Goal: Information Seeking & Learning: Check status

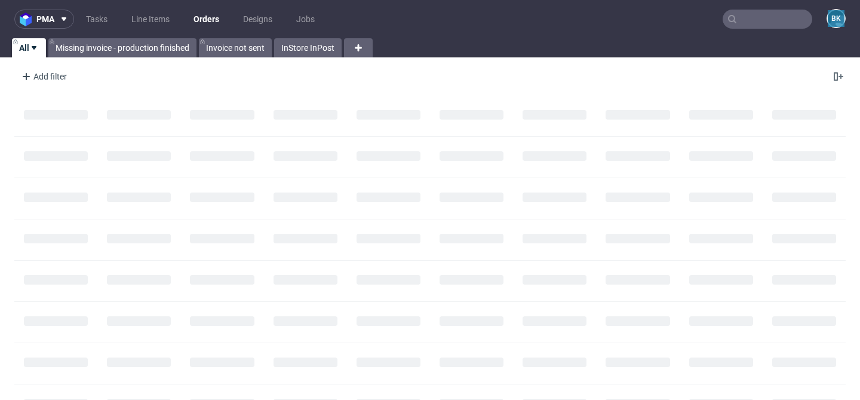
click at [766, 24] on input "text" at bounding box center [768, 19] width 90 height 19
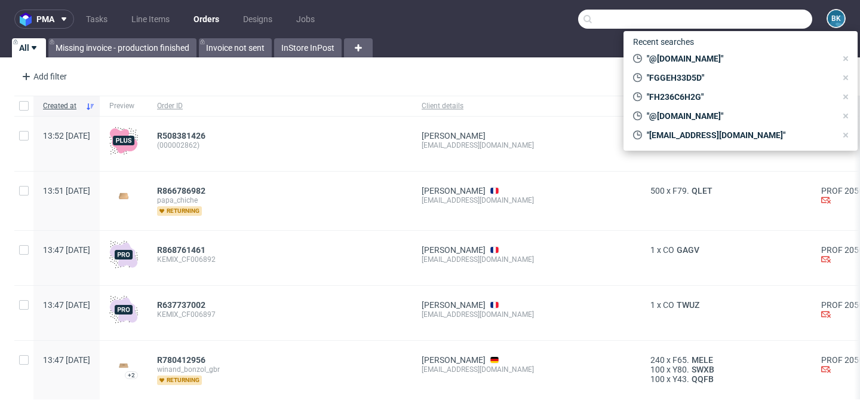
paste input "R338023200"
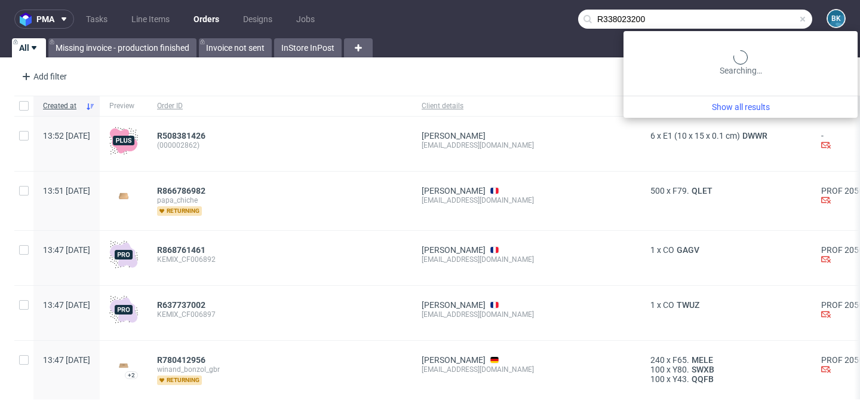
type input "R338023200"
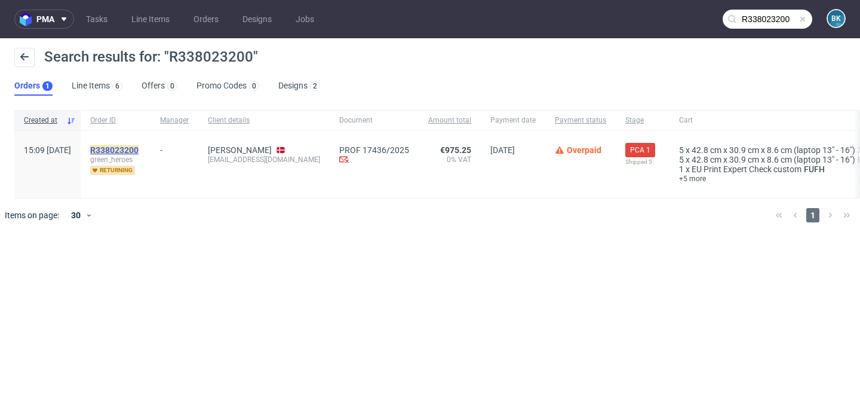
click at [139, 148] on mark "R338023200" at bounding box center [114, 150] width 48 height 10
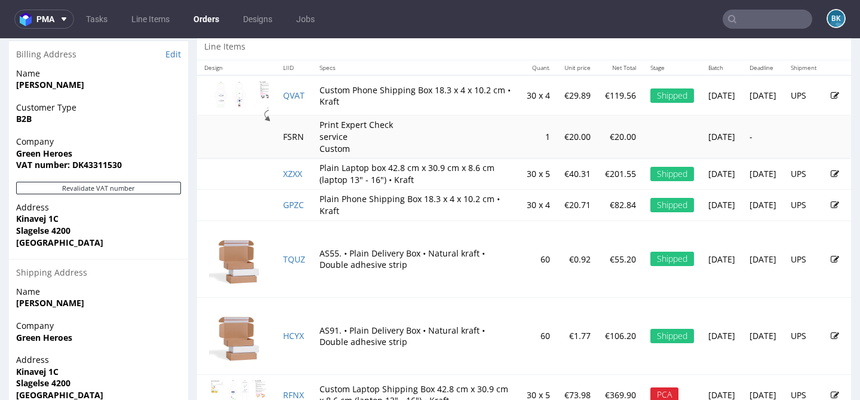
scroll to position [690, 0]
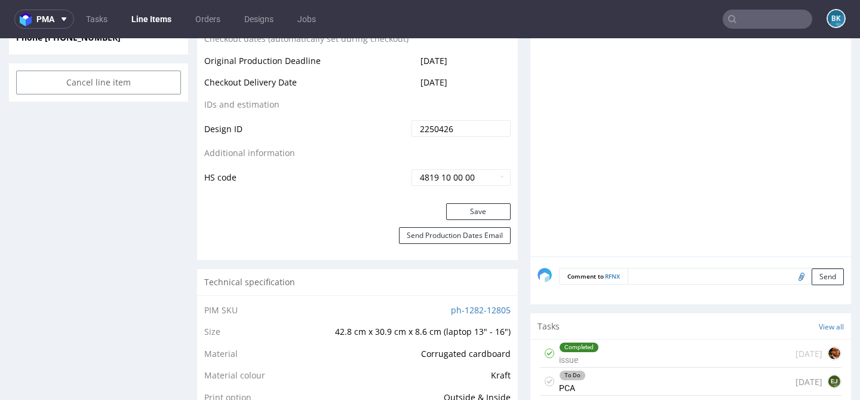
scroll to position [728, 0]
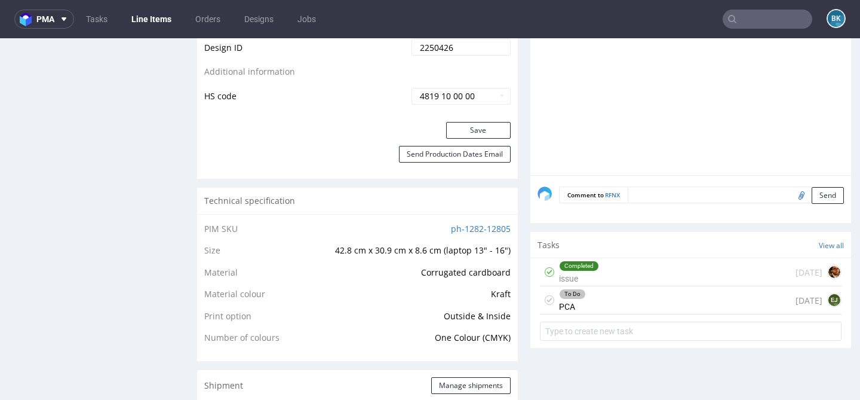
click at [658, 308] on div "To Do PCA 14 days ago EJ" at bounding box center [691, 300] width 302 height 28
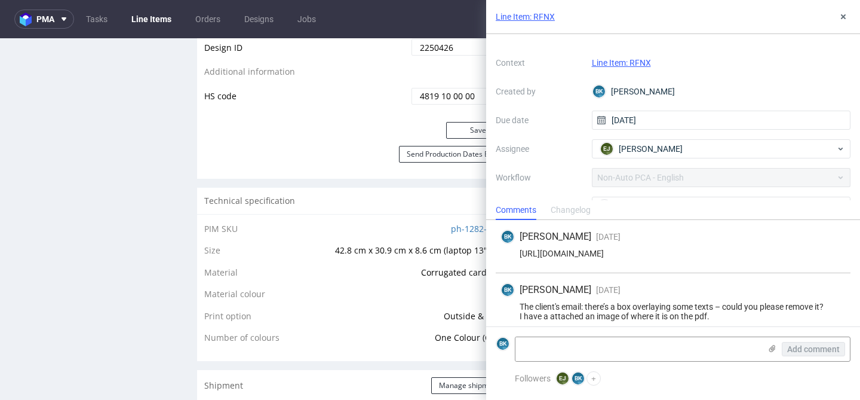
click at [618, 250] on div "https://app-eu1.hubspot.com/contacts/25600958/record/0-5/223942041834/" at bounding box center [673, 254] width 345 height 10
copy div "https://app-eu1.hubspot.com/contacts/25600958/record/0-5/223942041834/"
click at [838, 17] on button at bounding box center [843, 17] width 14 height 14
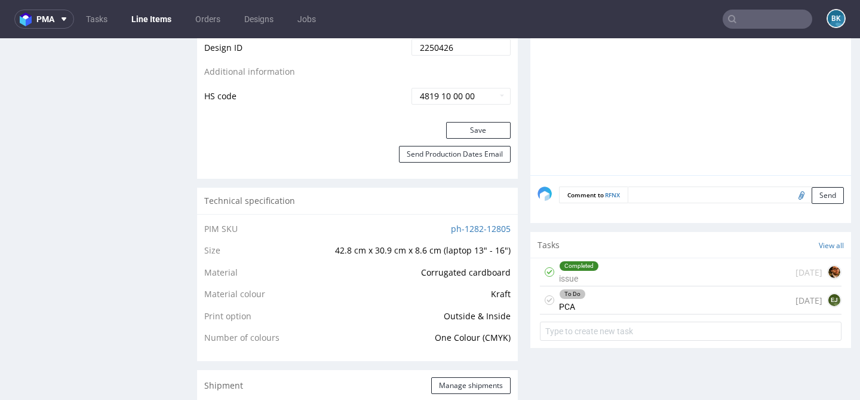
click at [772, 22] on input "text" at bounding box center [768, 19] width 90 height 19
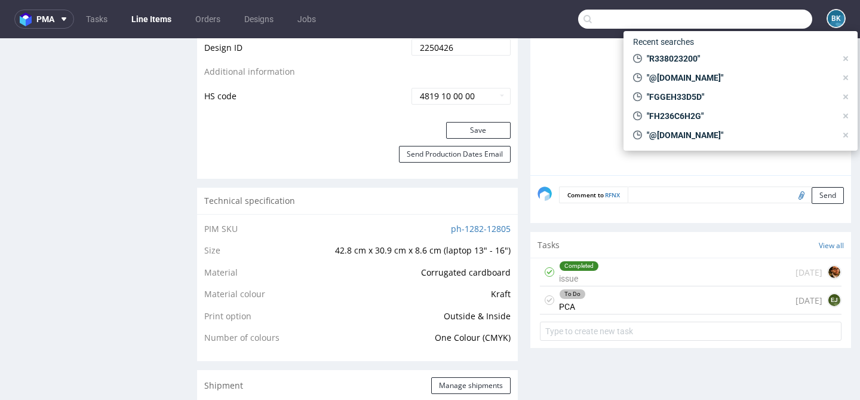
paste input "R200365988"
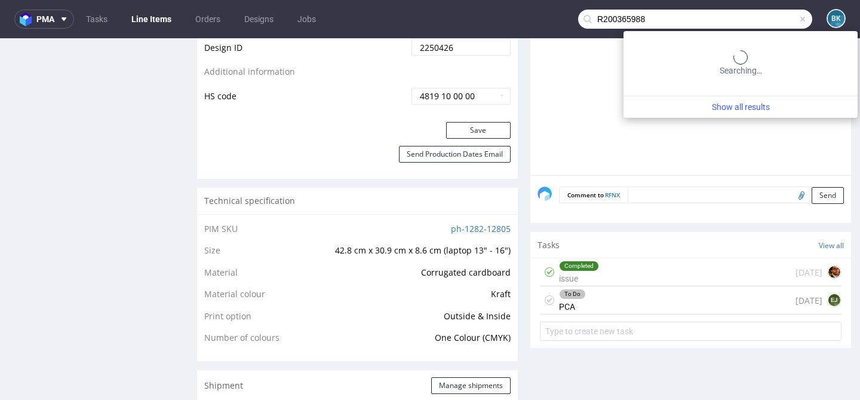
type input "R200365988"
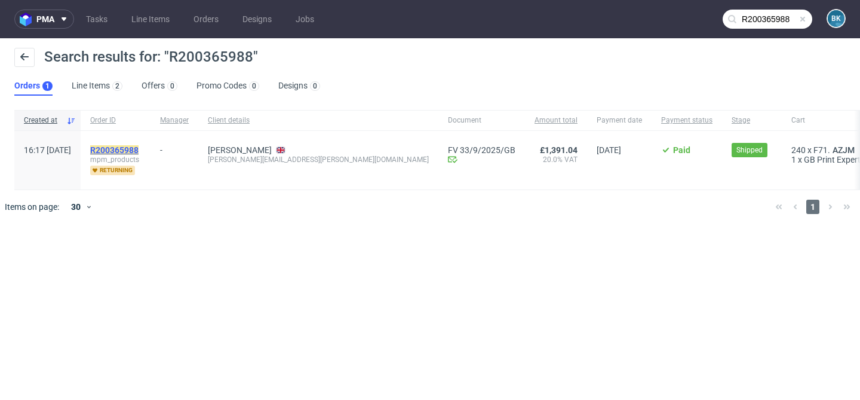
click at [139, 145] on mark "R200365988" at bounding box center [114, 150] width 48 height 10
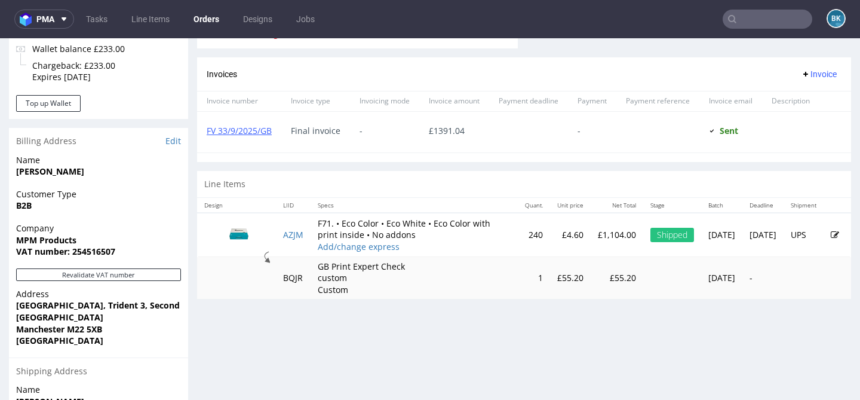
scroll to position [531, 0]
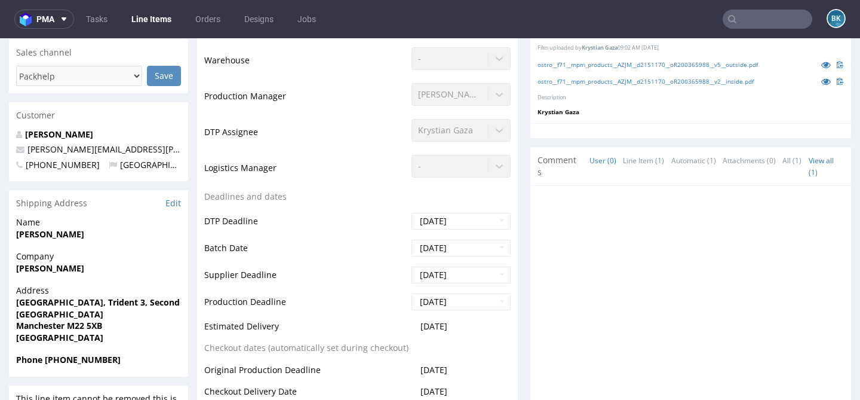
scroll to position [354, 0]
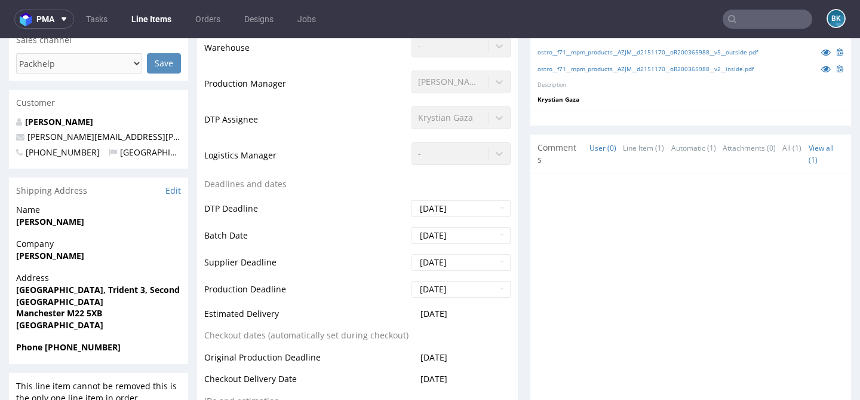
click at [771, 13] on input "text" at bounding box center [768, 19] width 90 height 19
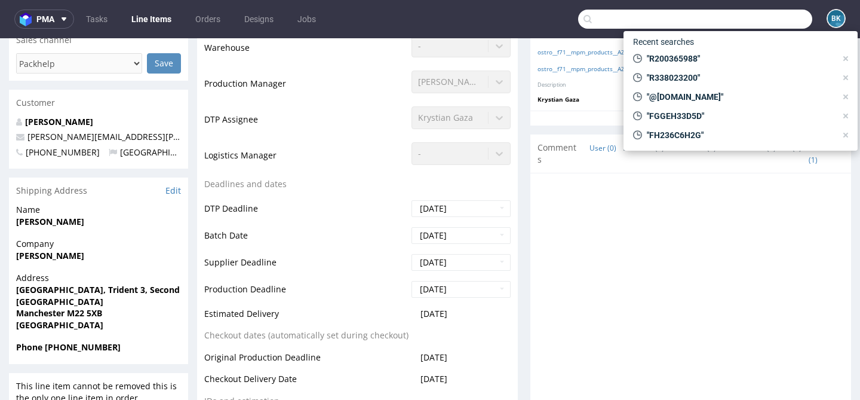
paste input "R234986757"
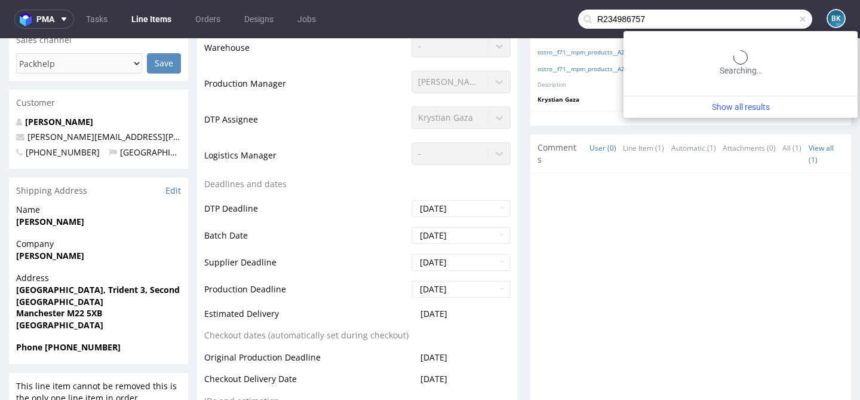
type input "R234986757"
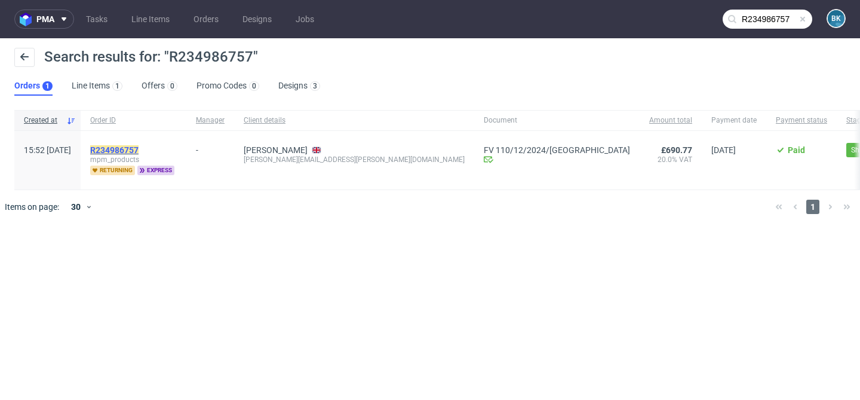
click at [137, 149] on mark "R234986757" at bounding box center [114, 150] width 48 height 10
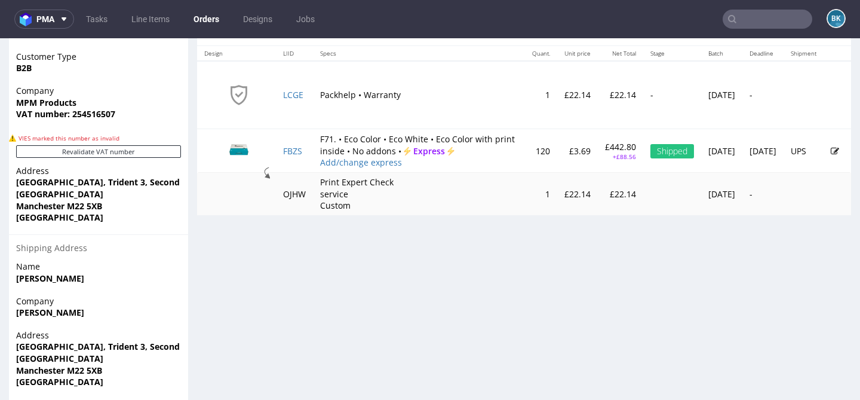
scroll to position [681, 0]
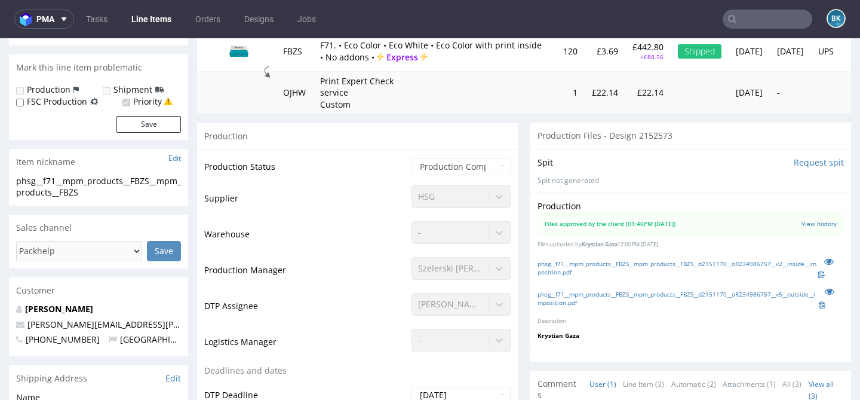
scroll to position [173, 0]
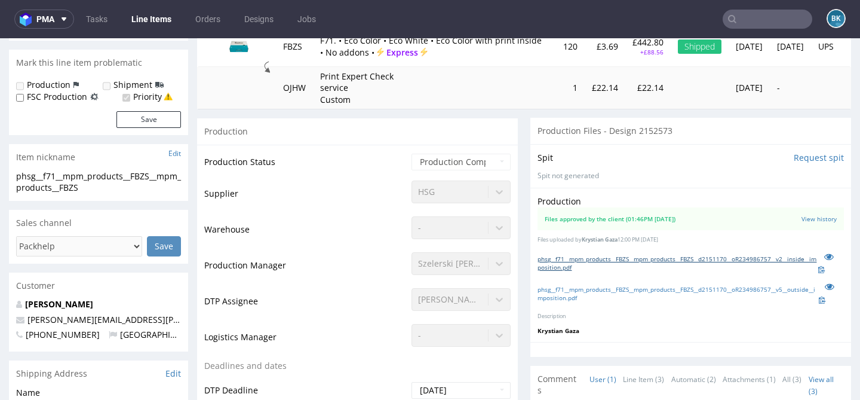
click at [640, 257] on link "phsg__f71__mpm_products__FBZS__mpm_products__FBZS__d2151170__oR234986757__v2__i…" at bounding box center [678, 262] width 281 height 17
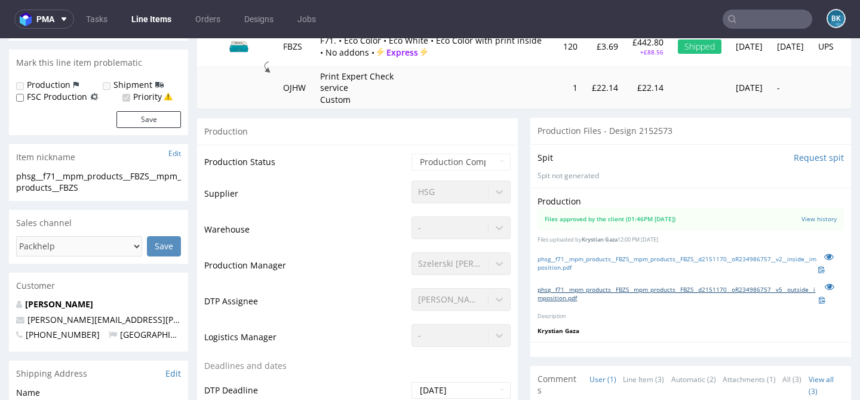
click at [583, 289] on link "phsg__f71__mpm_products__FBZS__mpm_products__FBZS__d2151170__oR234986757__v5__o…" at bounding box center [678, 293] width 281 height 17
click at [758, 20] on input "text" at bounding box center [768, 19] width 90 height 19
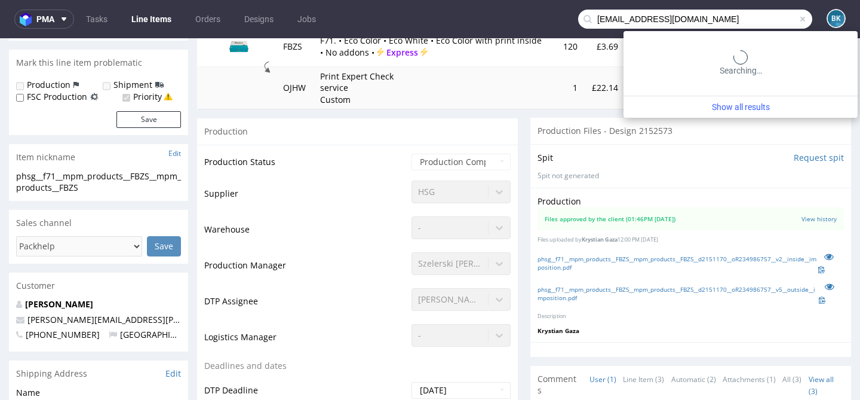
type input "biuro.wydrukowane@wp.pl"
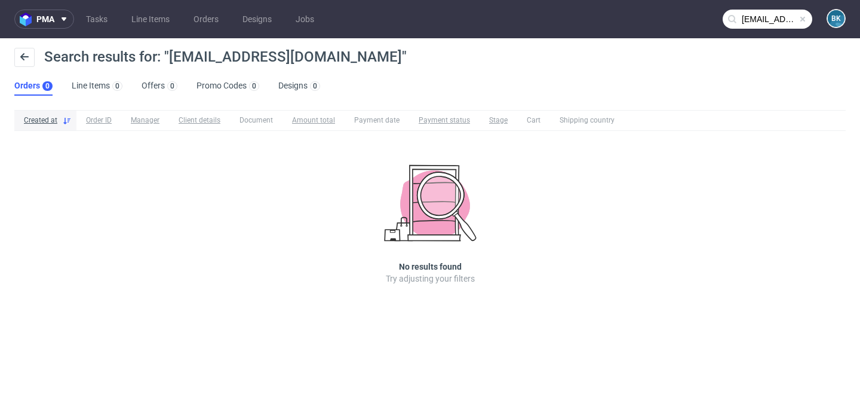
click at [751, 18] on input "biuro.wydrukowane@wp.pl" at bounding box center [768, 19] width 90 height 19
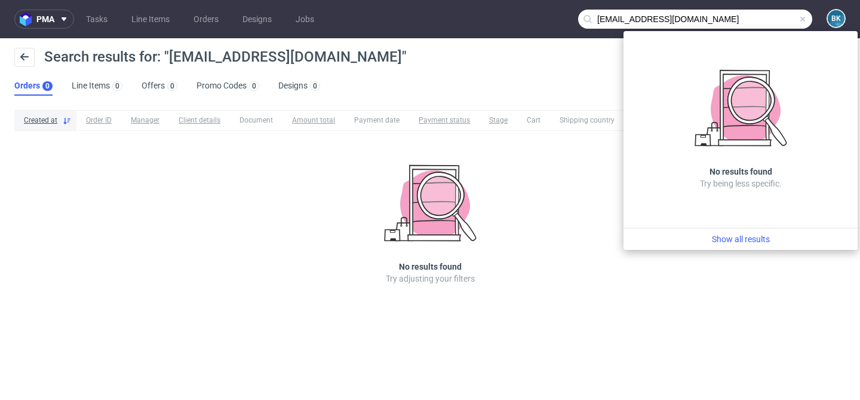
drag, startPoint x: 719, startPoint y: 18, endPoint x: 669, endPoint y: 16, distance: 49.6
click at [669, 16] on input "biuro.wydrukowane@wp.pl" at bounding box center [695, 19] width 234 height 19
click at [802, 18] on span at bounding box center [803, 19] width 10 height 10
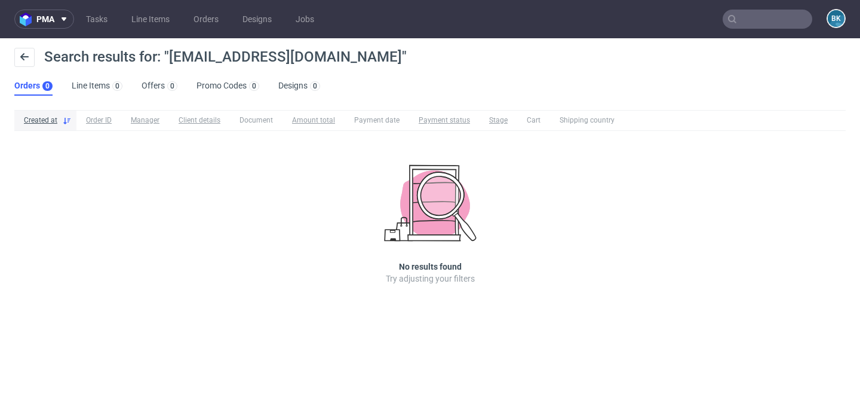
click at [748, 22] on input "text" at bounding box center [768, 19] width 90 height 19
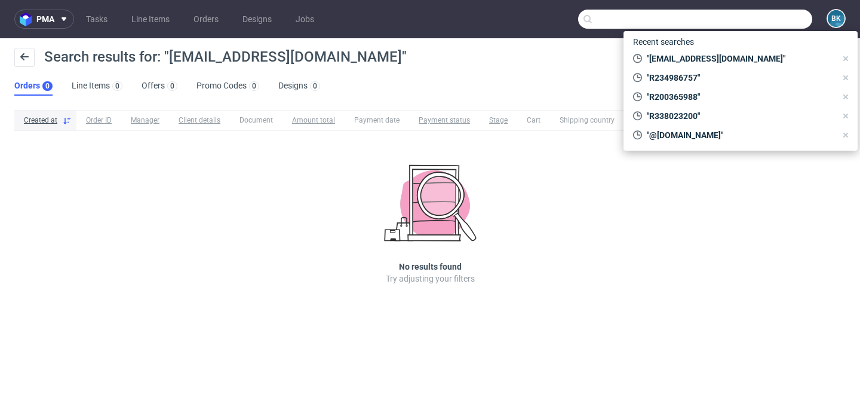
paste input "R266070457"
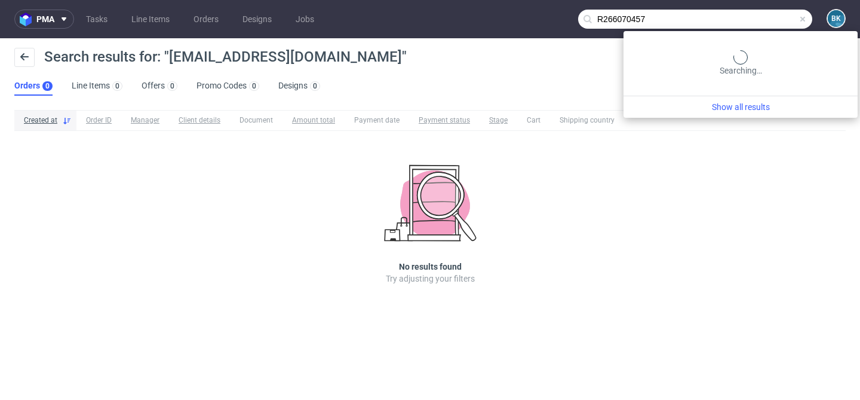
type input "R266070457"
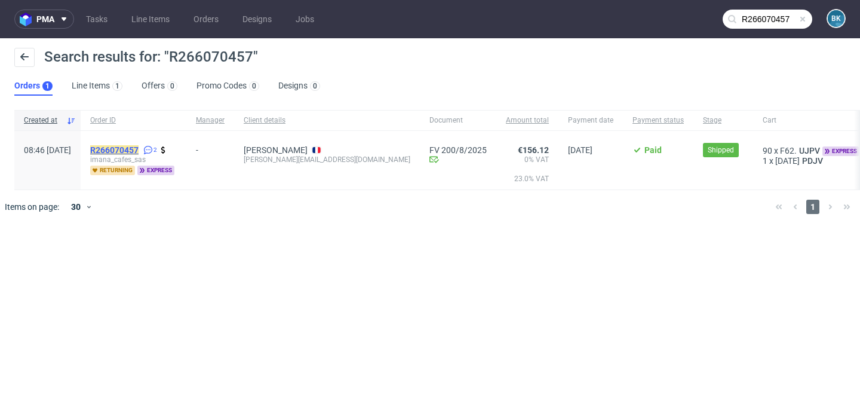
click at [139, 148] on mark "R266070457" at bounding box center [114, 150] width 48 height 10
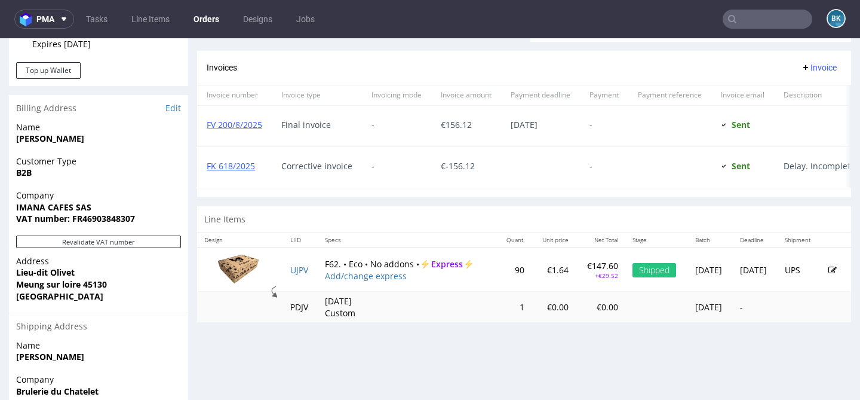
scroll to position [544, 0]
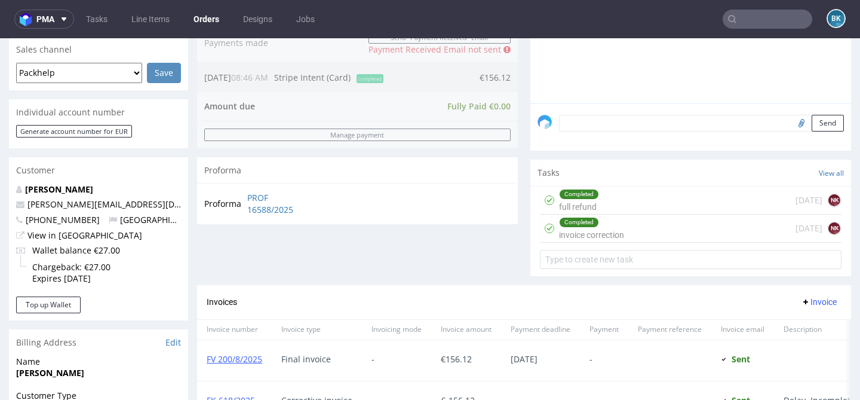
scroll to position [321, 0]
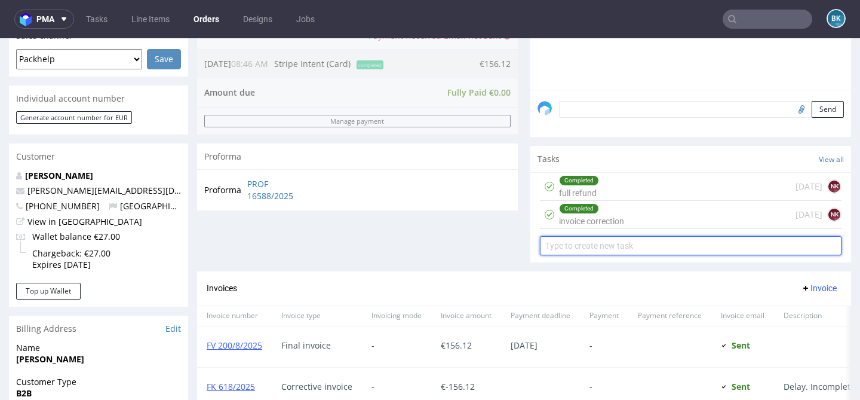
click at [580, 255] on input "text" at bounding box center [691, 245] width 302 height 19
type input "refund"
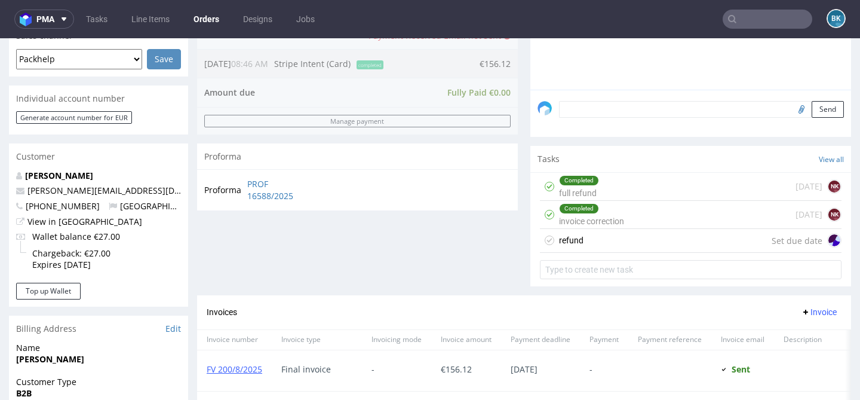
click at [595, 253] on div "refund Set due date" at bounding box center [691, 241] width 302 height 24
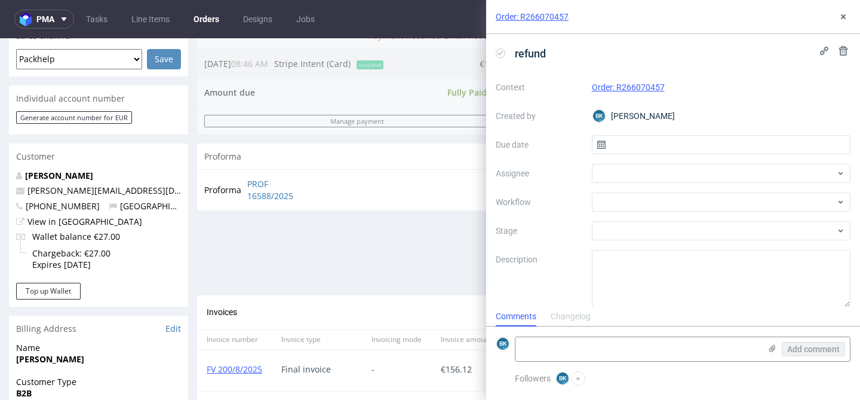
scroll to position [10, 0]
click at [652, 139] on input "text" at bounding box center [721, 144] width 259 height 19
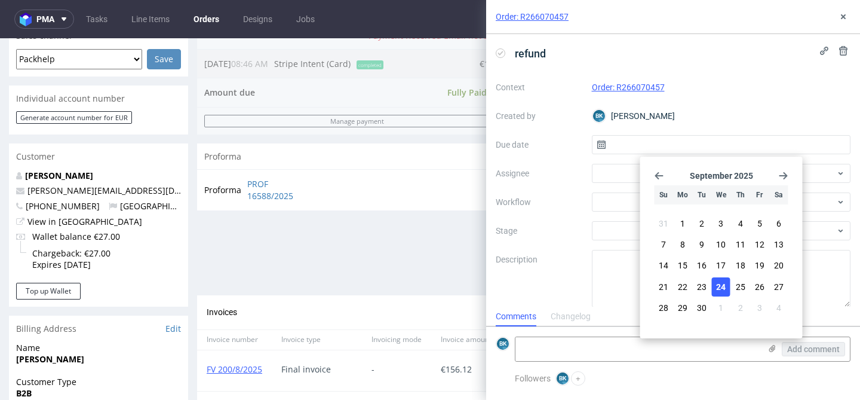
click at [723, 281] on span "24" at bounding box center [721, 287] width 10 height 12
type input "24/09/2025"
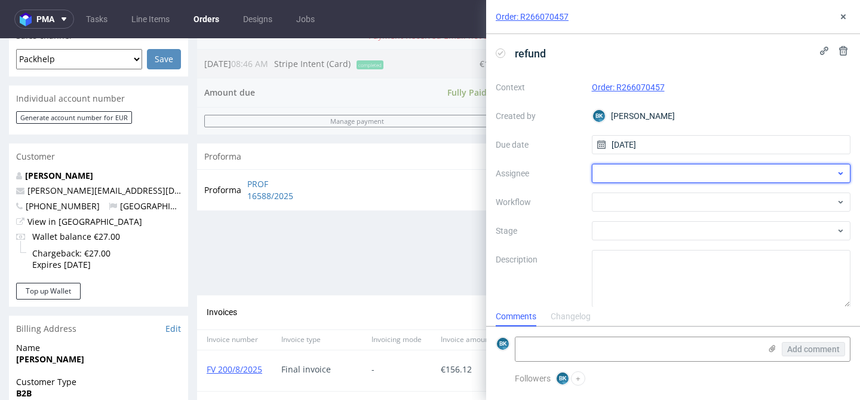
click at [664, 174] on div at bounding box center [721, 173] width 259 height 19
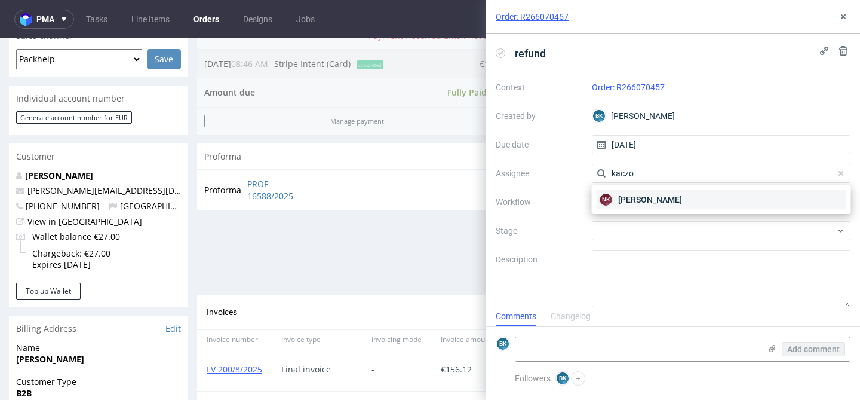
type input "kaczo"
click at [664, 198] on span "Natalia Kaczorowska" at bounding box center [650, 200] width 64 height 12
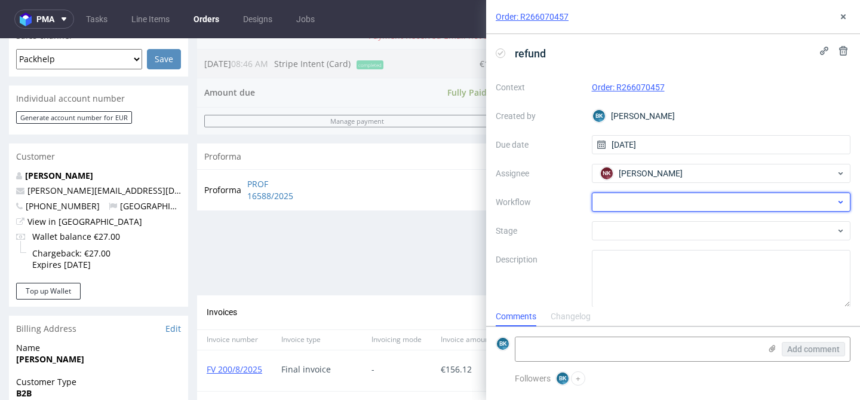
click at [664, 198] on div at bounding box center [721, 201] width 259 height 19
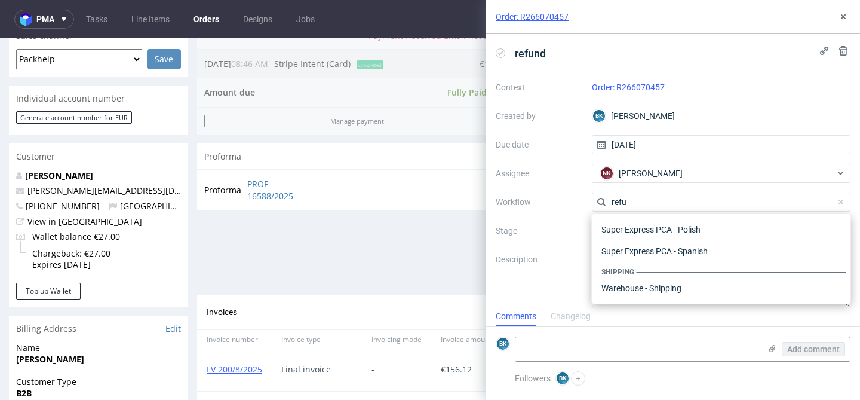
scroll to position [65, 0]
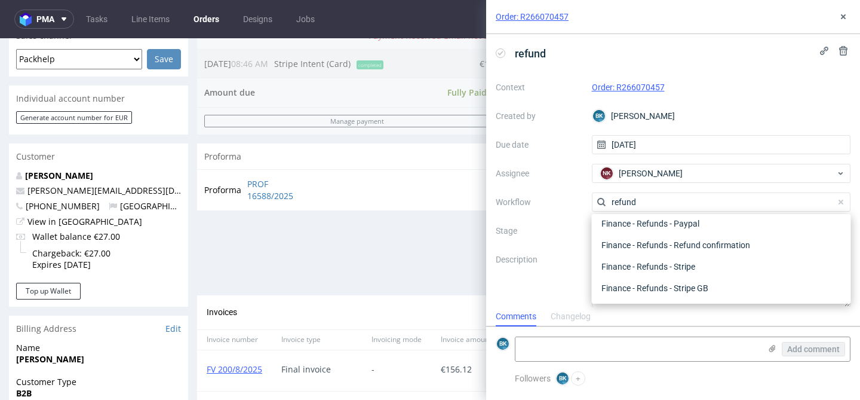
type input "refund"
click at [692, 263] on div "Finance - Refunds - Stripe" at bounding box center [722, 267] width 250 height 22
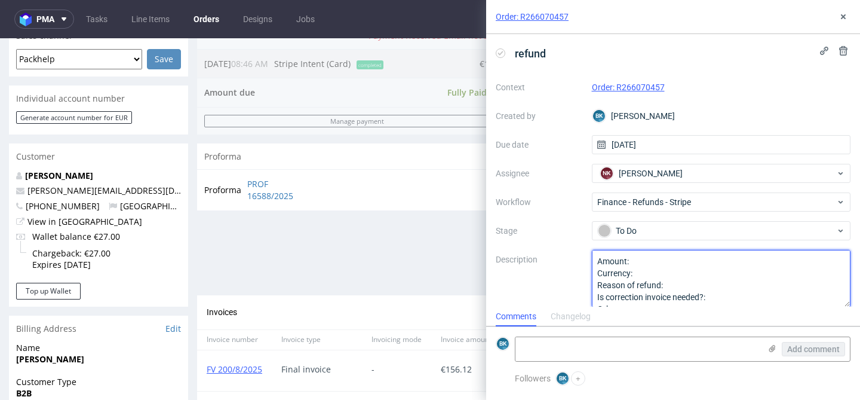
click at [665, 266] on textarea "Amount: Currency: Reason of refund: Is correction invoice needed?: Other:" at bounding box center [721, 278] width 259 height 57
click at [652, 274] on textarea "Amount: Currency: Reason of refund: Is correction invoice needed?: Other:" at bounding box center [721, 278] width 259 height 57
click at [674, 280] on textarea "Amount: Currency: Reason of refund: Is correction invoice needed?: Other:" at bounding box center [721, 278] width 259 height 57
type textarea "Amount: 59,04 Currency: eur Reason of refund: It's connected to Is correction i…"
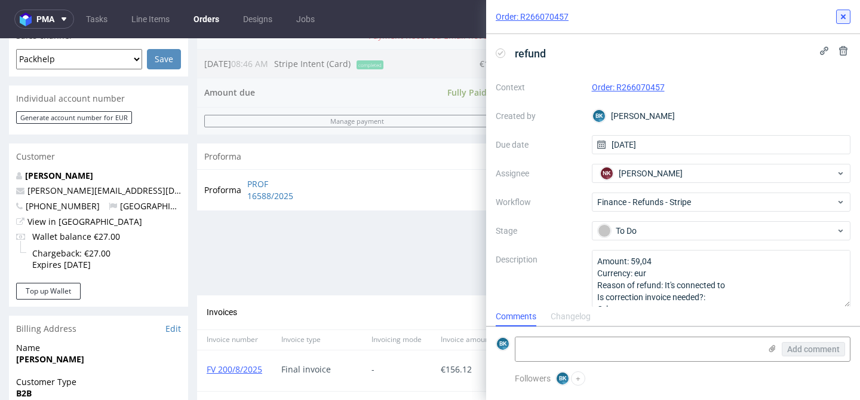
click at [842, 14] on icon at bounding box center [844, 17] width 10 height 10
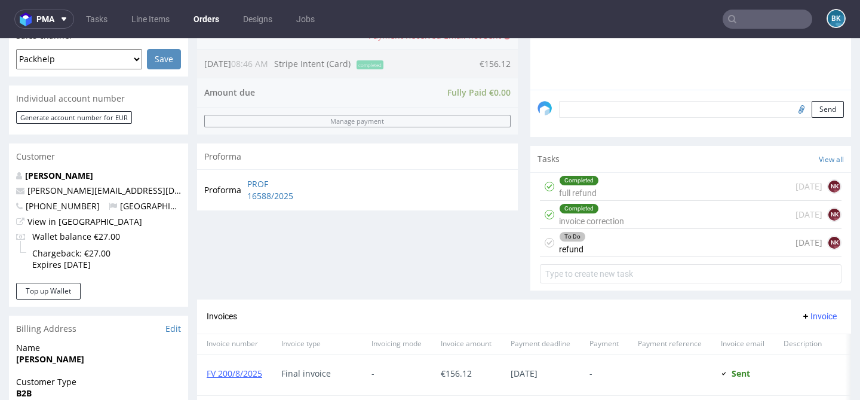
click at [611, 256] on div "To Do refund today NK" at bounding box center [691, 243] width 302 height 28
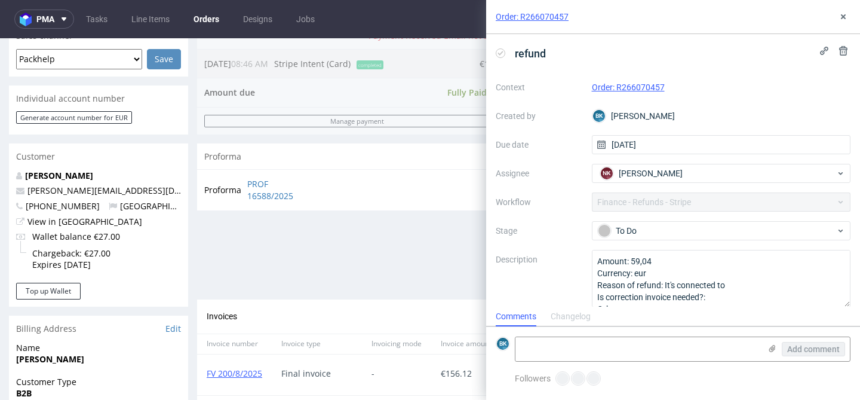
scroll to position [10, 0]
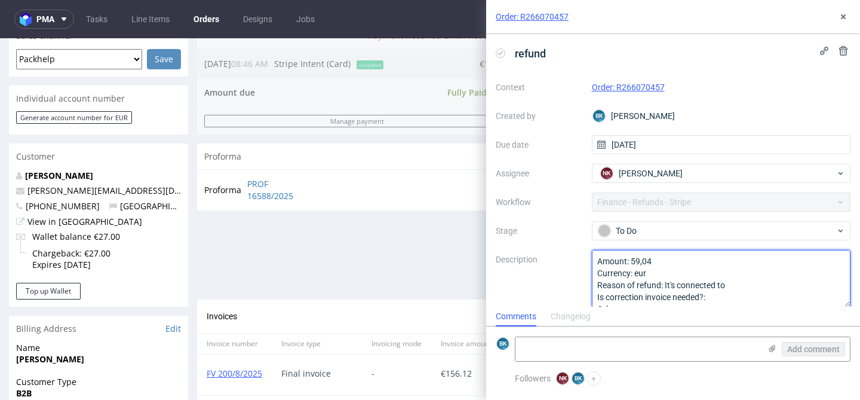
click at [746, 283] on textarea "Amount: 59,04 Currency: eur Reason of refund: It's connected to Is correction i…" at bounding box center [721, 278] width 259 height 57
type textarea "Amount: 59,04 Currency: eur Reason of refund: It's connected to the full refund…"
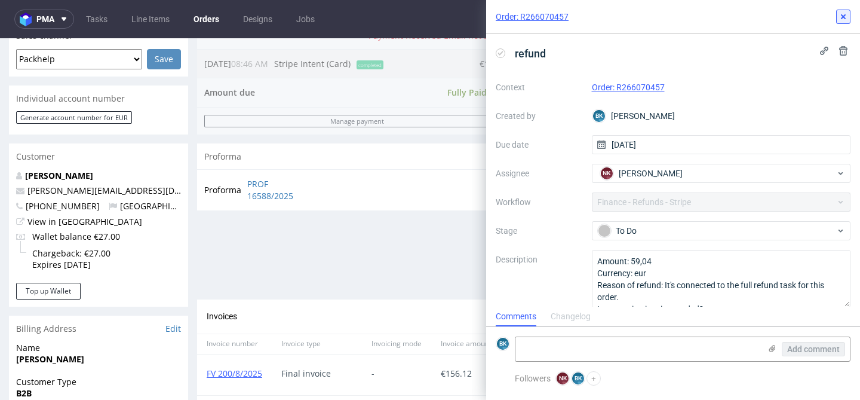
click at [841, 16] on icon at bounding box center [844, 17] width 10 height 10
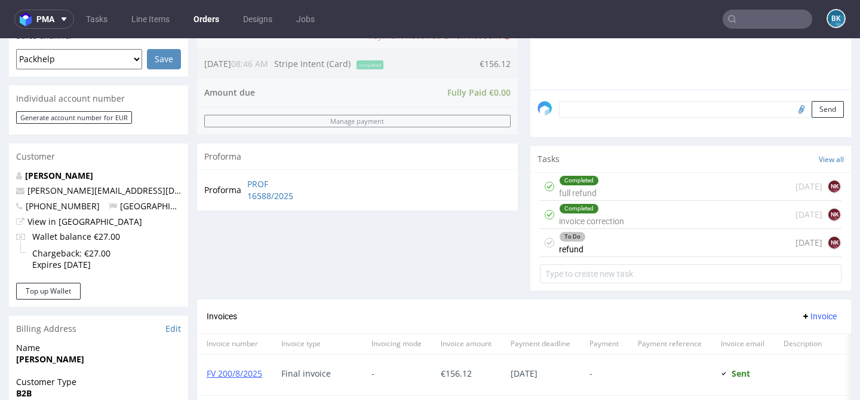
click at [626, 193] on div "Completed full refund 6 days ago NK" at bounding box center [691, 187] width 302 height 28
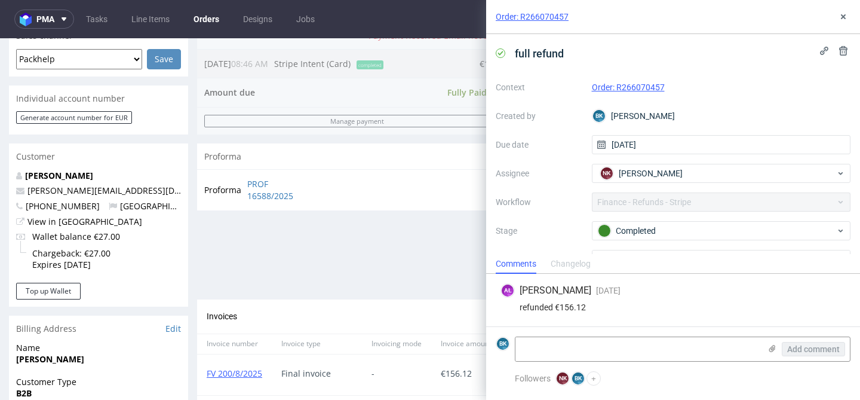
scroll to position [72, 0]
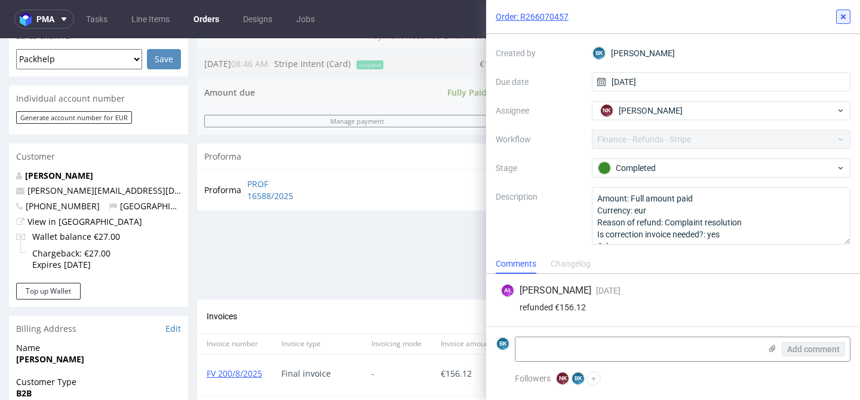
click at [844, 14] on icon at bounding box center [844, 17] width 10 height 10
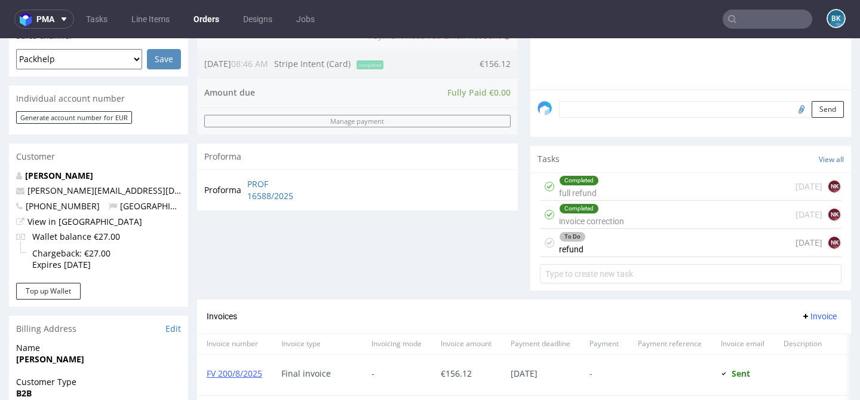
click at [612, 257] on div "To Do refund today NK" at bounding box center [691, 243] width 302 height 28
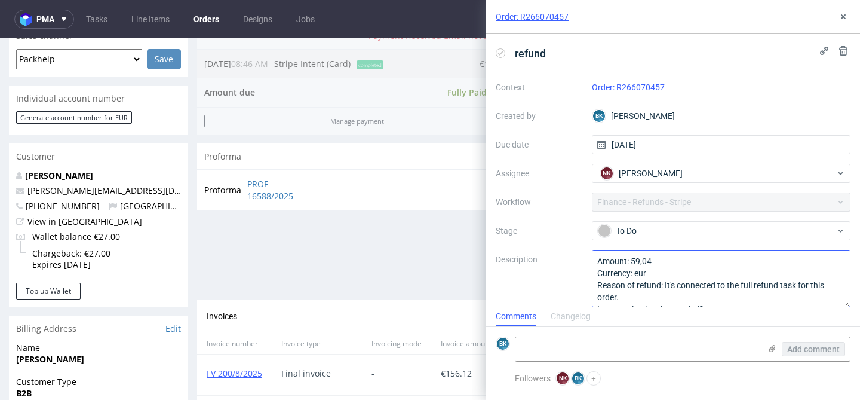
scroll to position [25, 0]
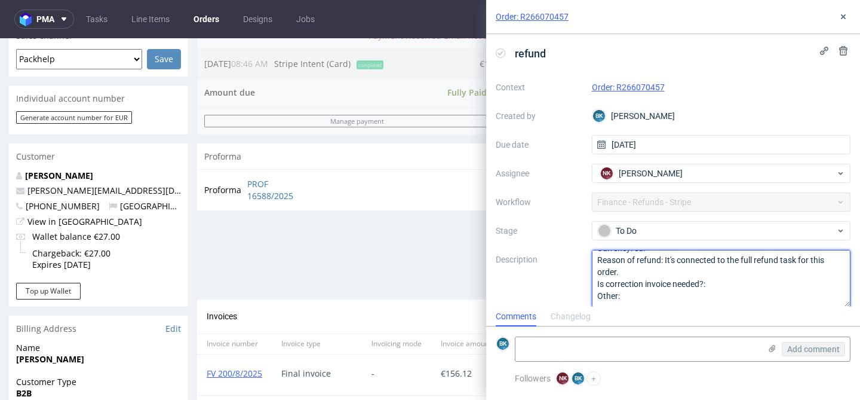
click at [654, 268] on textarea "Amount: 59,04 Currency: eur Reason of refund: It's connected to the full refund…" at bounding box center [721, 278] width 259 height 57
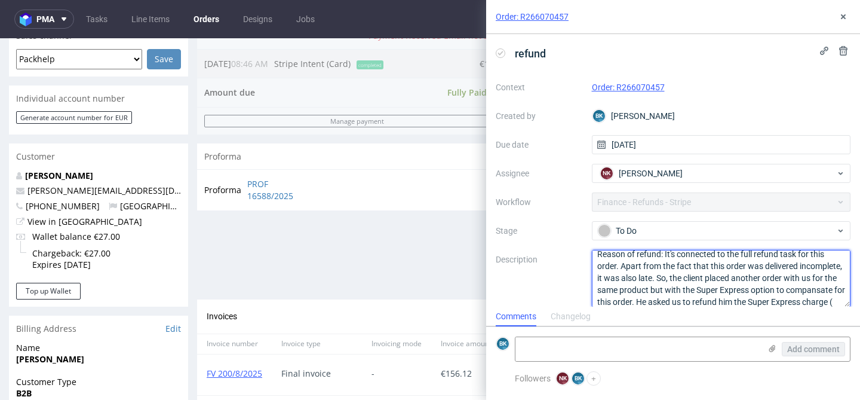
scroll to position [43, 0]
click at [775, 277] on textarea "Amount: 59,04 Currency: eur Reason of refund: It's connected to the full refund…" at bounding box center [721, 278] width 259 height 57
click at [780, 275] on textarea "Amount: 59,04 Currency: eur Reason of refund: It's connected to the full refund…" at bounding box center [721, 278] width 259 height 57
paste textarea "https://platform.packhelp.com/pma/orders/R987488792/edit"
drag, startPoint x: 829, startPoint y: 288, endPoint x: 600, endPoint y: 288, distance: 228.8
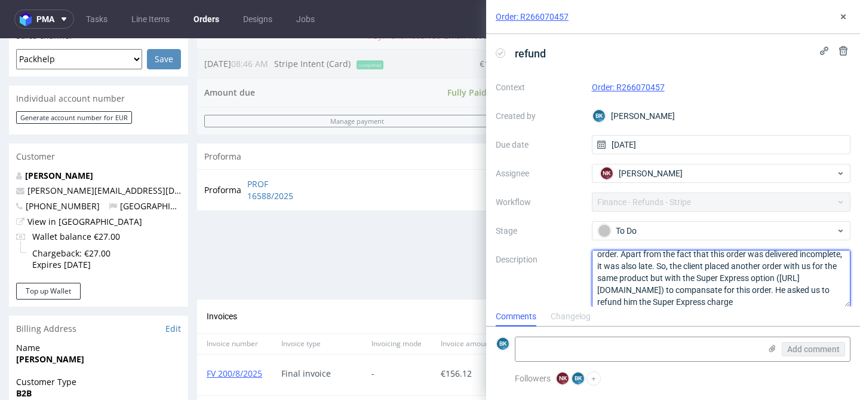
click at [600, 289] on textarea "Amount: 59,04 Currency: eur Reason of refund: It's connected to the full refund…" at bounding box center [721, 278] width 259 height 57
paste textarea "R987488792"
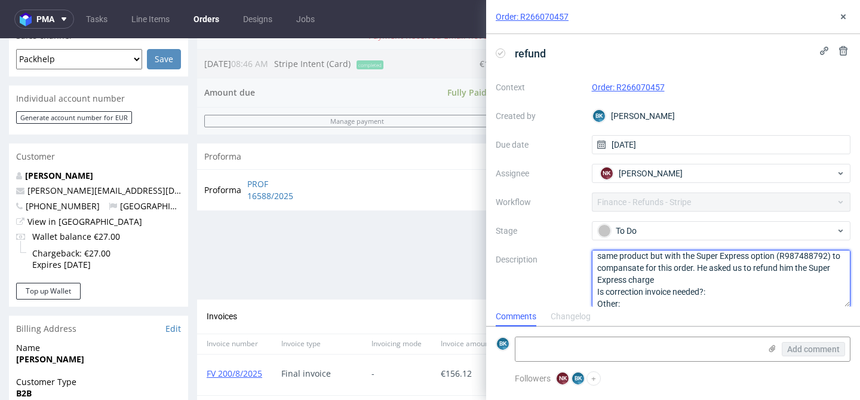
click at [658, 276] on textarea "Amount: 59,04 Currency: eur Reason of refund: It's connected to the full refund…" at bounding box center [721, 278] width 259 height 57
type textarea "Amount: 59,04 Currency: eur Reason of refund: It's connected to the full refund…"
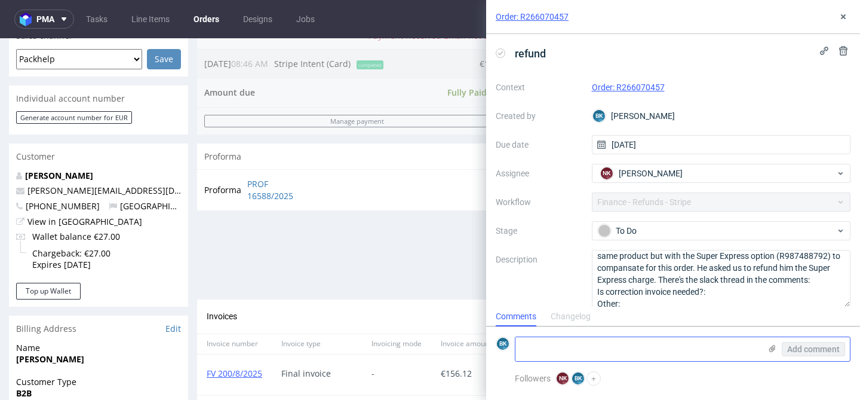
click at [577, 355] on textarea at bounding box center [638, 349] width 245 height 24
paste textarea "https://packhelp.slack.com/archives/C03DDT8J2TB/p1756115689482539"
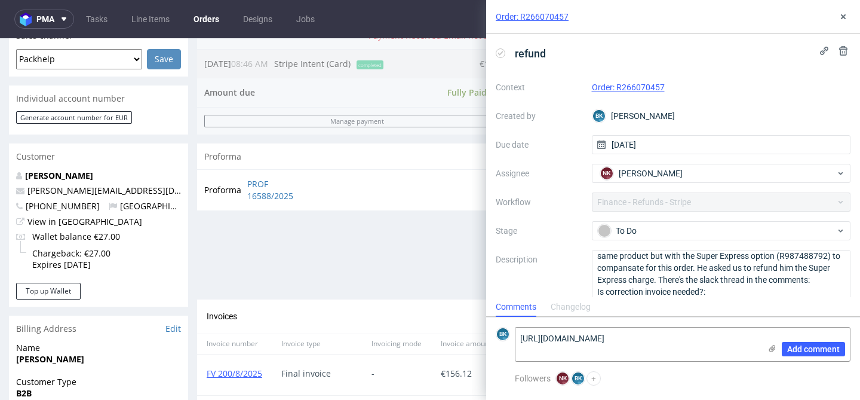
scroll to position [20, 0]
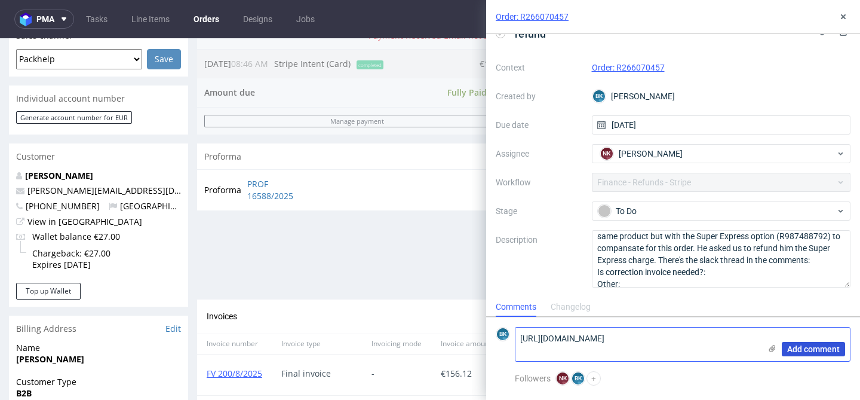
type textarea "https://packhelp.slack.com/archives/C03DDT8J2TB/p1756115689482539"
click at [817, 347] on span "Add comment" at bounding box center [813, 349] width 53 height 8
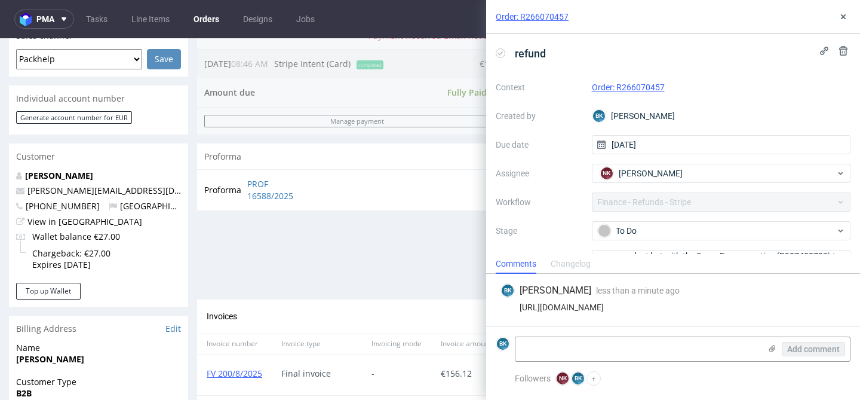
scroll to position [63, 0]
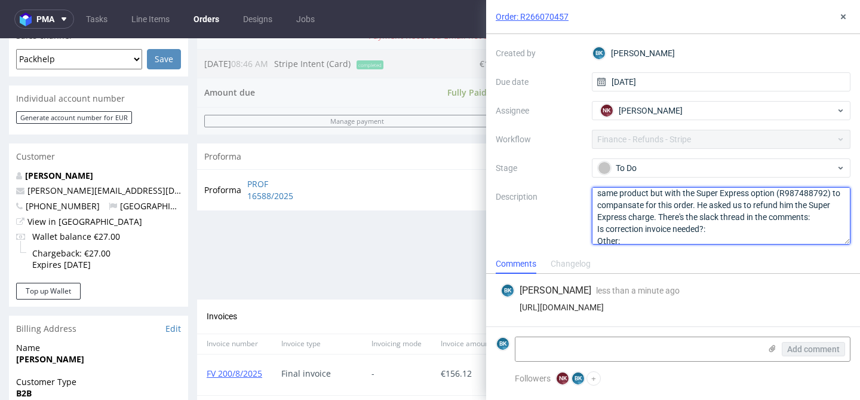
click at [722, 230] on textarea "Amount: 59,04 Currency: eur Reason of refund: It's connected to the full refund…" at bounding box center [721, 215] width 259 height 57
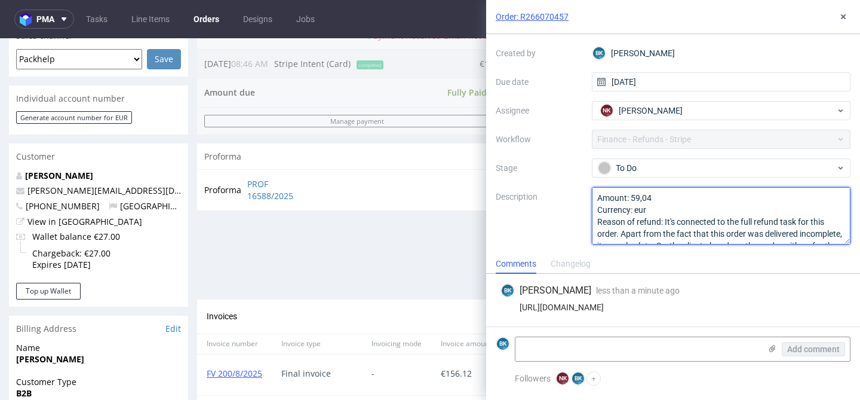
scroll to position [0, 0]
drag, startPoint x: 664, startPoint y: 223, endPoint x: 674, endPoint y: 237, distance: 17.9
click at [674, 238] on textarea "Amount: 59,04 Currency: eur Reason of refund: It's connected to the full refund…" at bounding box center [721, 215] width 259 height 57
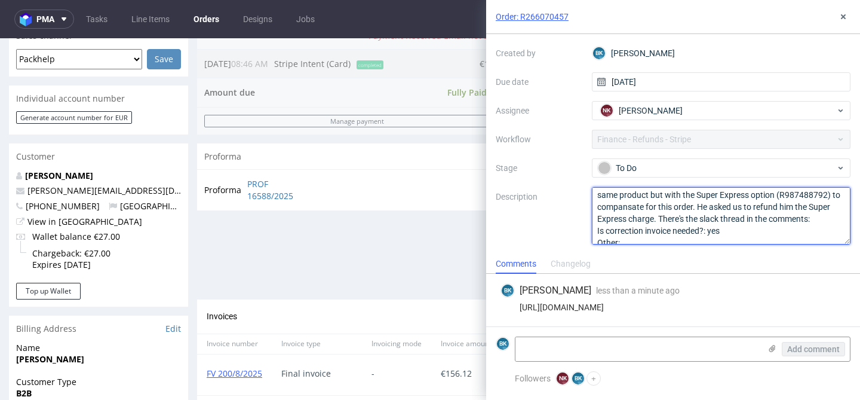
scroll to position [66, 0]
drag, startPoint x: 664, startPoint y: 221, endPoint x: 817, endPoint y: 214, distance: 152.5
click at [817, 214] on textarea "Amount: 59,04 Currency: eur Reason of refund: It's connected to the full refund…" at bounding box center [721, 215] width 259 height 57
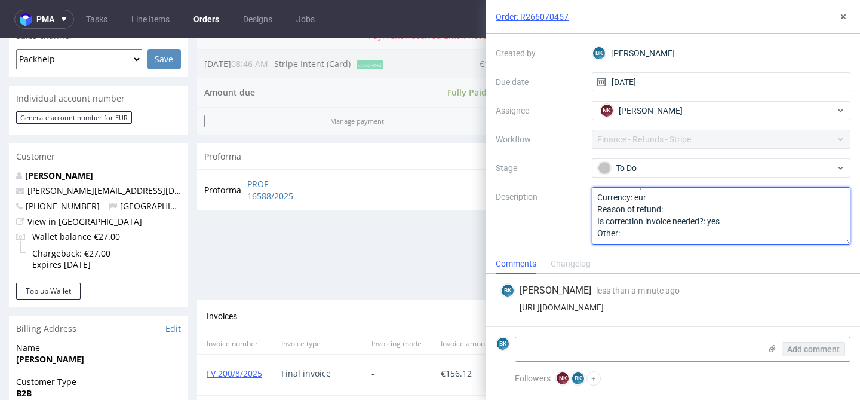
scroll to position [13, 0]
type textarea "Amount: 59,04 Currency: eur Reason of refund: Is correction invoice needed?: ye…"
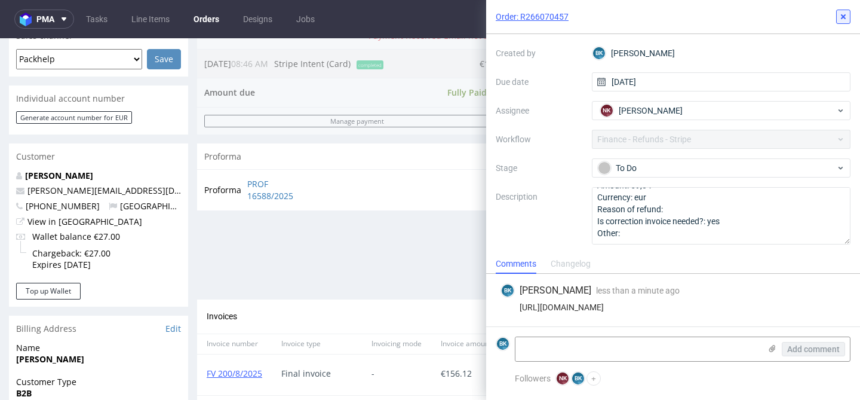
click at [844, 17] on use at bounding box center [843, 16] width 5 height 5
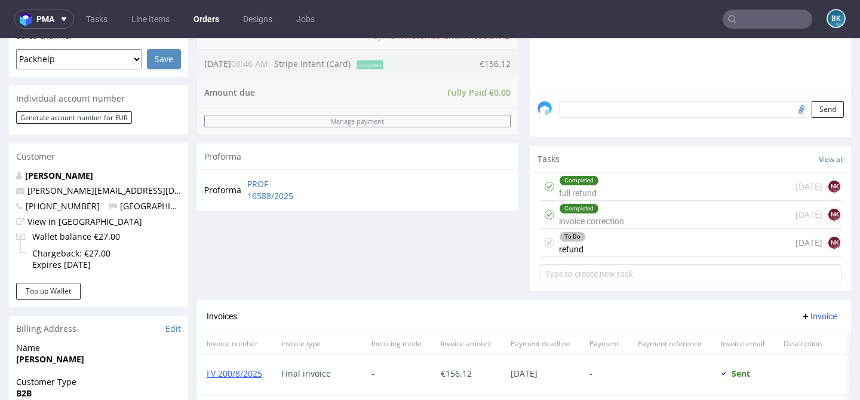
click at [610, 256] on div "To Do refund today NK" at bounding box center [691, 243] width 302 height 28
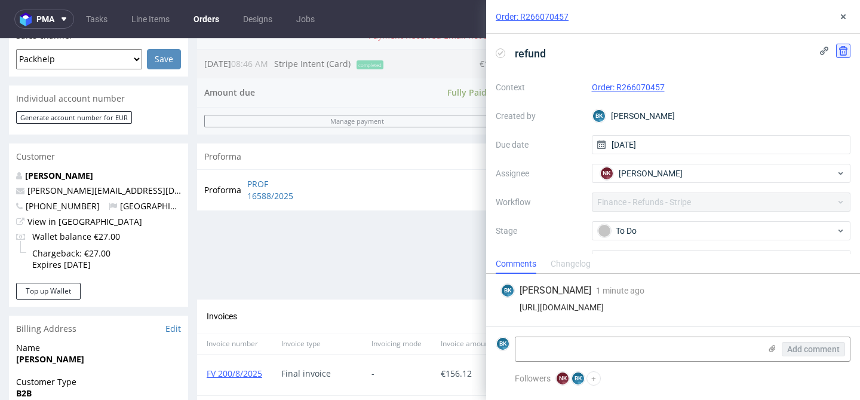
click at [844, 53] on icon at bounding box center [844, 51] width 10 height 10
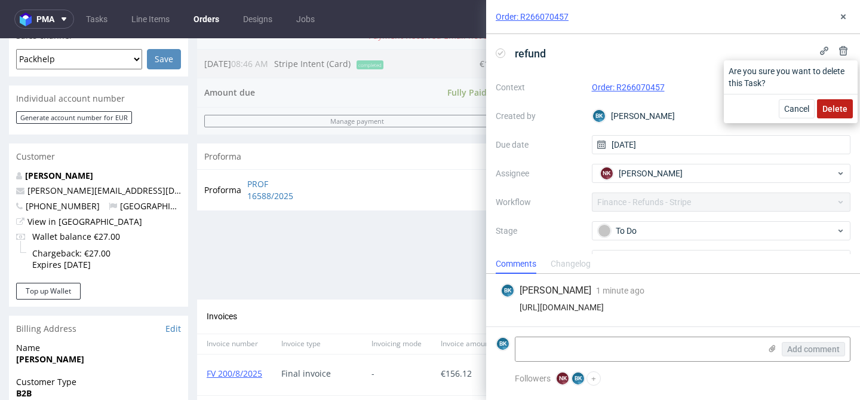
click at [845, 107] on span "Delete" at bounding box center [835, 109] width 25 height 8
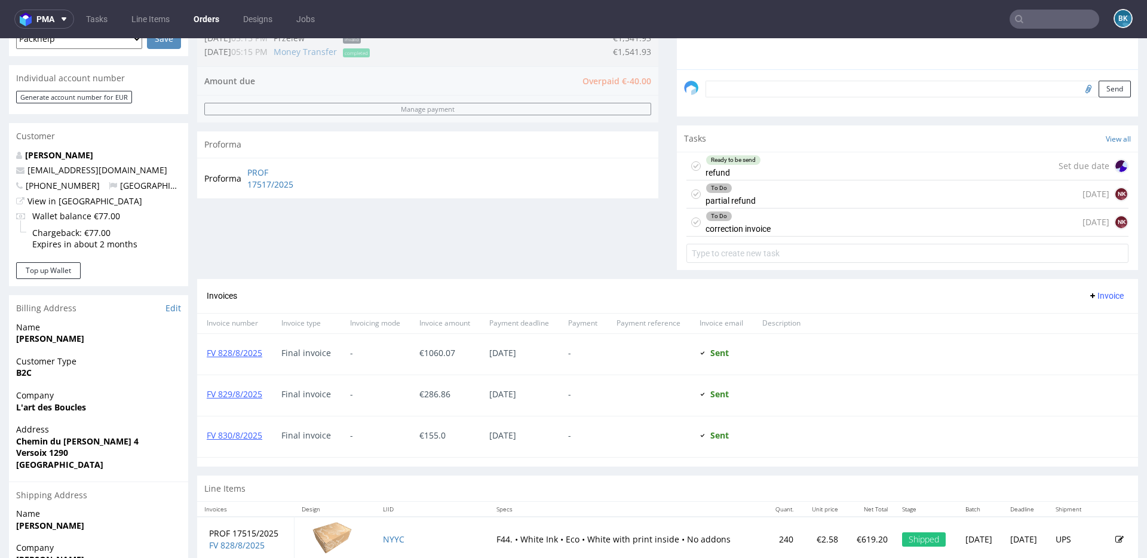
scroll to position [10, 0]
click at [1042, 18] on input "text" at bounding box center [1055, 19] width 90 height 19
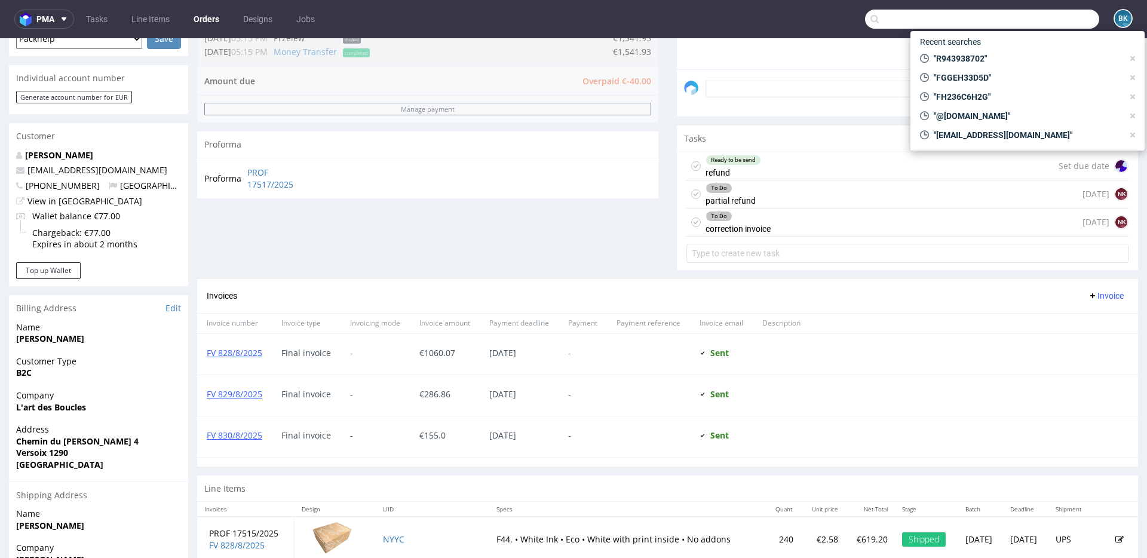
paste input "R200365988"
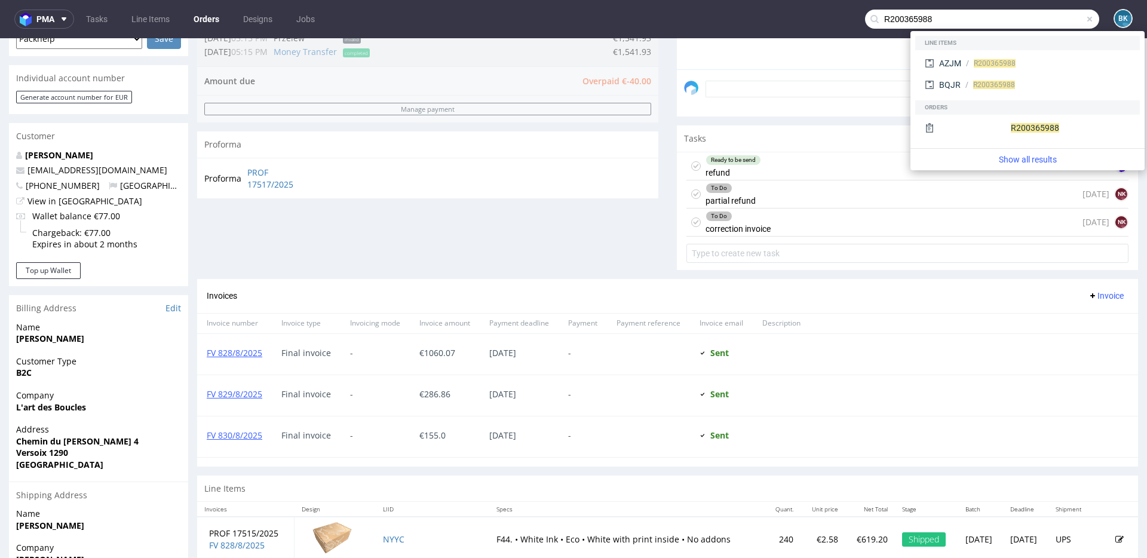
type input "R200365988"
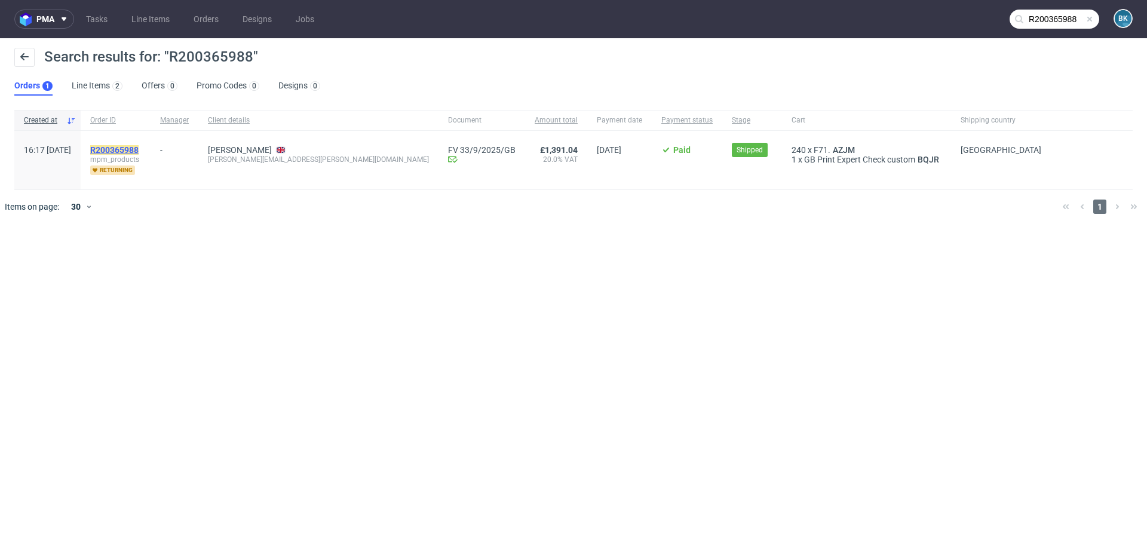
click at [139, 148] on mark "R200365988" at bounding box center [114, 150] width 48 height 10
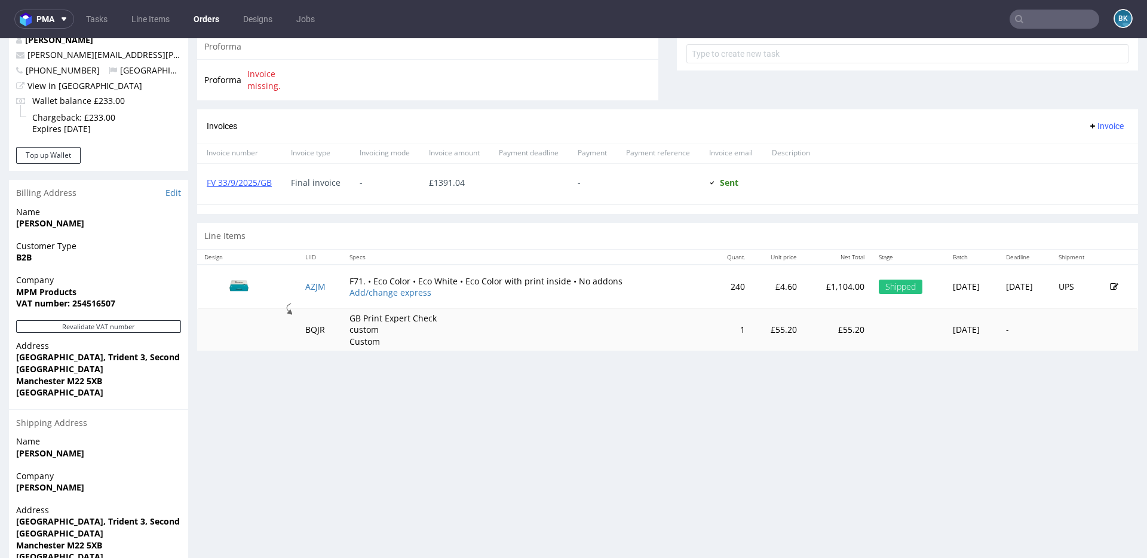
scroll to position [457, 0]
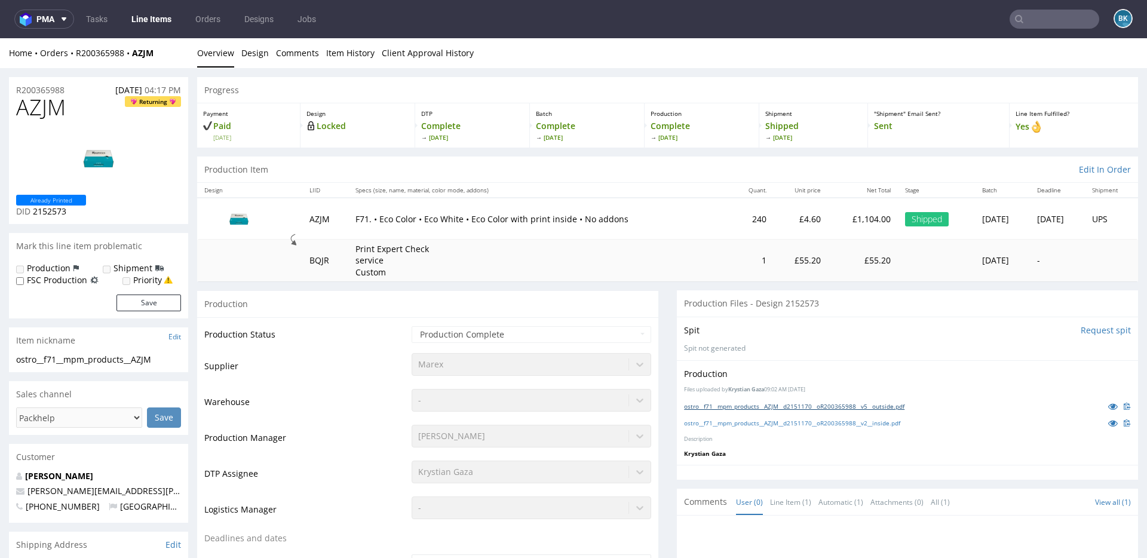
click at [839, 406] on link "ostro__f71__mpm_products__AZJM__d2151170__oR200365988__v5__outside.pdf" at bounding box center [794, 406] width 220 height 8
click at [815, 424] on link "ostro__f71__mpm_products__AZJM__d2151170__oR200365988__v2__inside.pdf" at bounding box center [792, 423] width 216 height 8
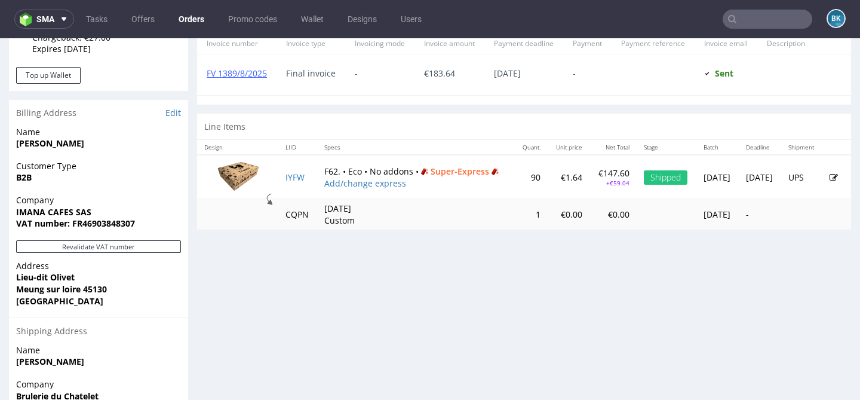
scroll to position [536, 0]
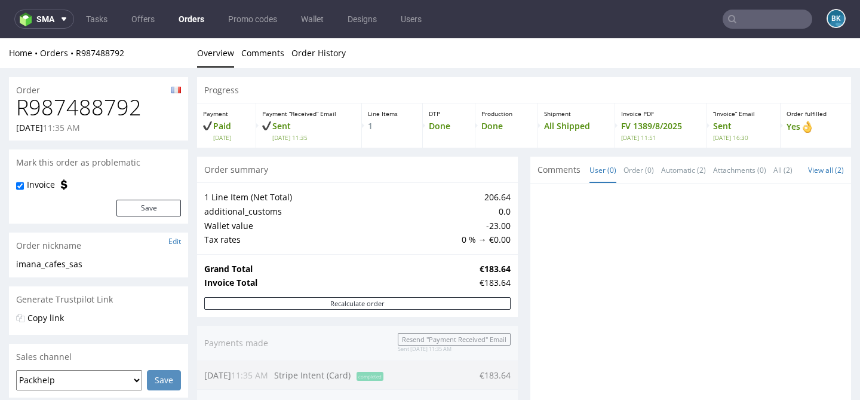
click at [93, 102] on h1 "R987488792" at bounding box center [98, 108] width 165 height 24
copy h1 "R987488792"
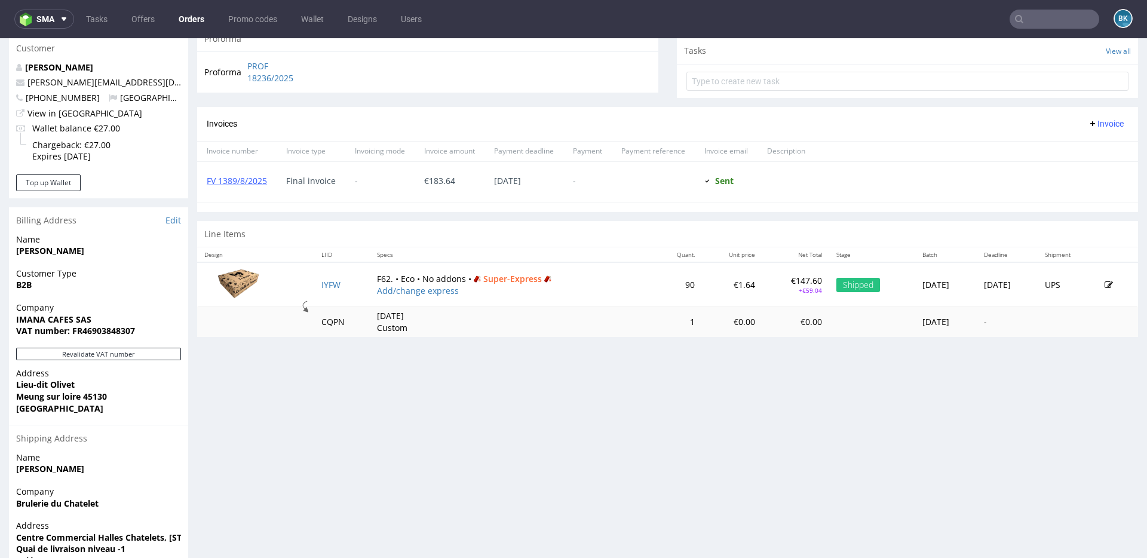
scroll to position [427, 0]
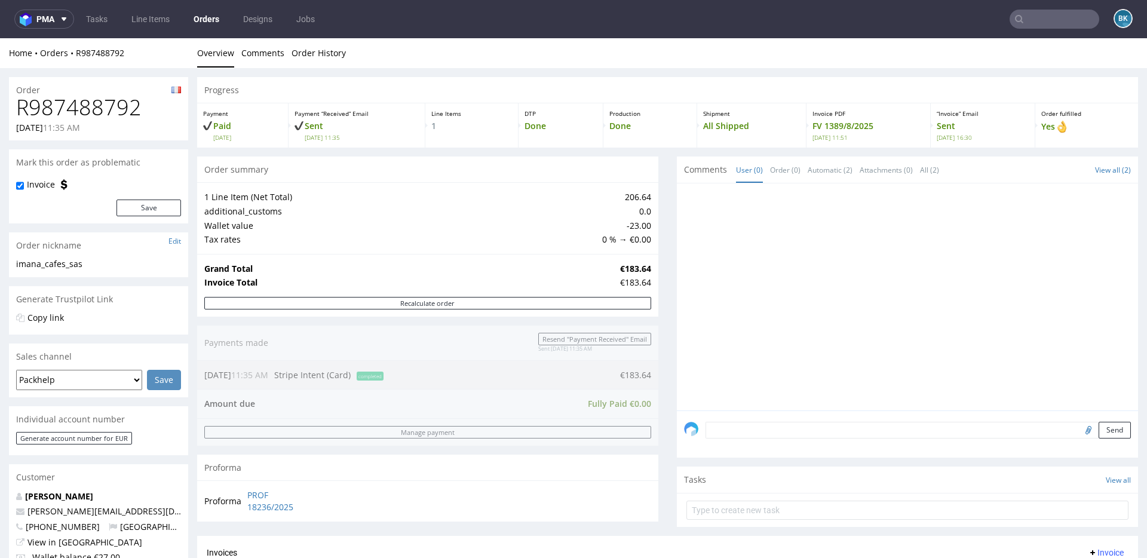
click at [85, 109] on h1 "R987488792" at bounding box center [98, 108] width 165 height 24
click at [860, 23] on input "text" at bounding box center [1055, 19] width 90 height 19
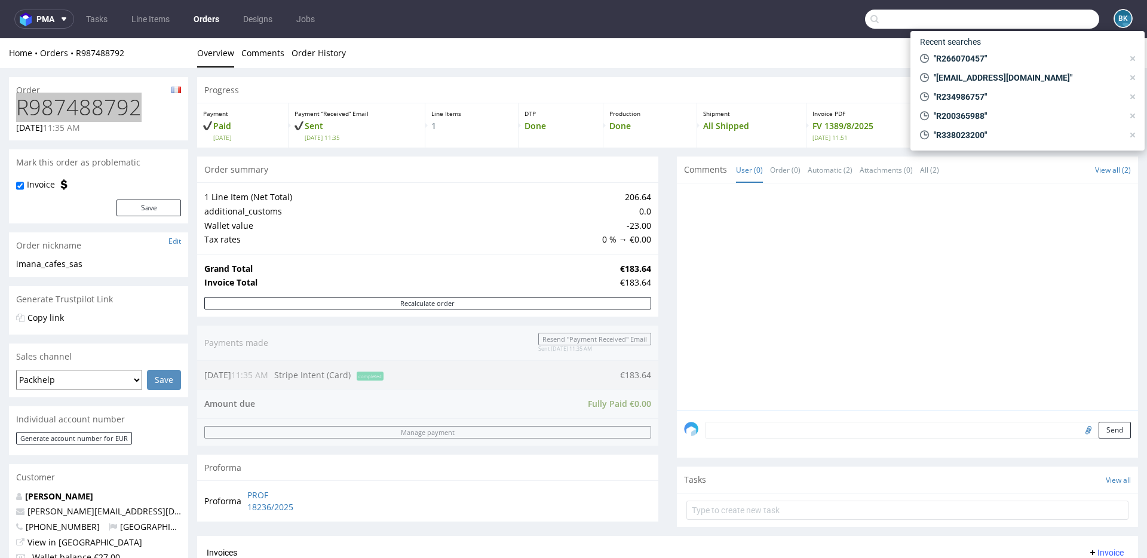
paste input "[EMAIL_ADDRESS][PERSON_NAME][DOMAIN_NAME]"
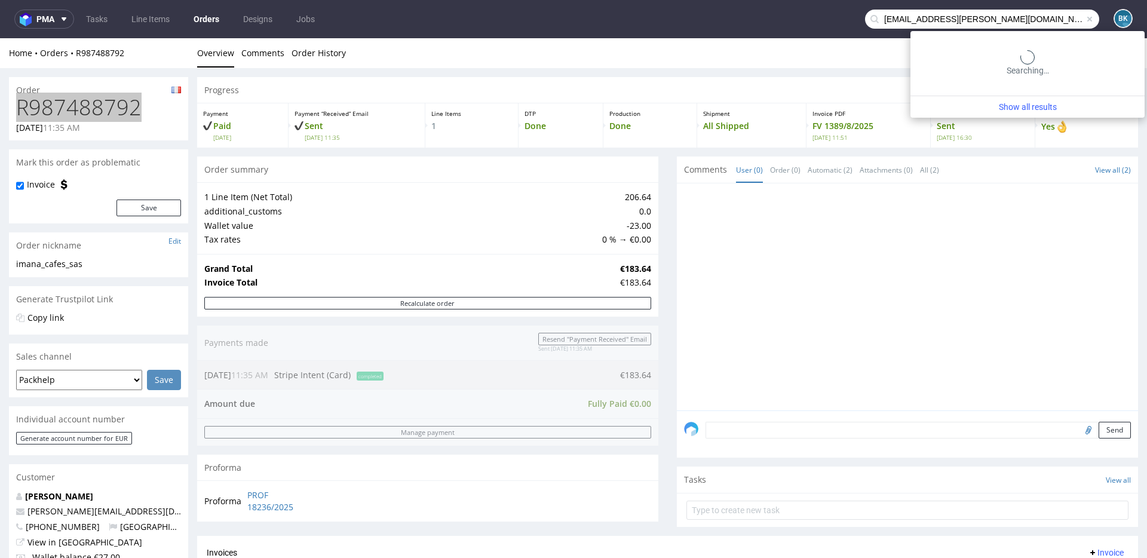
type input "[EMAIL_ADDRESS][PERSON_NAME][DOMAIN_NAME]"
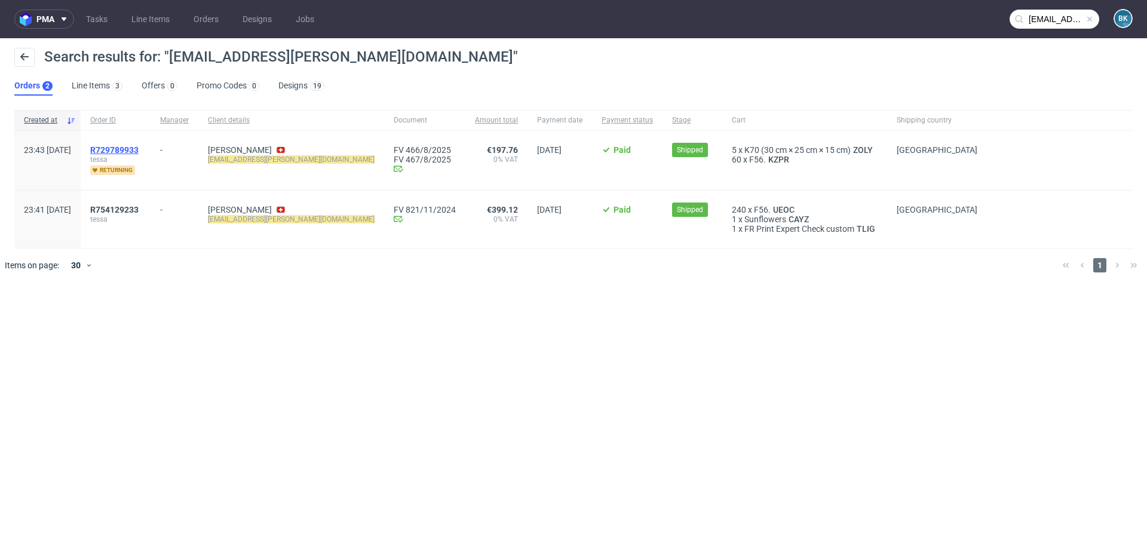
click at [139, 149] on span "R729789933" at bounding box center [114, 150] width 48 height 10
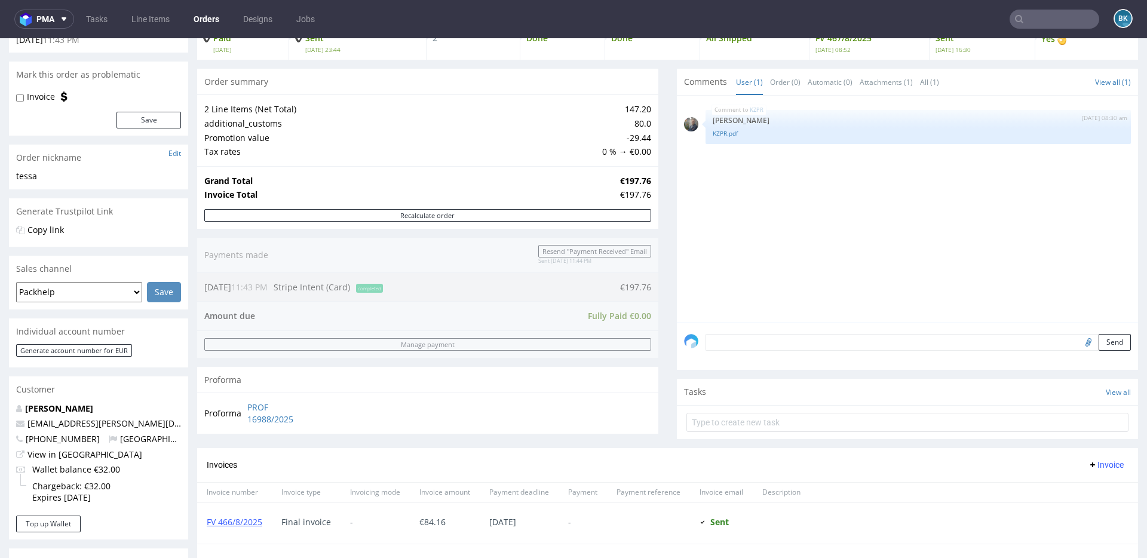
scroll to position [487, 0]
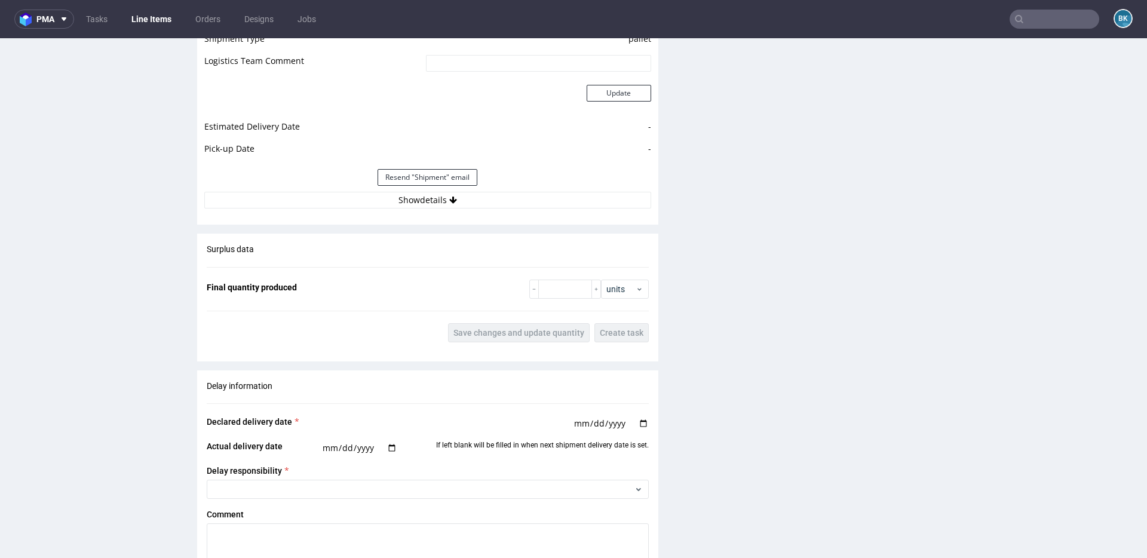
scroll to position [1286, 0]
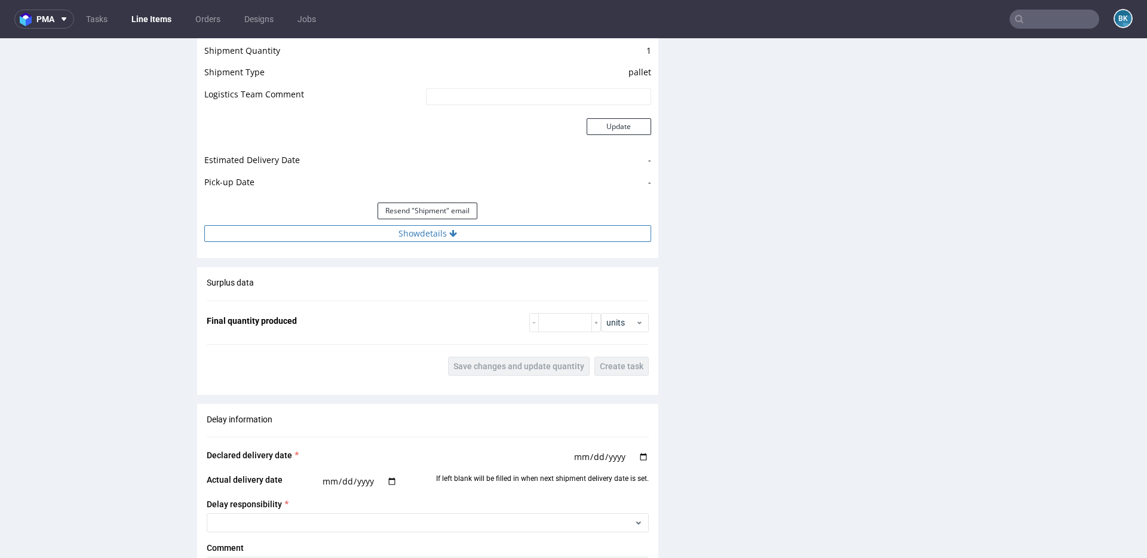
click at [427, 232] on button "Show details" at bounding box center [427, 233] width 447 height 17
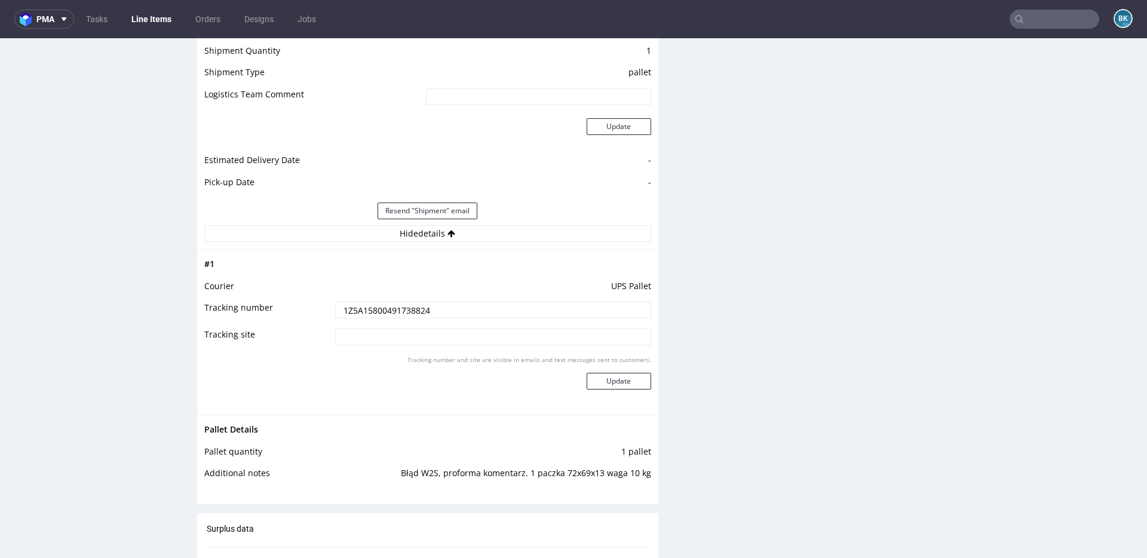
drag, startPoint x: 438, startPoint y: 311, endPoint x: 271, endPoint y: 311, distance: 166.7
click at [271, 311] on tr "Tracking number 1Z5A15800491738824" at bounding box center [427, 313] width 447 height 27
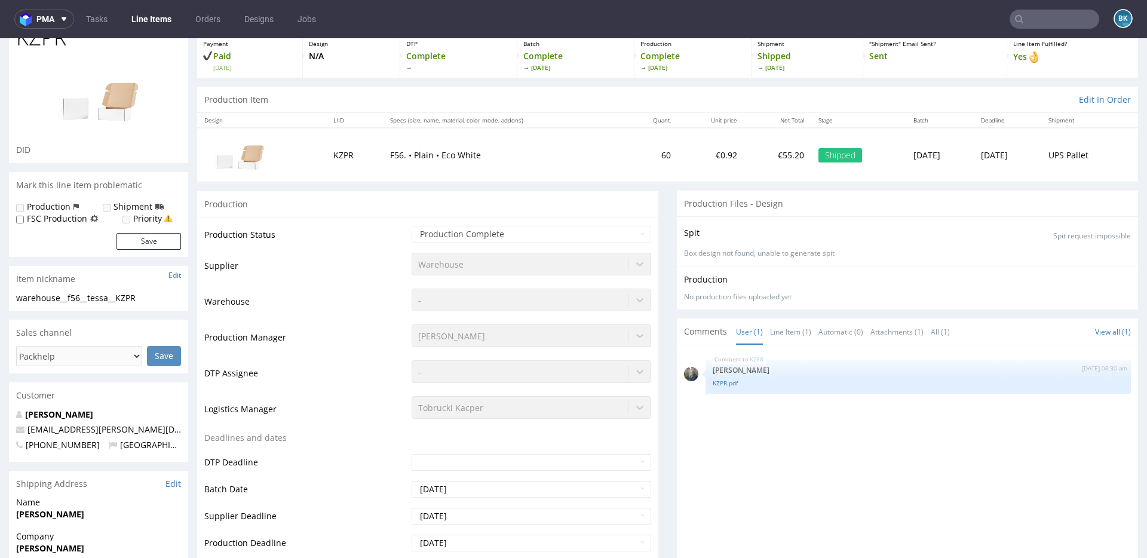
scroll to position [0, 0]
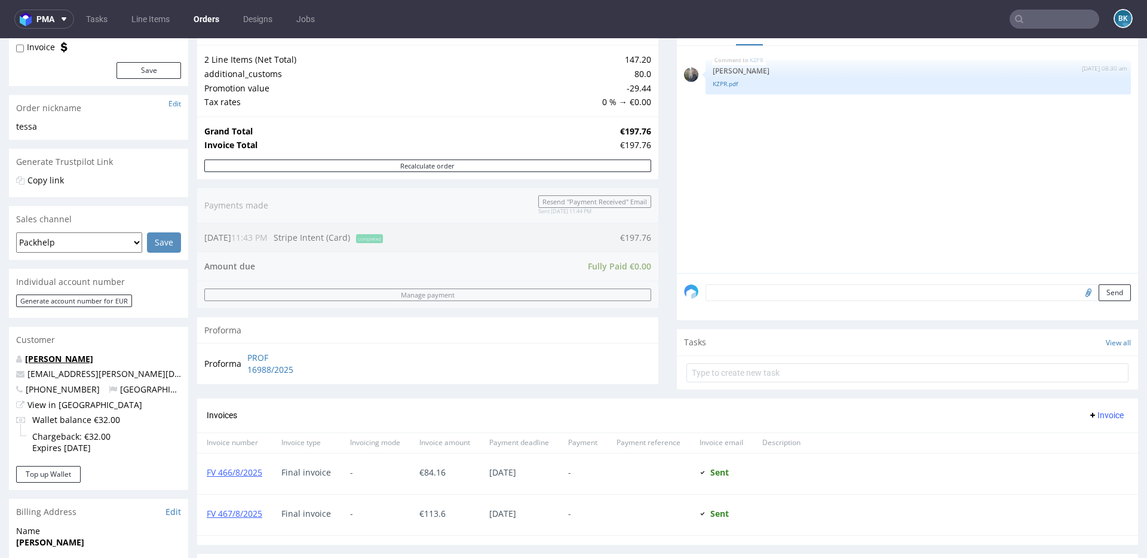
scroll to position [177, 0]
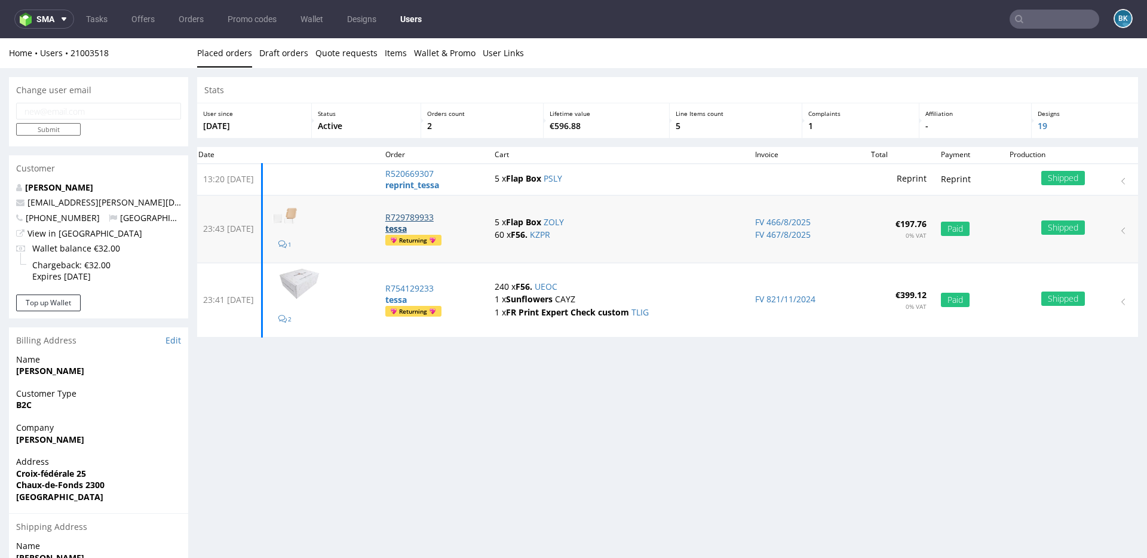
click at [446, 213] on p "R729789933" at bounding box center [432, 217] width 95 height 12
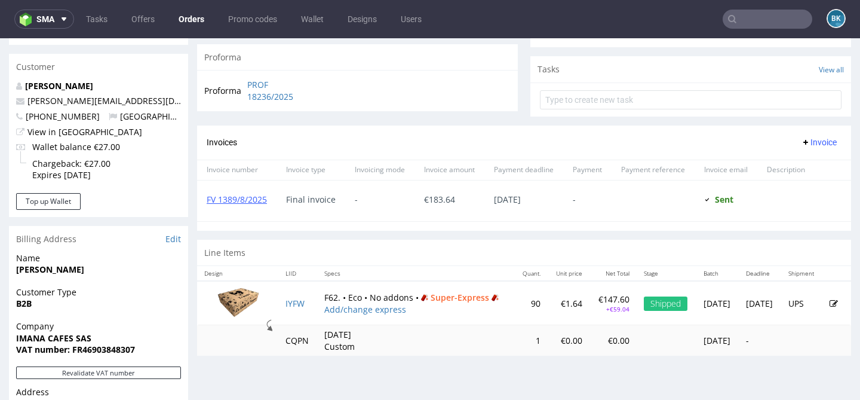
scroll to position [406, 0]
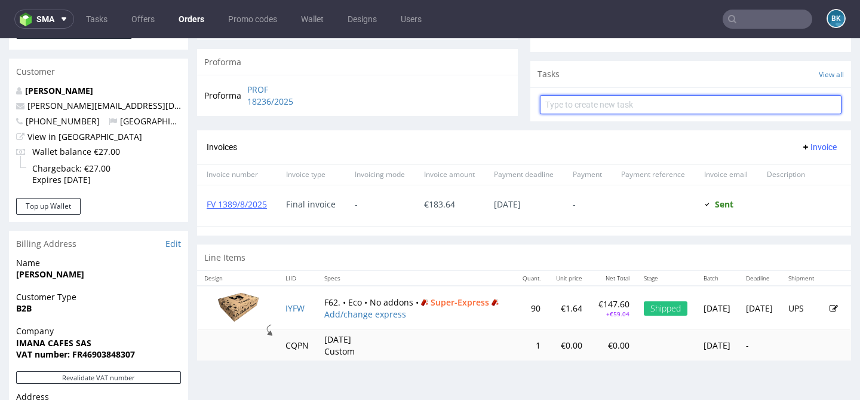
click at [599, 114] on input "text" at bounding box center [691, 104] width 302 height 19
type input "Super Express refund"
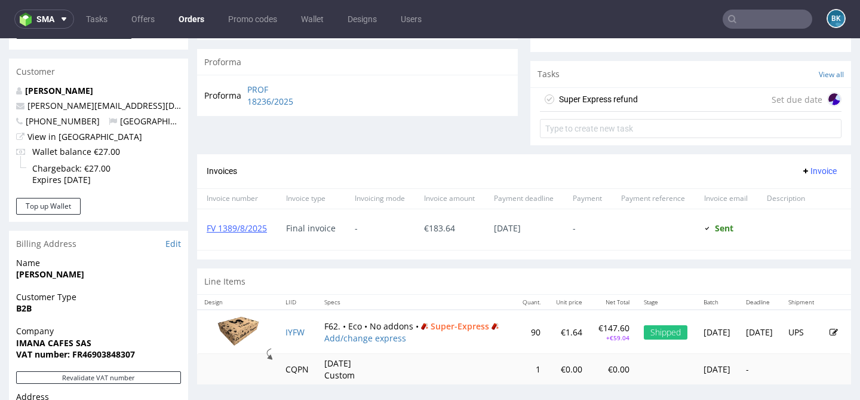
click at [645, 109] on div "Super Express refund Set due date" at bounding box center [691, 100] width 302 height 24
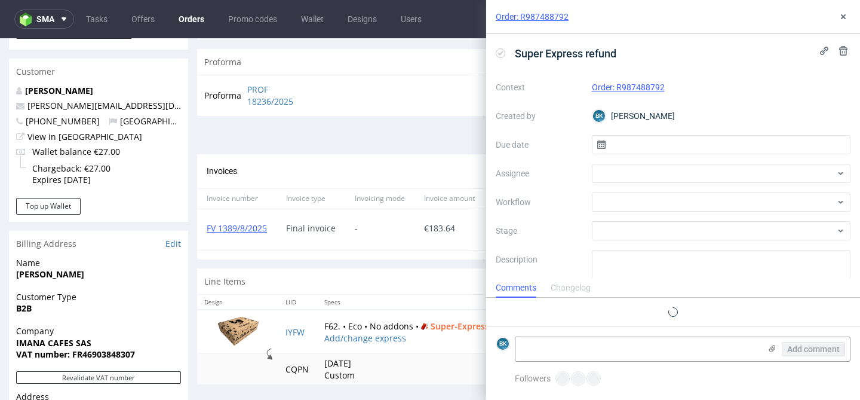
scroll to position [10, 0]
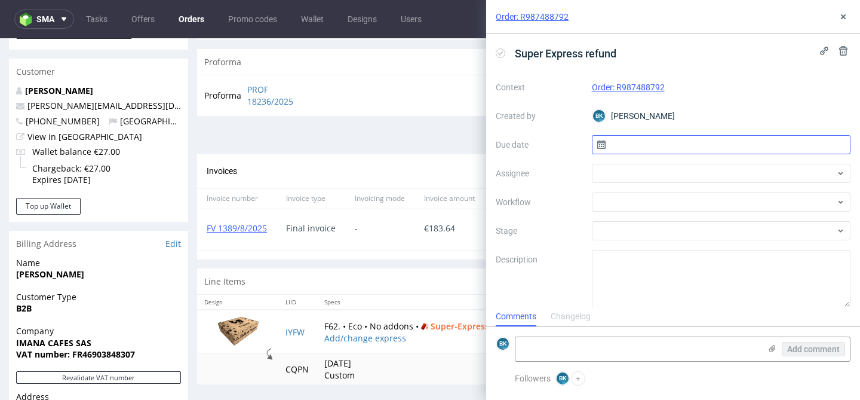
click at [646, 145] on input "text" at bounding box center [721, 144] width 259 height 19
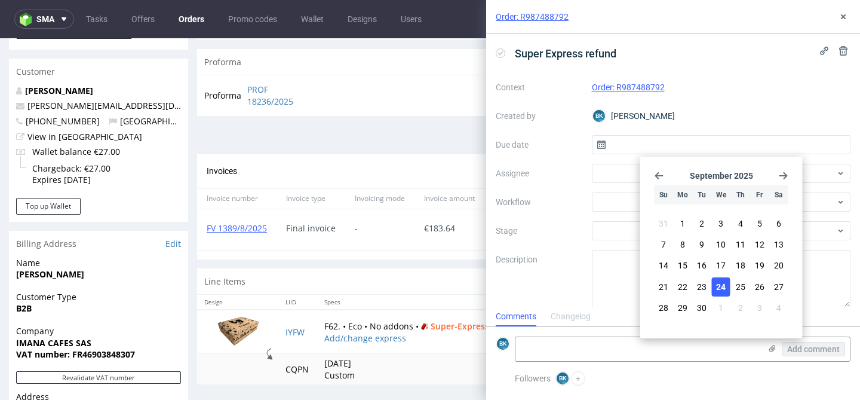
click at [725, 284] on span "24" at bounding box center [721, 287] width 10 height 12
type input "24/09/2025"
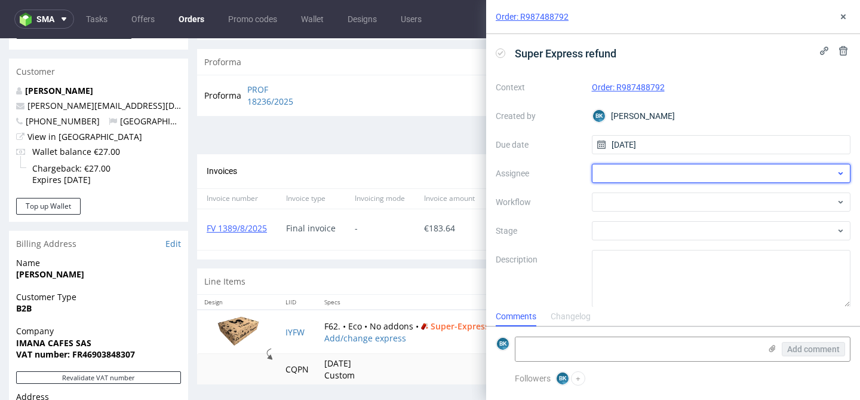
click at [649, 174] on div at bounding box center [721, 173] width 259 height 19
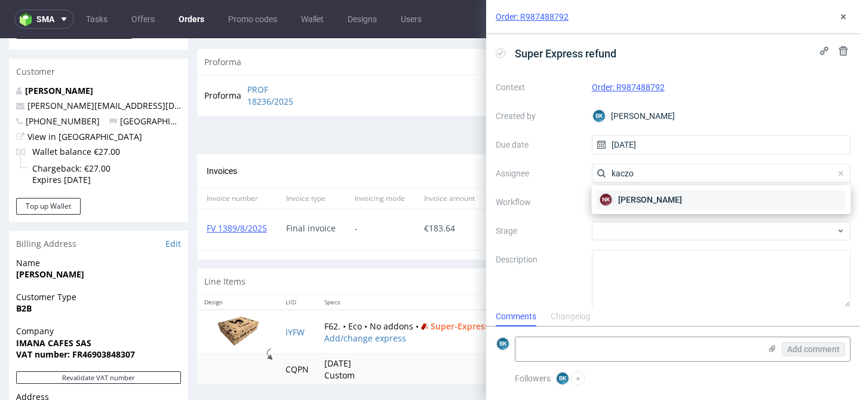
type input "kaczo"
click at [631, 206] on div "NK Natalia Kaczorowska" at bounding box center [722, 199] width 250 height 19
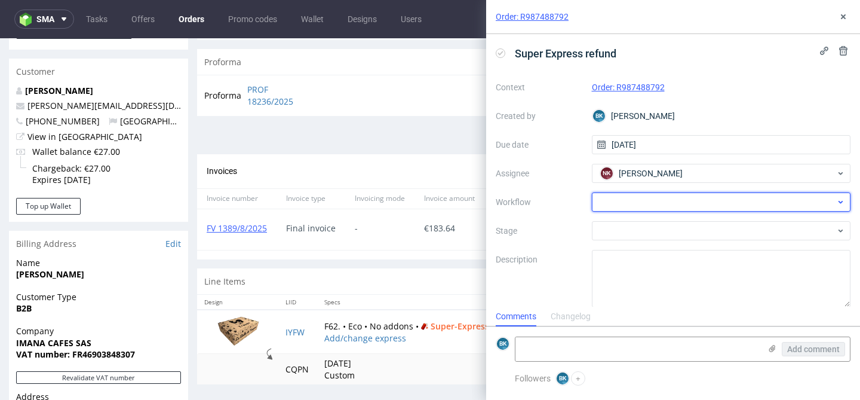
click at [639, 206] on div at bounding box center [721, 201] width 259 height 19
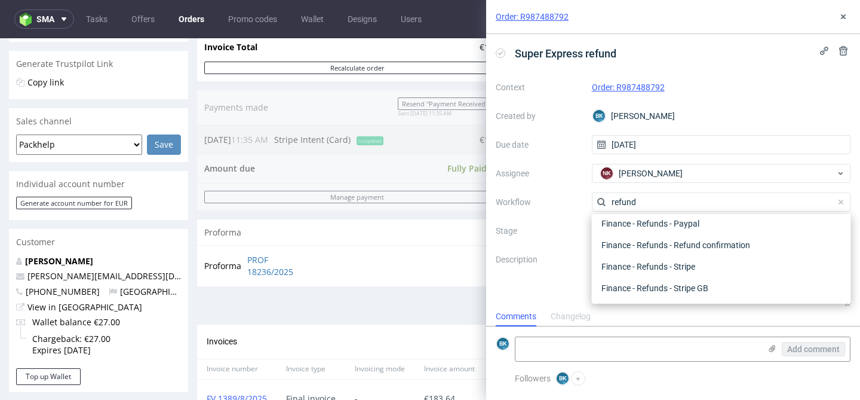
scroll to position [233, 0]
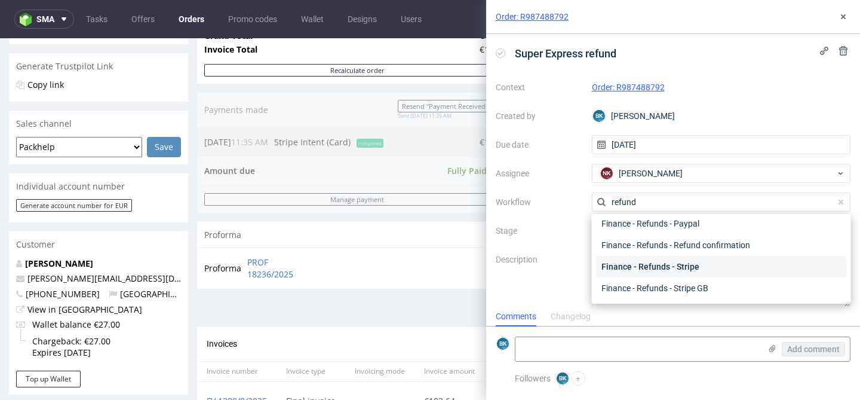
type input "refund"
click at [691, 268] on div "Finance - Refunds - Stripe" at bounding box center [722, 267] width 250 height 22
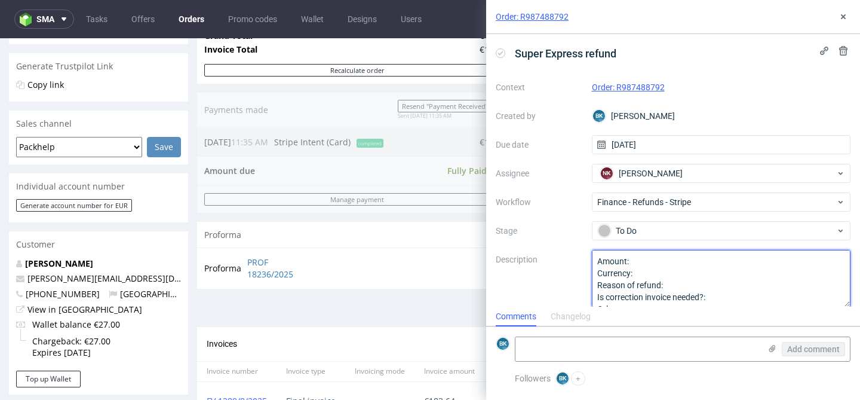
click at [648, 258] on textarea "Amount: Currency: Reason of refund: Is correction invoice needed?: Other:" at bounding box center [721, 278] width 259 height 57
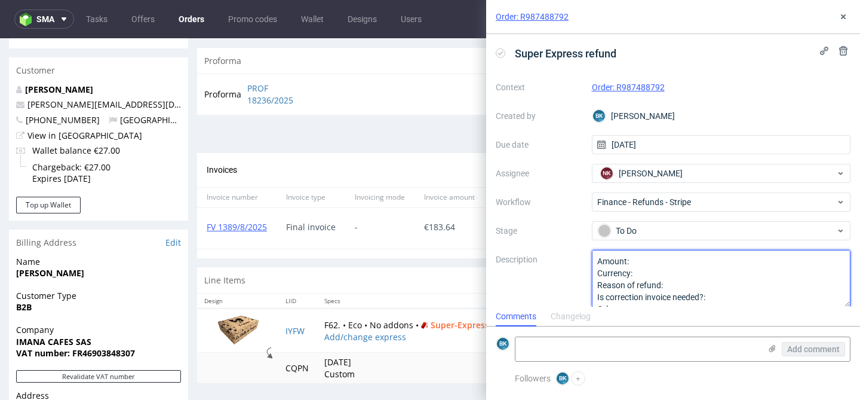
scroll to position [406, 0]
click at [658, 276] on textarea "Amount: Currency: Reason of refund: Is correction invoice needed?: Other:" at bounding box center [721, 278] width 259 height 57
click at [670, 287] on textarea "Amount: Currency: Reason of refund: Is correction invoice needed?: Other:" at bounding box center [721, 278] width 259 height 57
click at [777, 284] on textarea "Amount: 59,04 Currency: eur Reason of refund: Compalint resolution of the orer …" at bounding box center [721, 278] width 259 height 57
click at [793, 286] on textarea "Amount: 59,04 Currency: eur Reason of refund: Compalint resolution of the orer …" at bounding box center [721, 278] width 259 height 57
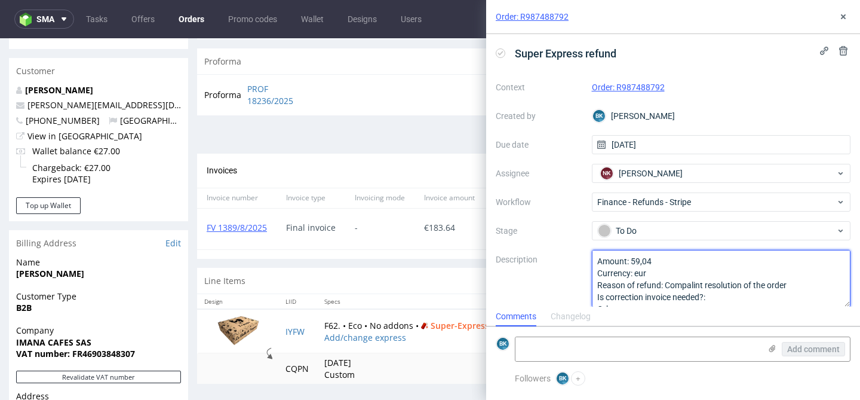
paste textarea "R266070457"
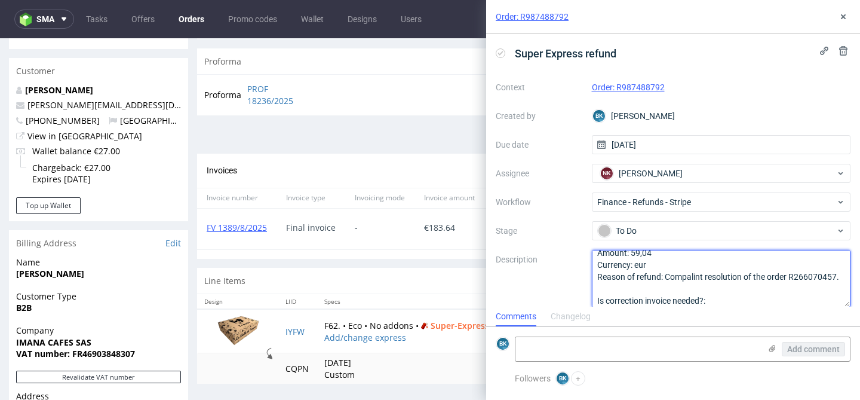
scroll to position [11, 0]
paste textarea "Apart from the fact that this order was delivered incomplete, it was also late.…"
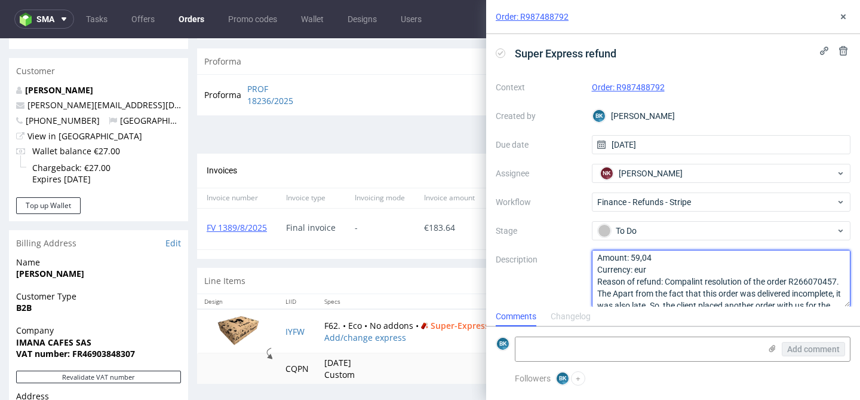
scroll to position [4, 0]
click at [814, 281] on textarea "Amount: 59,04 Currency: eur Reason of refund: Compalint resolution of the order…" at bounding box center [721, 278] width 259 height 57
click at [610, 295] on textarea "Amount: 59,04 Currency: eur Reason of refund: Compalint resolution of the order…" at bounding box center [721, 278] width 259 height 57
paste textarea "R266070457"
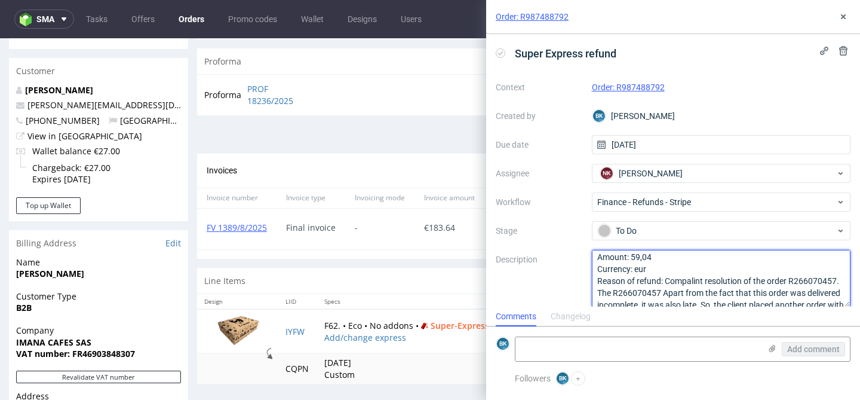
drag, startPoint x: 788, startPoint y: 294, endPoint x: 664, endPoint y: 287, distance: 123.8
click at [664, 287] on textarea "Amount: 59,04 Currency: eur Reason of refund: Compalint resolution of the order…" at bounding box center [721, 278] width 259 height 57
click at [841, 282] on textarea "Amount: 59,04 Currency: eur Reason of refund: Compalint resolution of the order…" at bounding box center [721, 278] width 259 height 57
click at [667, 281] on textarea "Amount: 59,04 Currency: eur Reason of refund: Compalint resolution of the order…" at bounding box center [721, 278] width 259 height 57
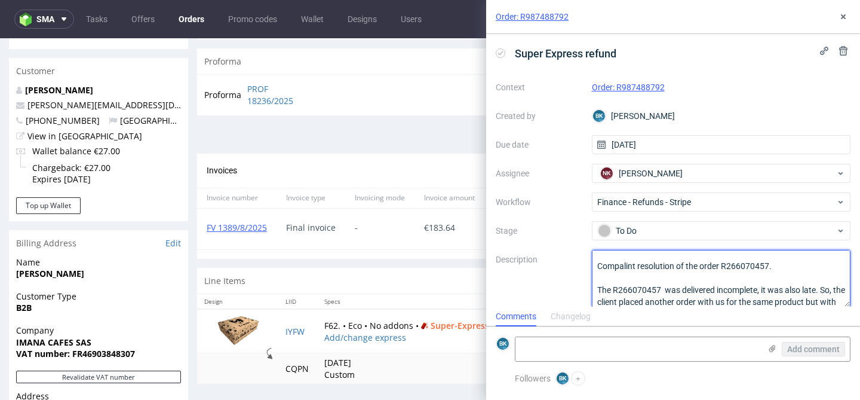
scroll to position [48, 0]
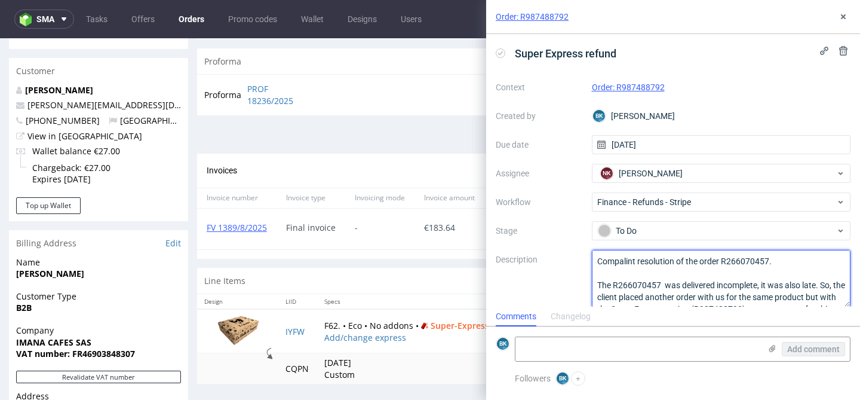
click at [645, 276] on textarea "Amount: 59,04 Currency: eur Reason of refund: Compalint resolution of the order…" at bounding box center [721, 278] width 259 height 57
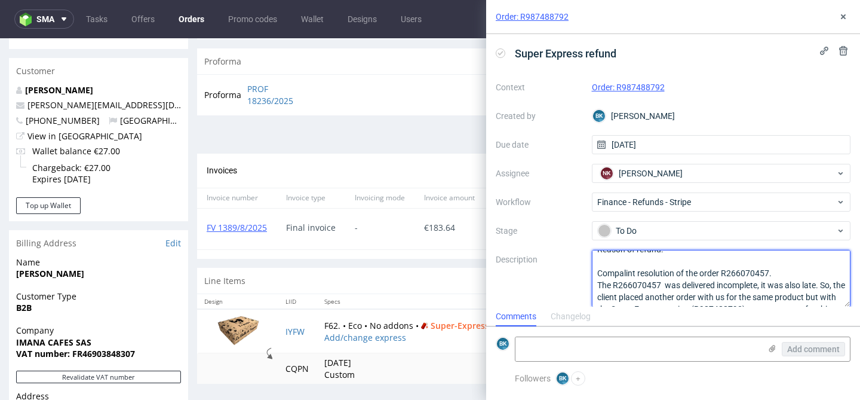
click at [663, 284] on textarea "Amount: 59,04 Currency: eur Reason of refund: Compalint resolution of the order…" at bounding box center [721, 278] width 259 height 57
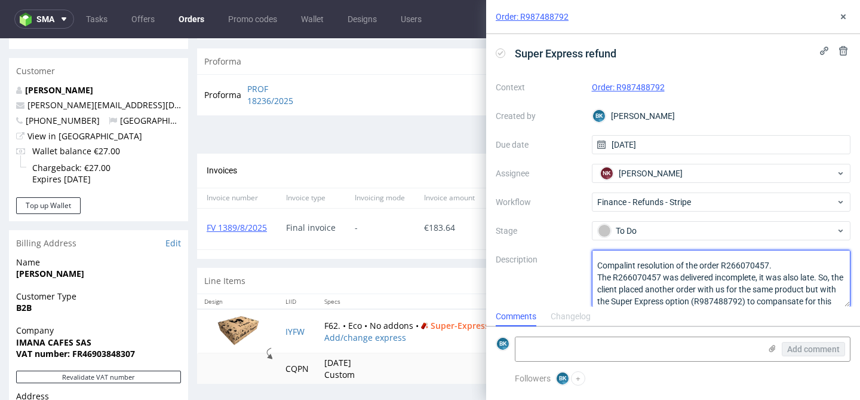
scroll to position [44, 0]
click at [759, 279] on textarea "Amount: 59,04 Currency: eur Reason of refund: Compalint resolution of the order…" at bounding box center [721, 278] width 259 height 57
click at [807, 277] on textarea "Amount: 59,04 Currency: eur Reason of refund: Compalint resolution of the order…" at bounding box center [721, 278] width 259 height 57
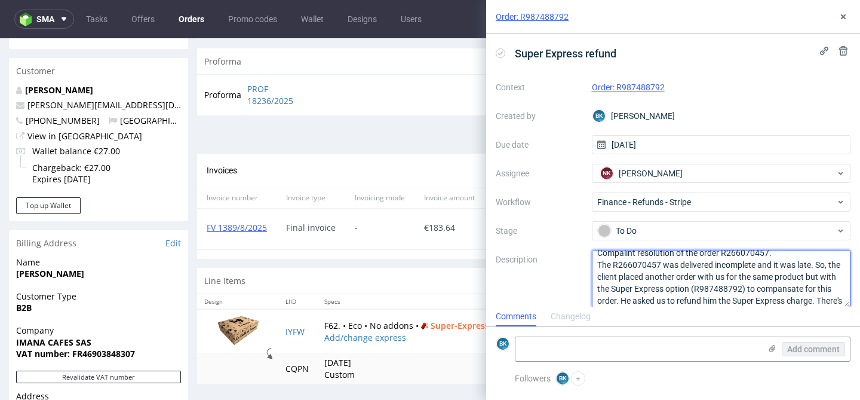
click at [696, 289] on textarea "Amount: 59,04 Currency: eur Reason of refund: Compalint resolution of the order…" at bounding box center [721, 278] width 259 height 57
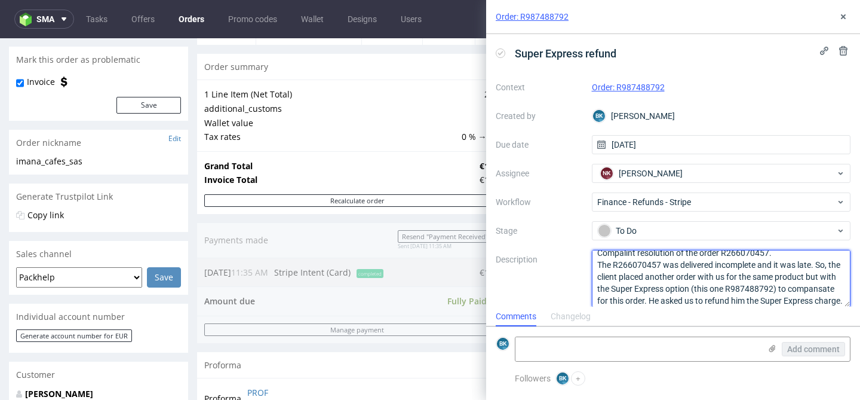
scroll to position [2, 0]
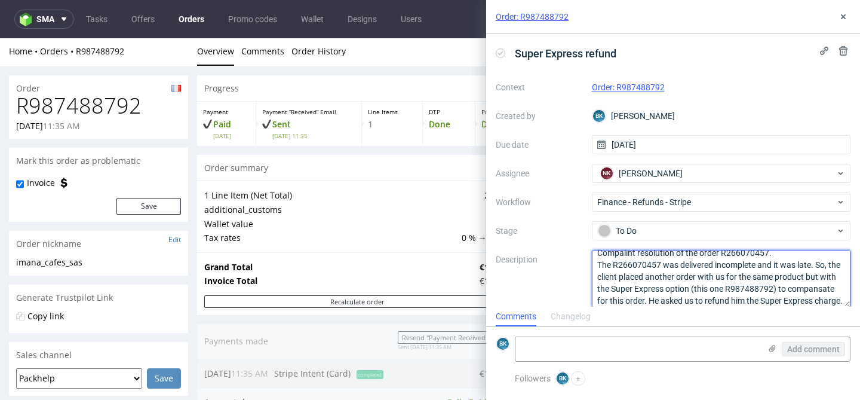
click at [694, 287] on textarea "Amount: 59,04 Currency: eur Reason of refund: Compalint resolution of the order…" at bounding box center [721, 278] width 259 height 57
click at [725, 289] on textarea "Amount: 59,04 Currency: eur Reason of refund: Compalint resolution of the order…" at bounding box center [721, 278] width 259 height 57
click at [778, 289] on textarea "Amount: 59,04 Currency: eur Reason of refund: Compalint resolution of the order…" at bounding box center [721, 278] width 259 height 57
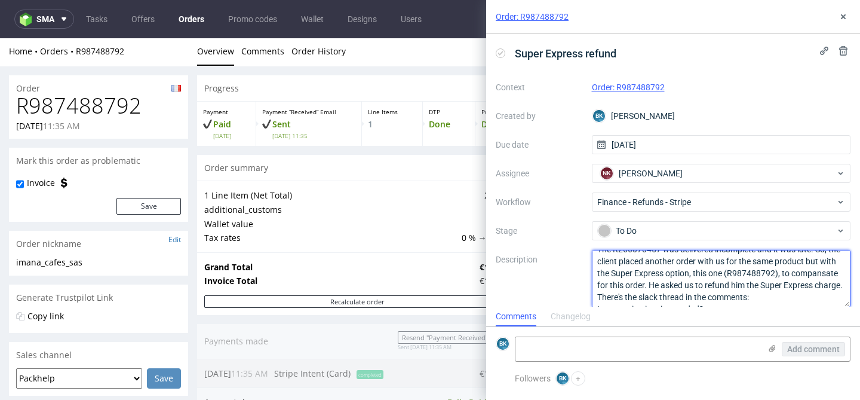
scroll to position [74, 0]
click at [826, 271] on textarea "Amount: 59,04 Currency: eur Reason of refund: Compalint resolution of the order…" at bounding box center [721, 278] width 259 height 57
click at [0, 0] on lt-span "comp e nsate" at bounding box center [0, 0] width 0 height 0
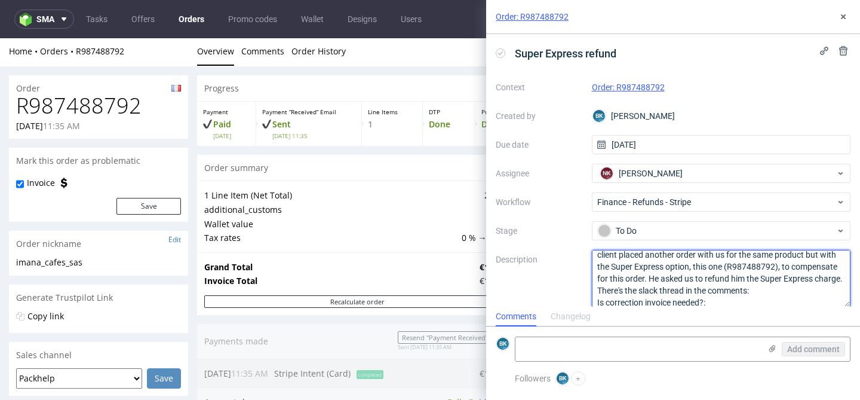
type textarea "Amount: 59,04 Currency: eur Reason of refund: Compalint resolution of the order…"
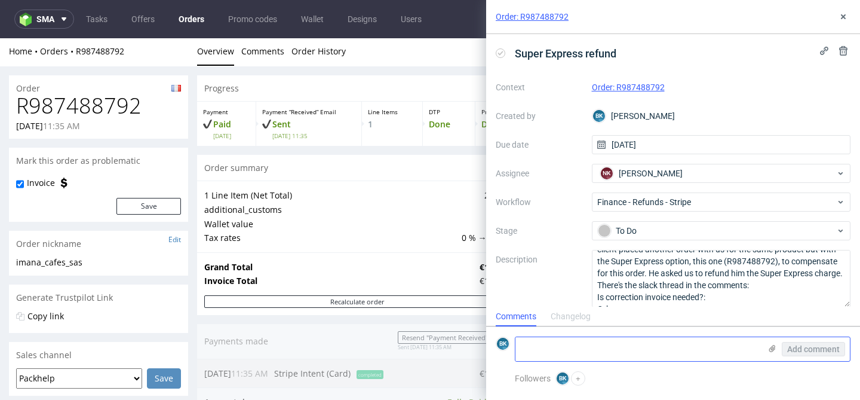
click at [619, 348] on textarea at bounding box center [638, 349] width 245 height 24
paste textarea "https://packhelp.slack.com/archives/C03DDT8J2TB/p1756115689482539"
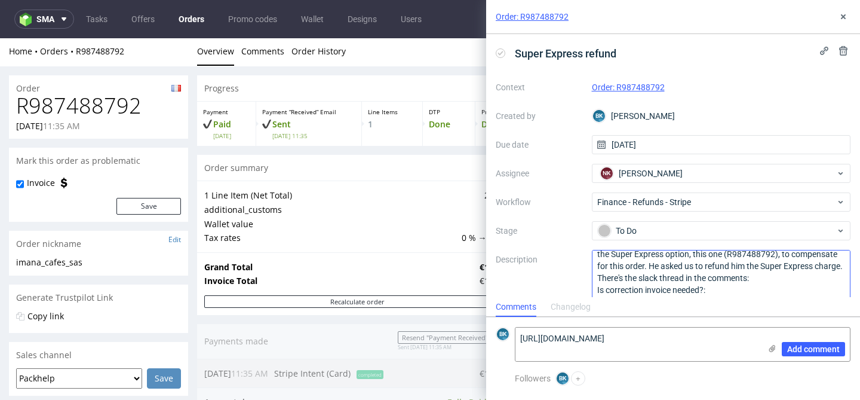
scroll to position [92, 0]
type textarea "https://packhelp.slack.com/archives/C03DDT8J2TB/p1756115689482539"
click at [775, 278] on textarea "Amount: 59,04 Currency: eur Reason of refund: Compalint resolution of the order…" at bounding box center [721, 278] width 259 height 57
type textarea "Amount: 59,04 Currency: eur Reason of refund: Compalint resolution of the order…"
click at [819, 347] on span "Add comment" at bounding box center [813, 349] width 53 height 8
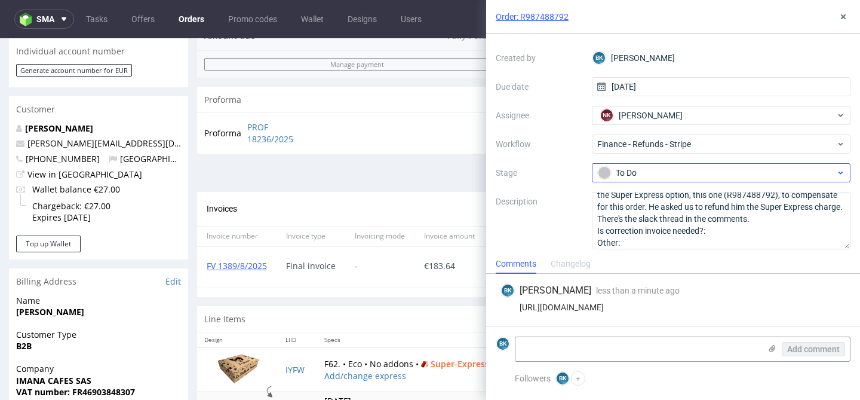
scroll to position [96, 0]
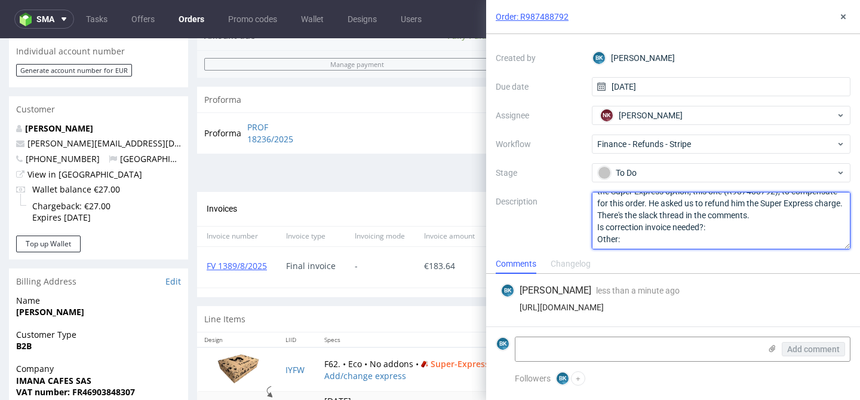
click at [717, 225] on textarea "Amount: 59,04 Currency: eur Reason of refund: Compalint resolution of the order…" at bounding box center [721, 220] width 259 height 57
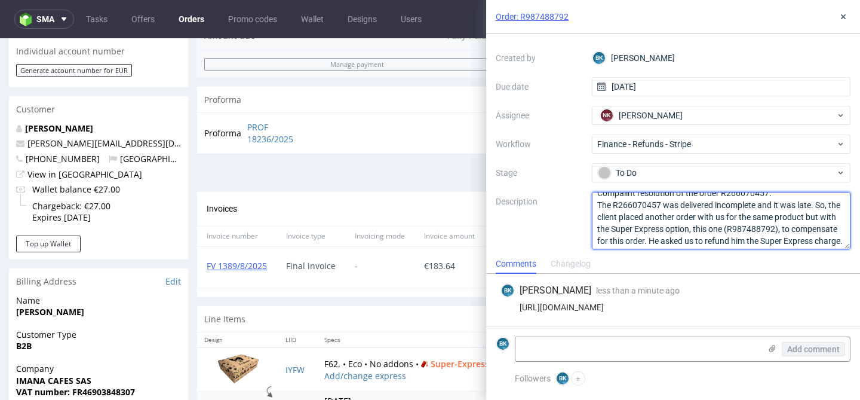
scroll to position [0, 0]
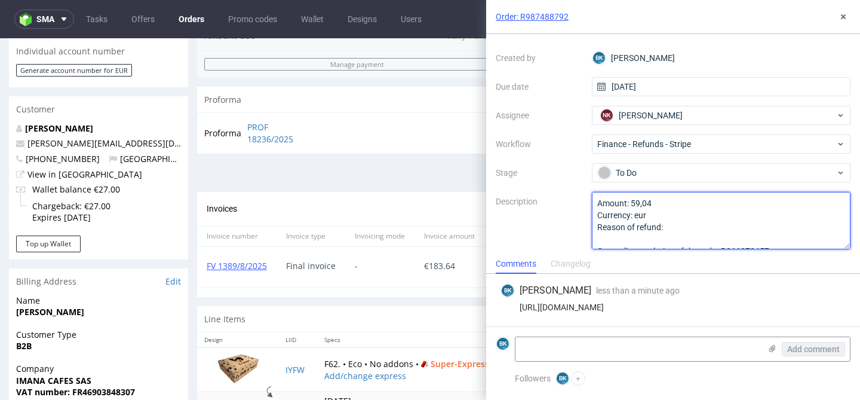
drag, startPoint x: 758, startPoint y: 217, endPoint x: 627, endPoint y: 235, distance: 132.7
click at [627, 235] on textarea "Amount: 59,04 Currency: eur Reason of refund: Compalint resolution of the order…" at bounding box center [721, 220] width 259 height 57
click at [723, 213] on textarea "Amount: 59,04 Currency: eur Reason of refund: Compalint resolution of the order…" at bounding box center [721, 220] width 259 height 57
type textarea "Amount: 59,04 Currency: eur Reason of refund: Compalint resolution of the order…"
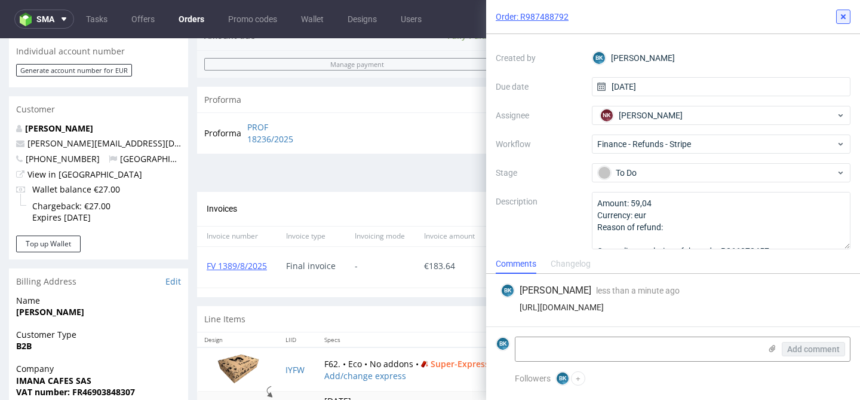
click at [846, 16] on icon at bounding box center [844, 17] width 10 height 10
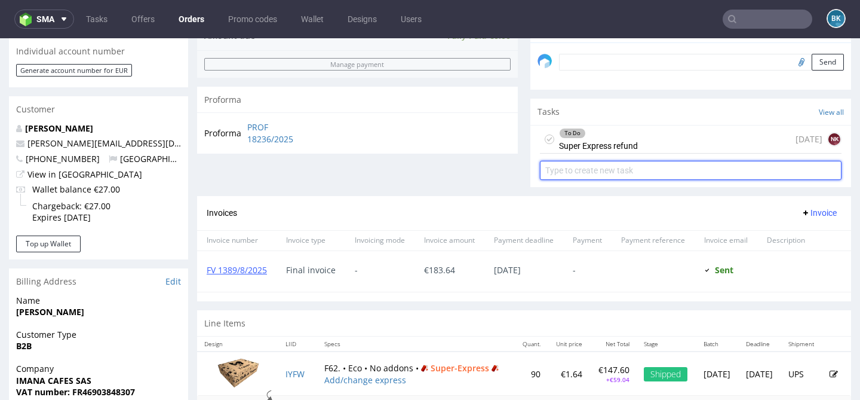
click at [651, 180] on input "text" at bounding box center [691, 170] width 302 height 19
type input "invoice correction"
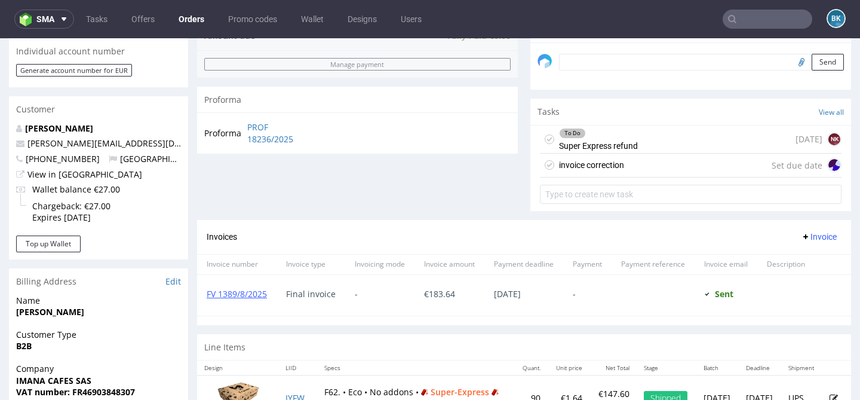
click at [686, 177] on div "invoice correction Set due date" at bounding box center [691, 166] width 302 height 24
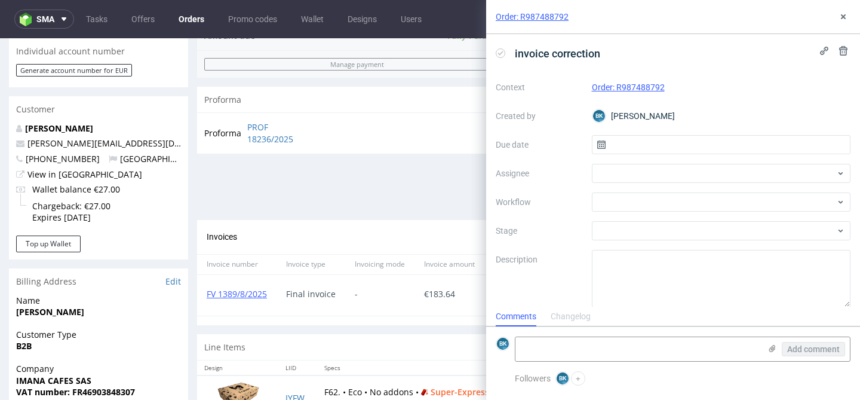
scroll to position [10, 0]
click at [671, 149] on input "text" at bounding box center [721, 144] width 259 height 19
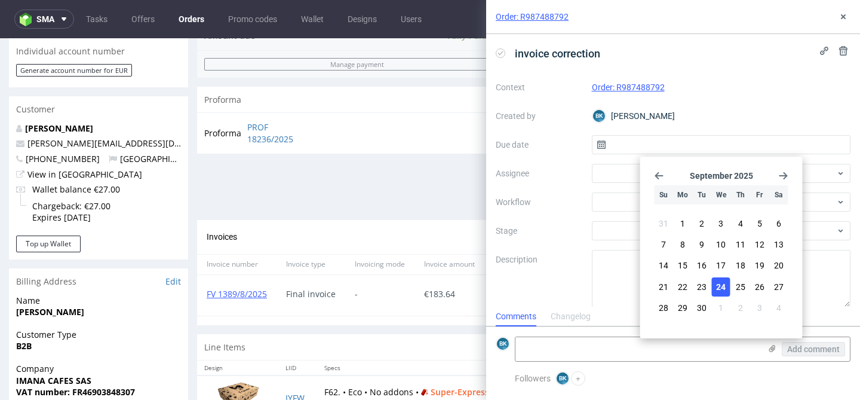
click at [724, 284] on span "24" at bounding box center [721, 287] width 10 height 12
type input "24/09/2025"
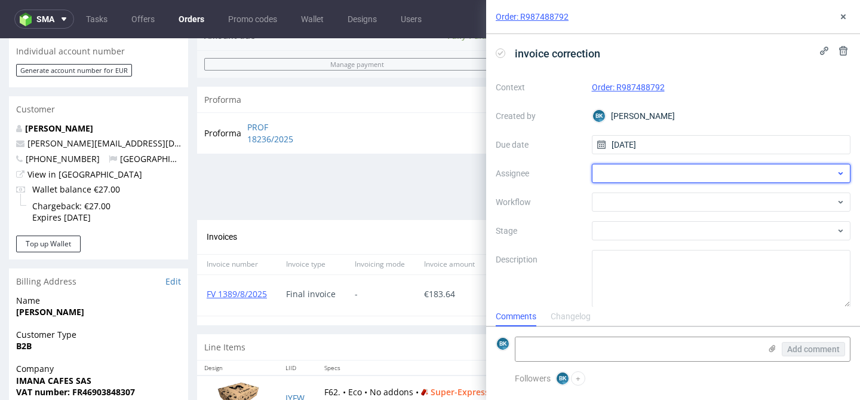
click at [645, 173] on div at bounding box center [721, 173] width 259 height 19
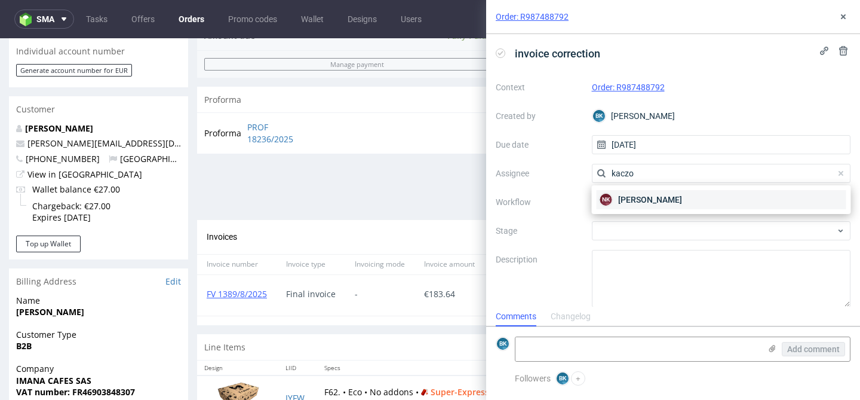
type input "kaczo"
click at [654, 198] on span "Natalia Kaczorowska" at bounding box center [650, 200] width 64 height 12
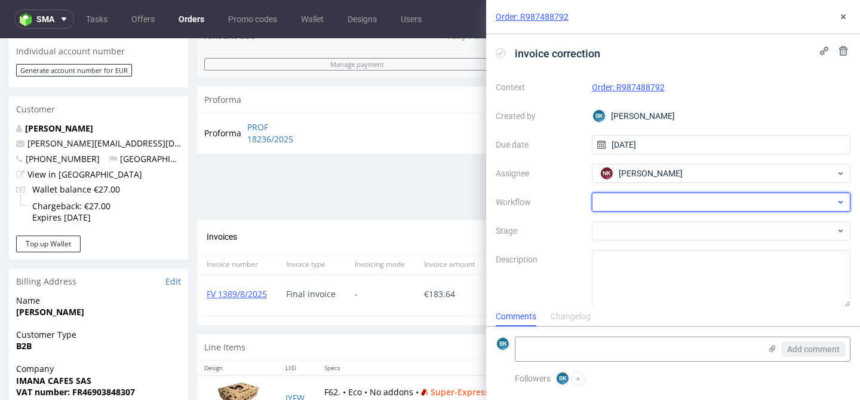
click at [654, 198] on div at bounding box center [721, 201] width 259 height 19
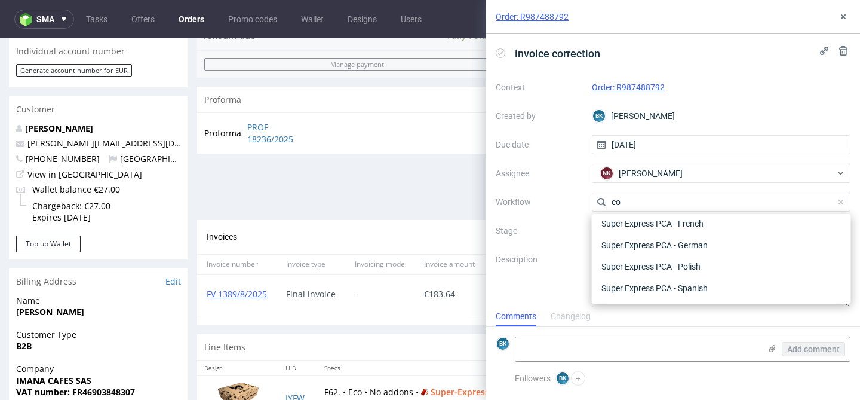
scroll to position [0, 0]
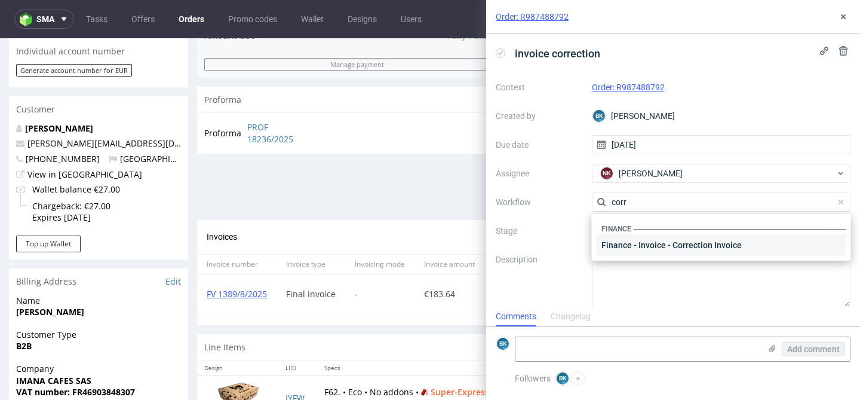
type input "corr"
click at [669, 240] on div "Finance - Invoice - Correction Invoice" at bounding box center [722, 245] width 250 height 22
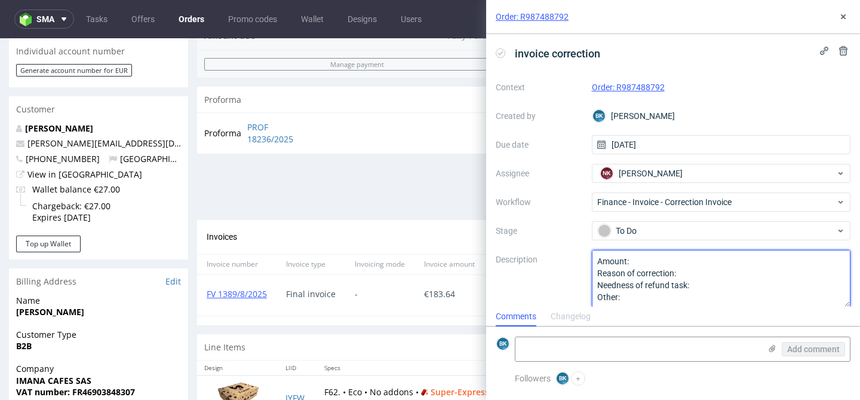
click at [657, 257] on textarea "Amount: Reason of correction: Needness of refund task: Other:" at bounding box center [721, 278] width 259 height 57
click at [685, 272] on textarea "Amount: Reason of correction: Needness of refund task: Other:" at bounding box center [721, 278] width 259 height 57
click at [670, 258] on textarea "Amount: Reason of correction: Needness of refund task: Other:" at bounding box center [721, 278] width 259 height 57
type textarea "Amount: 59,04 eur Reason of correction: Needness of refund task: Other:"
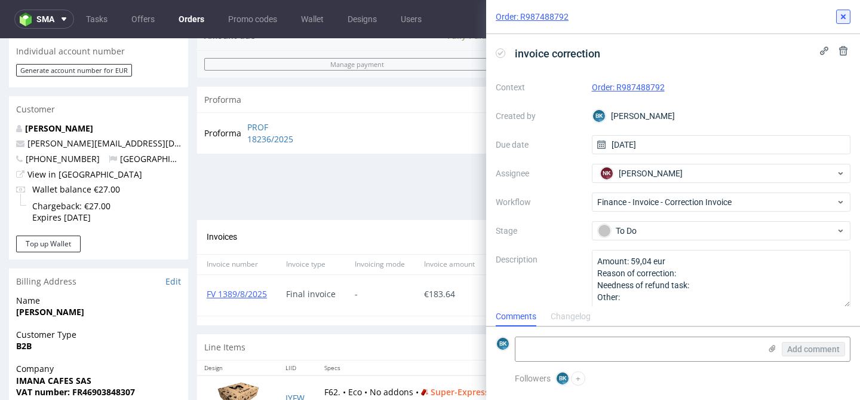
click at [842, 13] on icon at bounding box center [844, 17] width 10 height 10
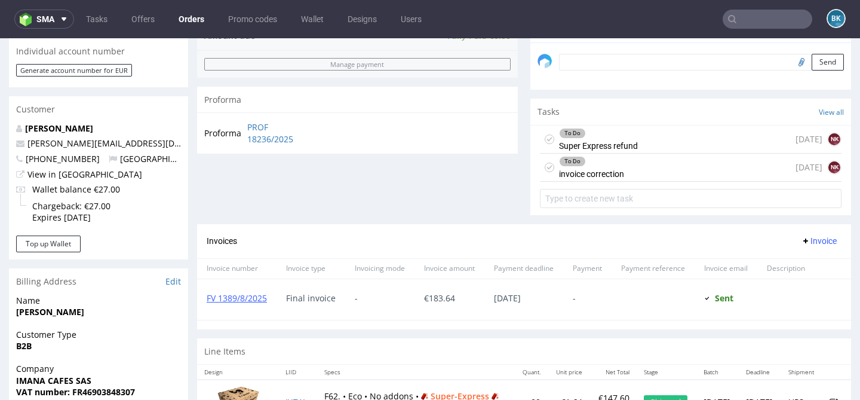
click at [627, 152] on div "To Do Super Express refund" at bounding box center [598, 138] width 79 height 27
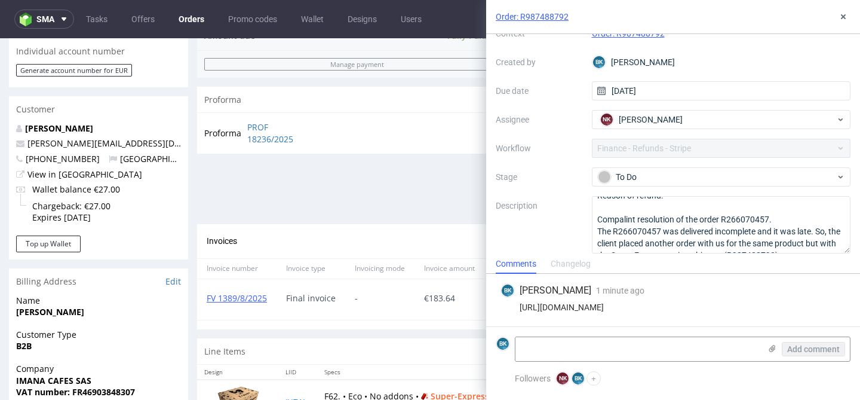
scroll to position [36, 0]
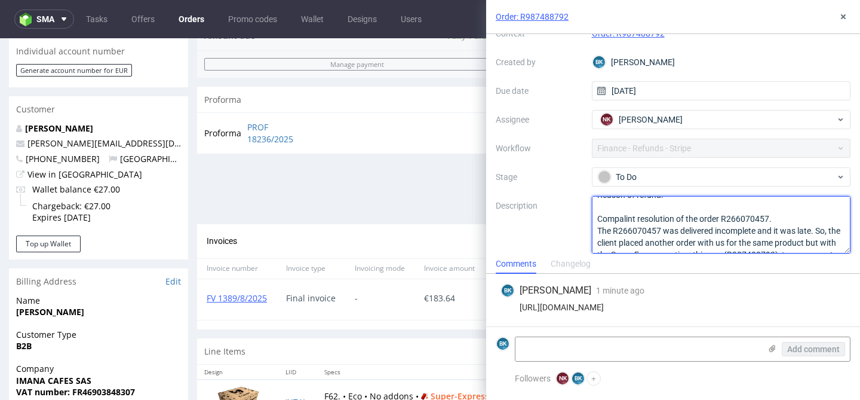
drag, startPoint x: 599, startPoint y: 220, endPoint x: 704, endPoint y: 242, distance: 108.0
click at [704, 242] on textarea "Amount: 59,04 Currency: eur Reason of refund: Compalint resolution of the order…" at bounding box center [721, 224] width 259 height 57
click at [671, 227] on textarea "Amount: 59,04 Currency: eur Reason of refund: Compalint resolution of the order…" at bounding box center [721, 224] width 259 height 57
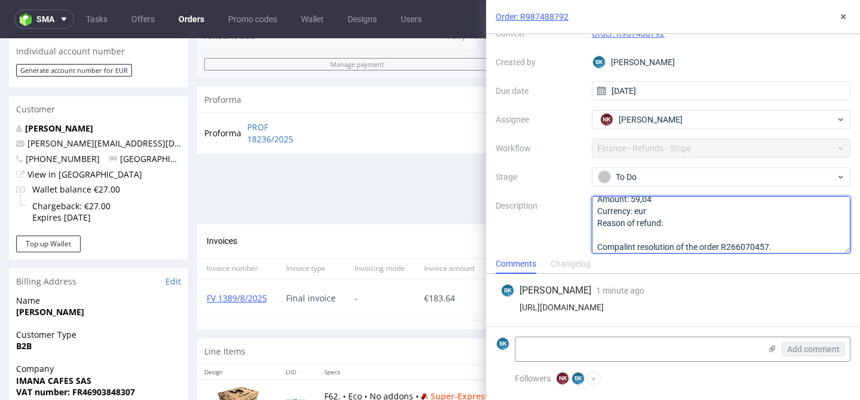
scroll to position [7, 0]
drag, startPoint x: 754, startPoint y: 237, endPoint x: 591, endPoint y: 246, distance: 162.7
click at [592, 246] on textarea "Amount: 59,04 Currency: eur Reason of refund: Compalint resolution of the order…" at bounding box center [721, 224] width 259 height 57
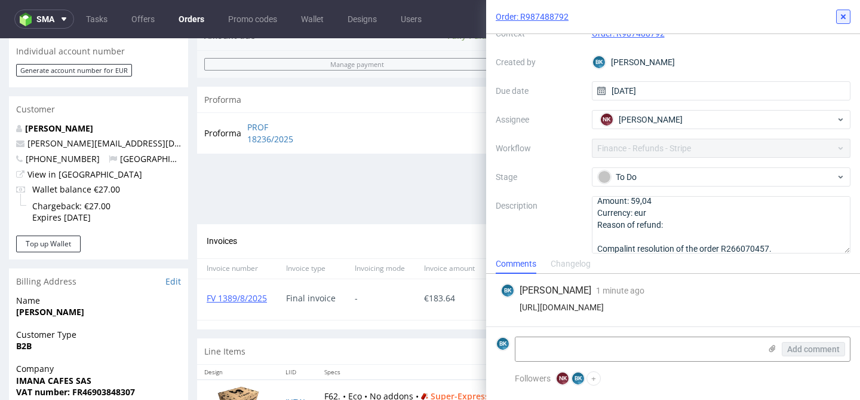
click at [845, 14] on icon at bounding box center [844, 17] width 10 height 10
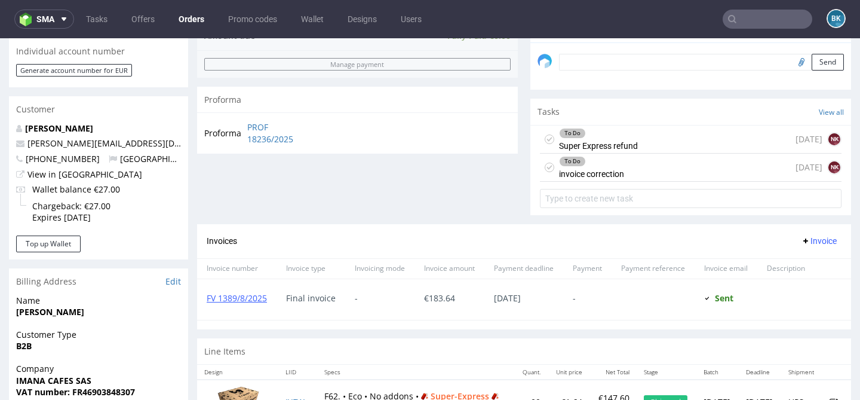
click at [642, 180] on div "To Do invoice correction today NK" at bounding box center [691, 168] width 302 height 28
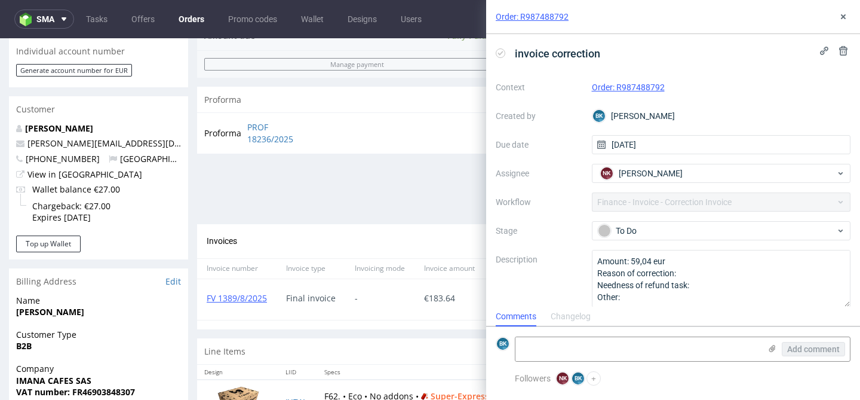
scroll to position [10, 0]
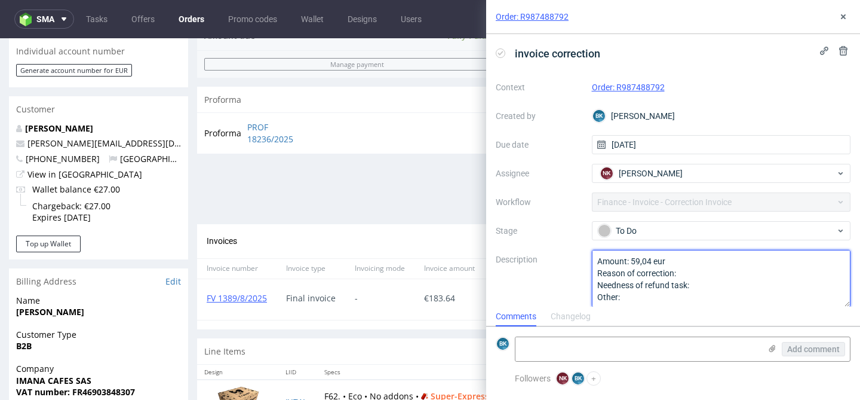
click at [698, 272] on textarea "Amount: 59,04 eur Reason of correction: Needness of refund task: Other:" at bounding box center [721, 278] width 259 height 57
paste textarea "Compalint resolution of the order R266070457. The R266070457 was delivered inco…"
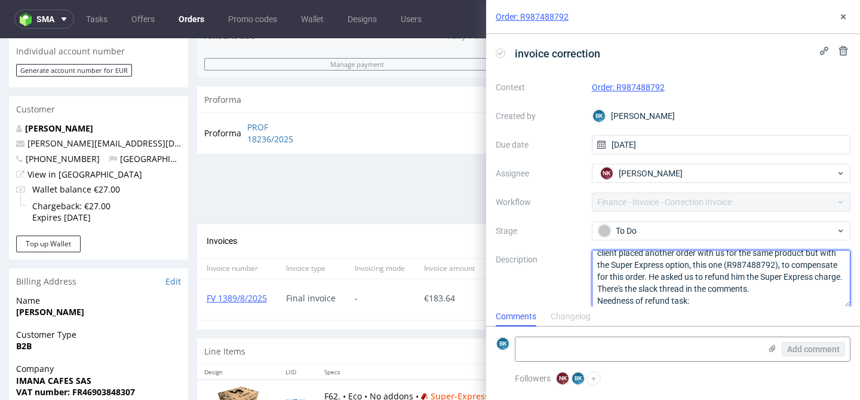
scroll to position [59, 0]
type textarea "Amount: 59,04 eur Reason of correction: Compalint resolution of the order R2660…"
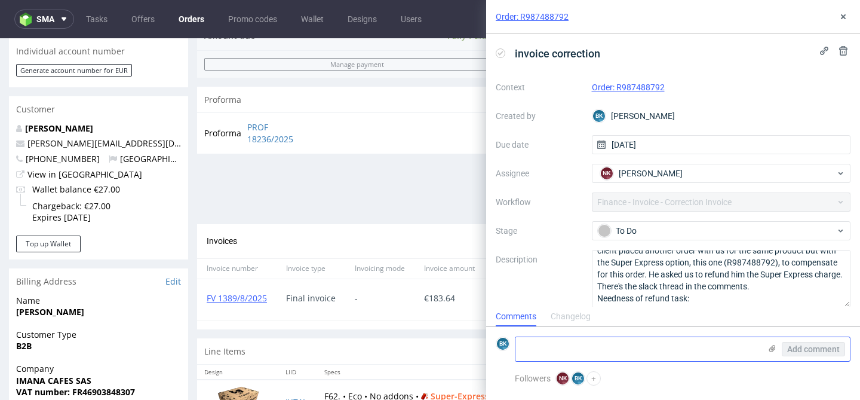
click at [580, 347] on textarea at bounding box center [638, 349] width 245 height 24
paste textarea "https://packhelp.slack.com/archives/C03DDT8J2TB/p1756115689482539"
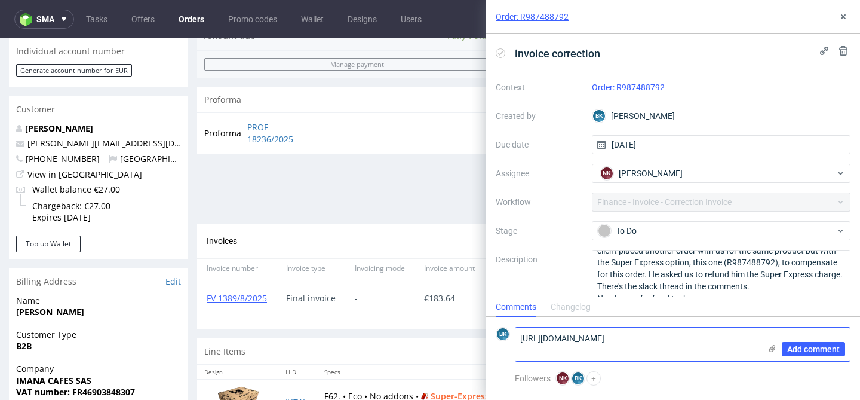
scroll to position [0, 0]
type textarea "https://packhelp.slack.com/archives/C03DDT8J2TB/p1756115689482539"
click at [802, 349] on span "Add comment" at bounding box center [813, 349] width 53 height 8
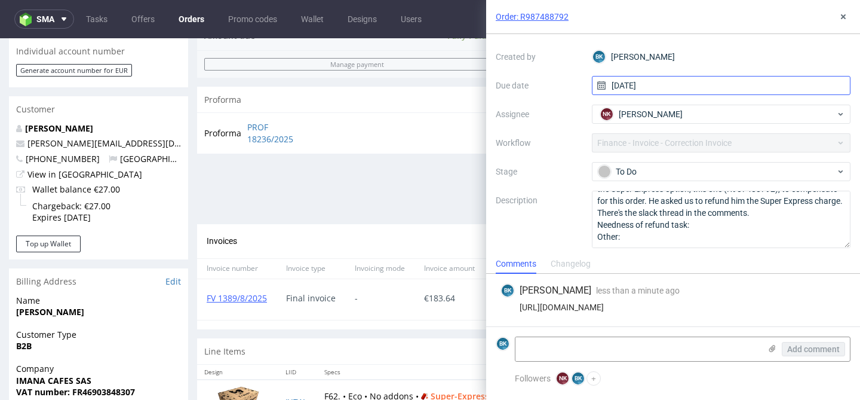
scroll to position [63, 0]
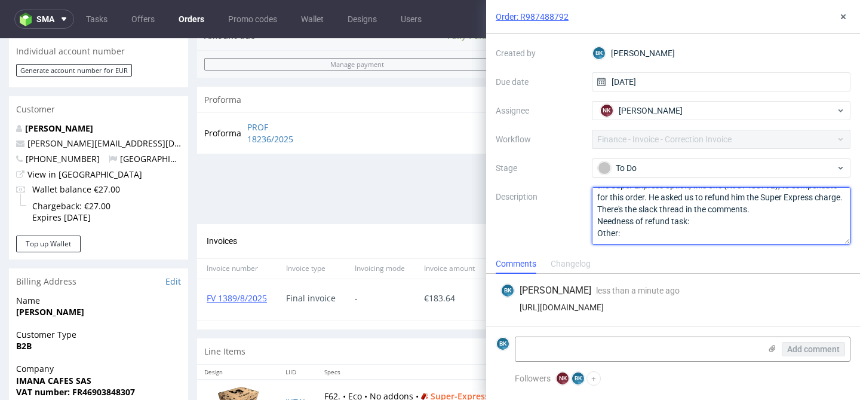
click at [707, 228] on textarea "Amount: 59,04 eur Reason of correction: Compalint resolution of the order R2660…" at bounding box center [721, 215] width 259 height 57
click at [697, 222] on textarea "Amount: 59,04 eur Reason of correction: Compalint resolution of the order R2660…" at bounding box center [721, 215] width 259 height 57
type textarea "Amount: 59,04 eur Reason of correction: Compalint resolution of the order R2660…"
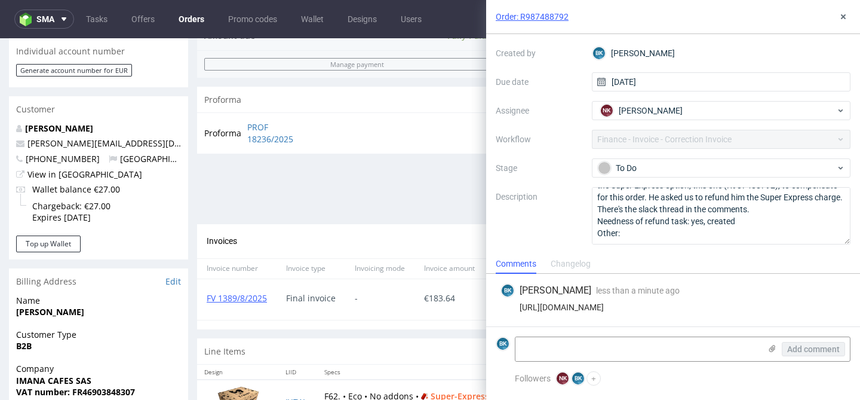
click at [425, 222] on div "Order summary 1 Line Item (Net Total) 206.64 additional_customs 0.0 Wallet valu…" at bounding box center [357, 7] width 321 height 436
click at [847, 17] on icon at bounding box center [844, 17] width 10 height 10
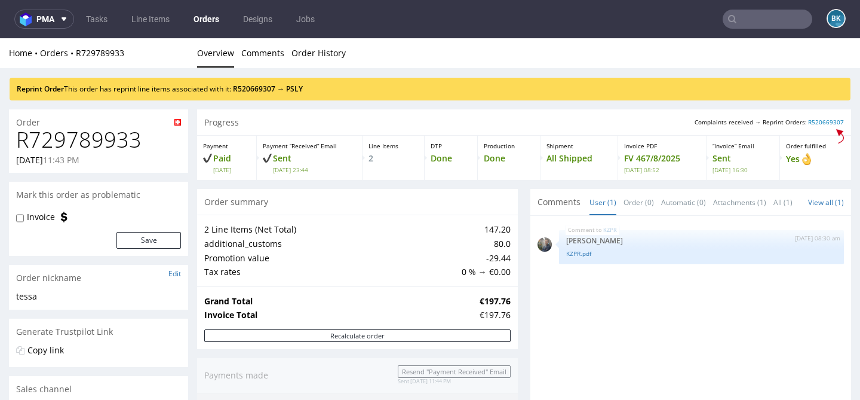
click at [128, 139] on h1 "R729789933" at bounding box center [98, 140] width 165 height 24
copy h1 "R729789933"
click at [269, 88] on link "R520669307" at bounding box center [254, 89] width 42 height 10
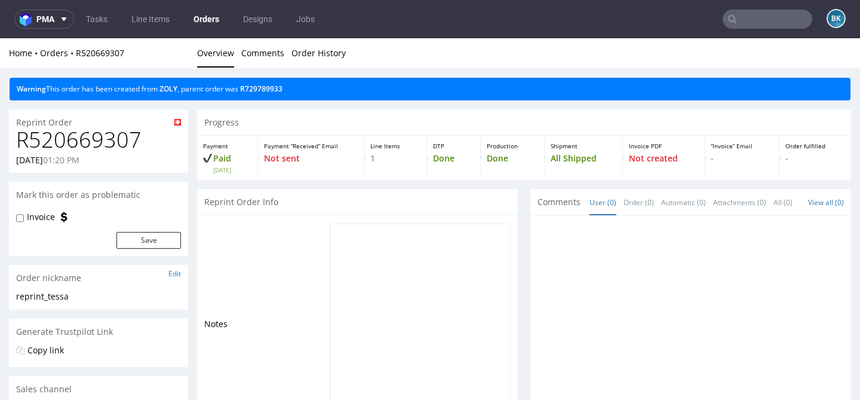
click at [762, 22] on input "text" at bounding box center [768, 19] width 90 height 19
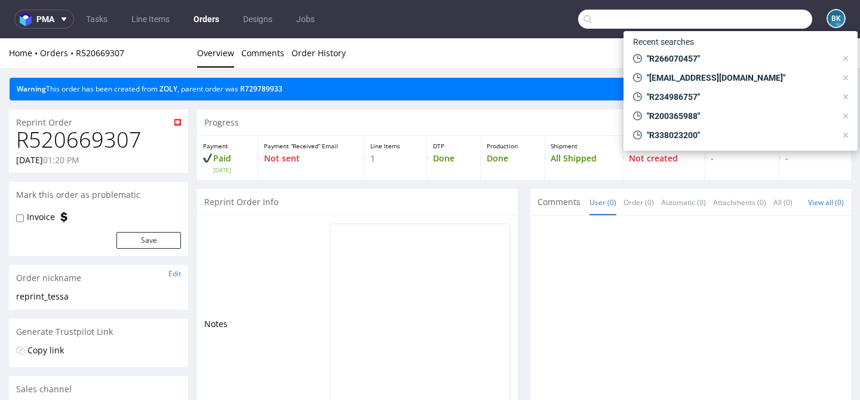
paste input "R429614469"
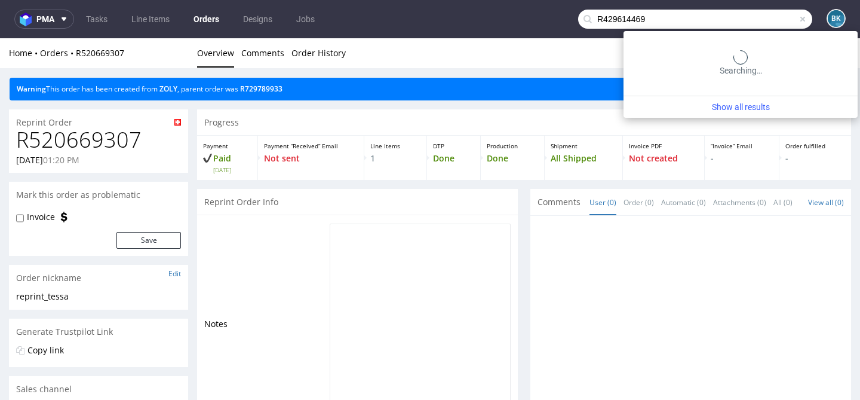
type input "R429614469"
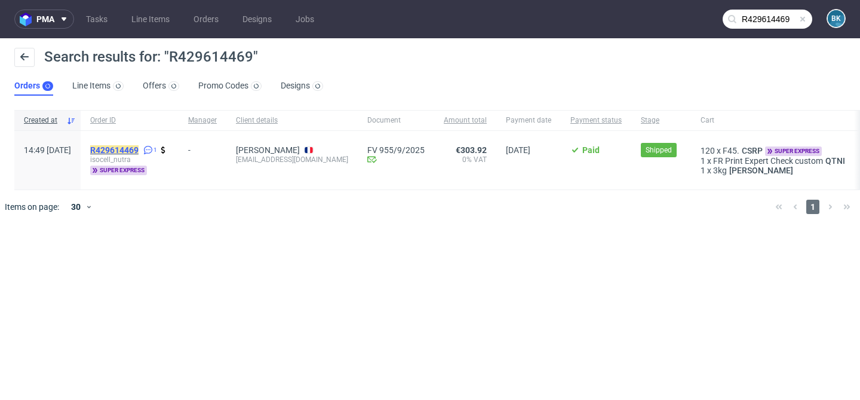
click at [139, 145] on mark "R429614469" at bounding box center [114, 150] width 48 height 10
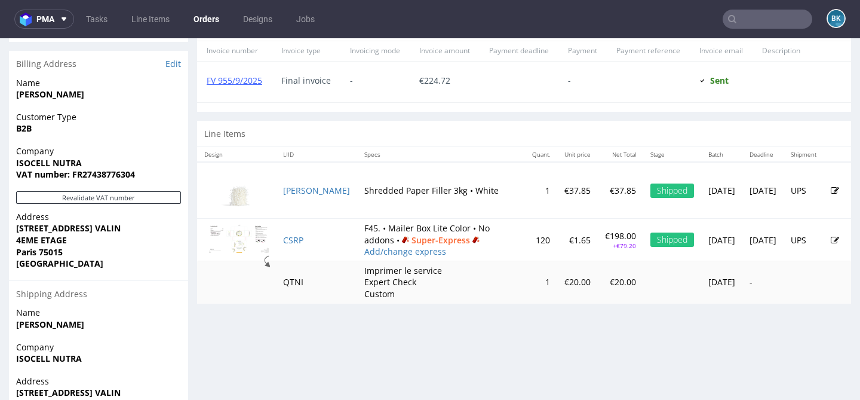
scroll to position [588, 0]
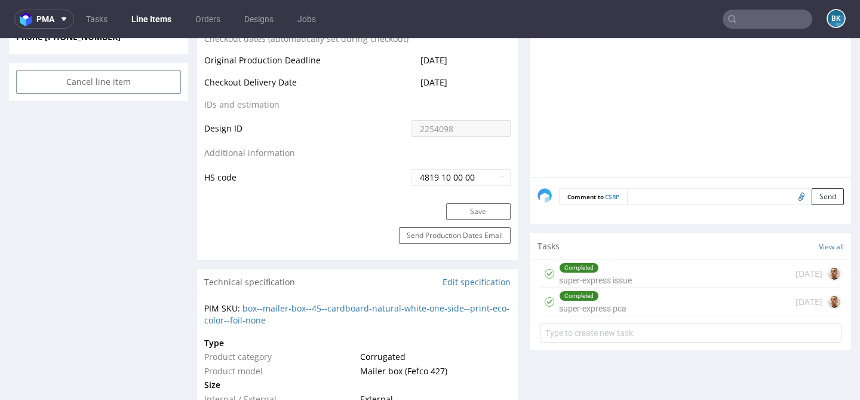
scroll to position [647, 0]
click at [631, 270] on div "Completed super-express issue 21 days ago" at bounding box center [691, 273] width 302 height 28
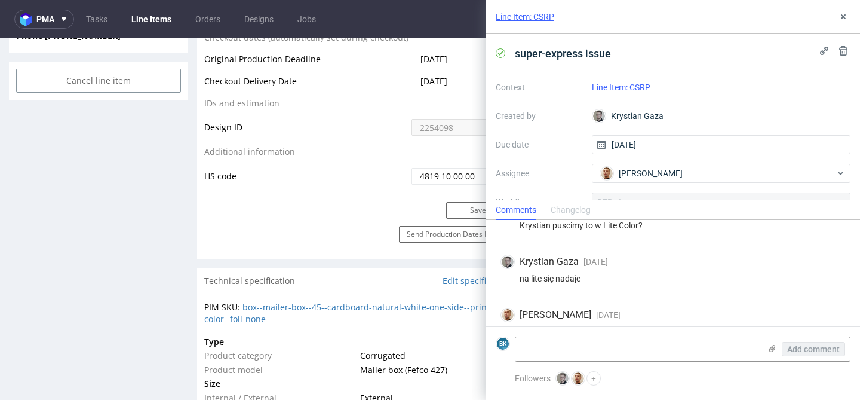
scroll to position [105, 0]
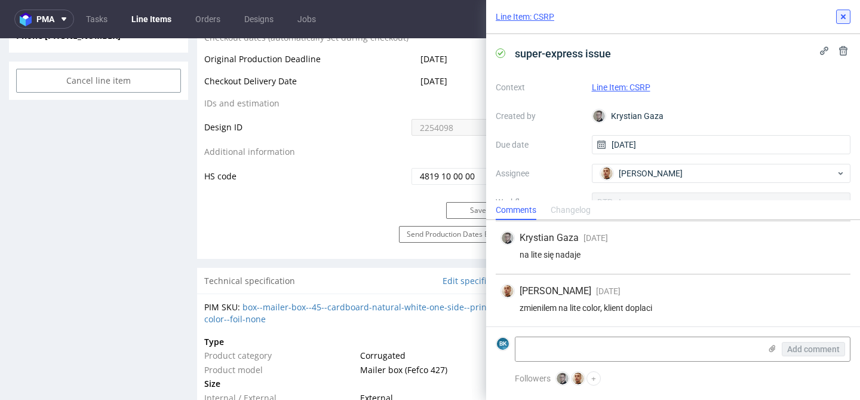
click at [842, 17] on use at bounding box center [843, 16] width 5 height 5
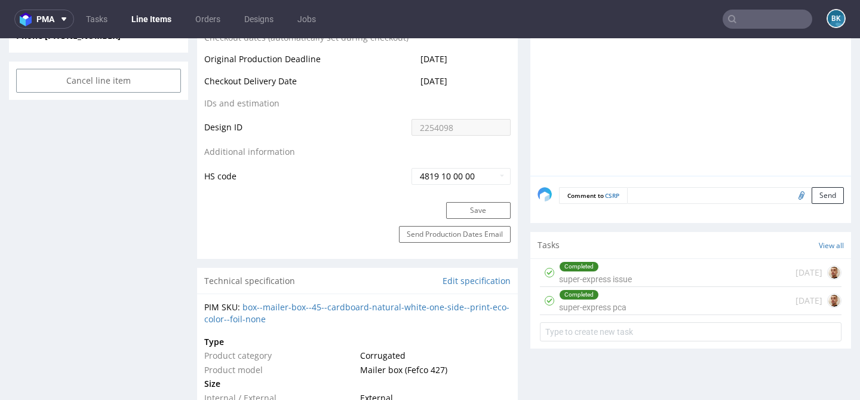
click at [609, 311] on div "Completed super-express pca" at bounding box center [593, 300] width 68 height 27
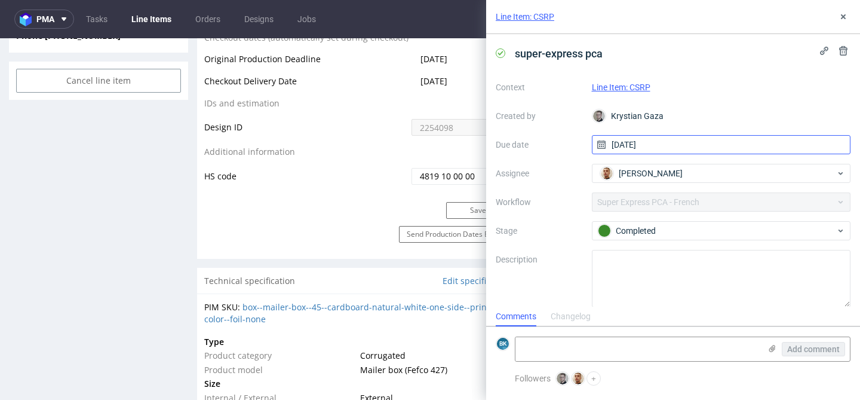
scroll to position [10, 0]
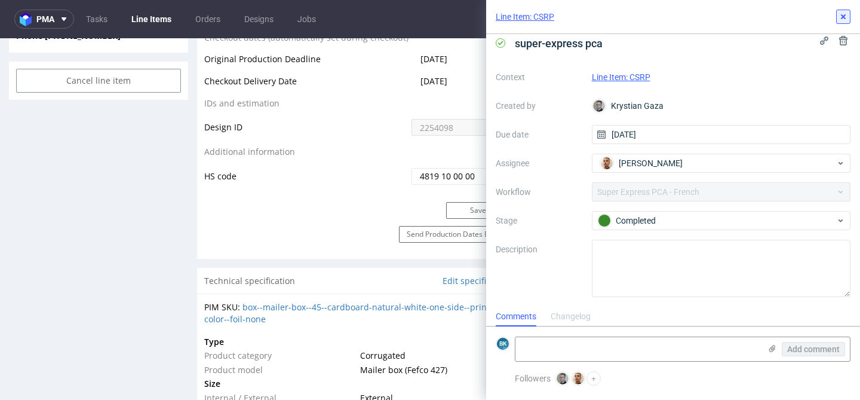
click at [842, 19] on icon at bounding box center [844, 17] width 10 height 10
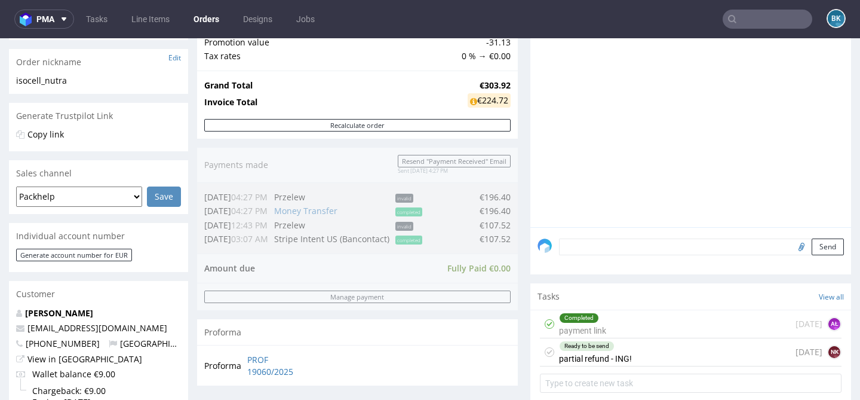
scroll to position [203, 0]
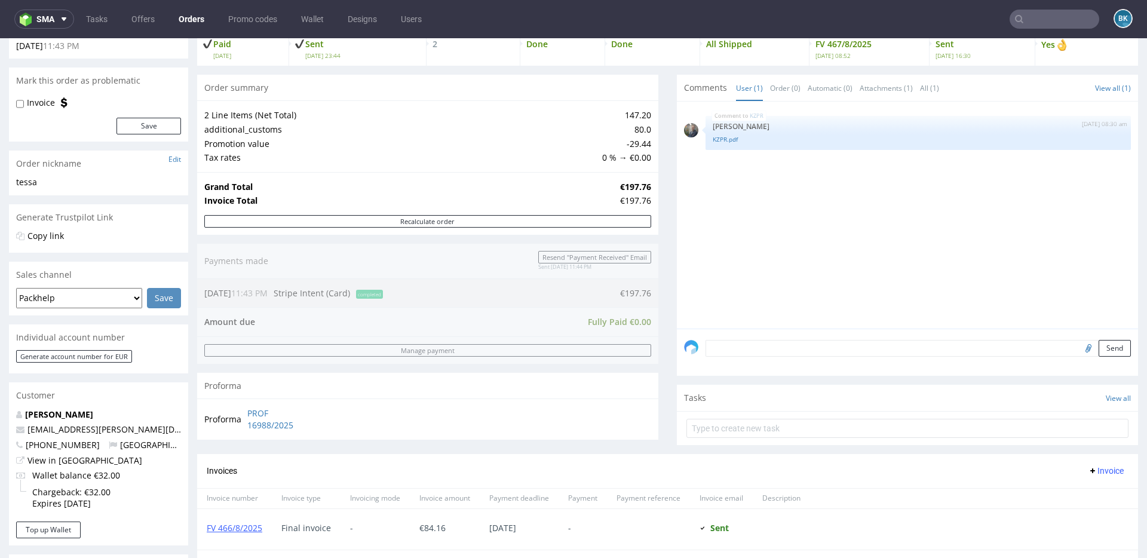
scroll to position [131, 0]
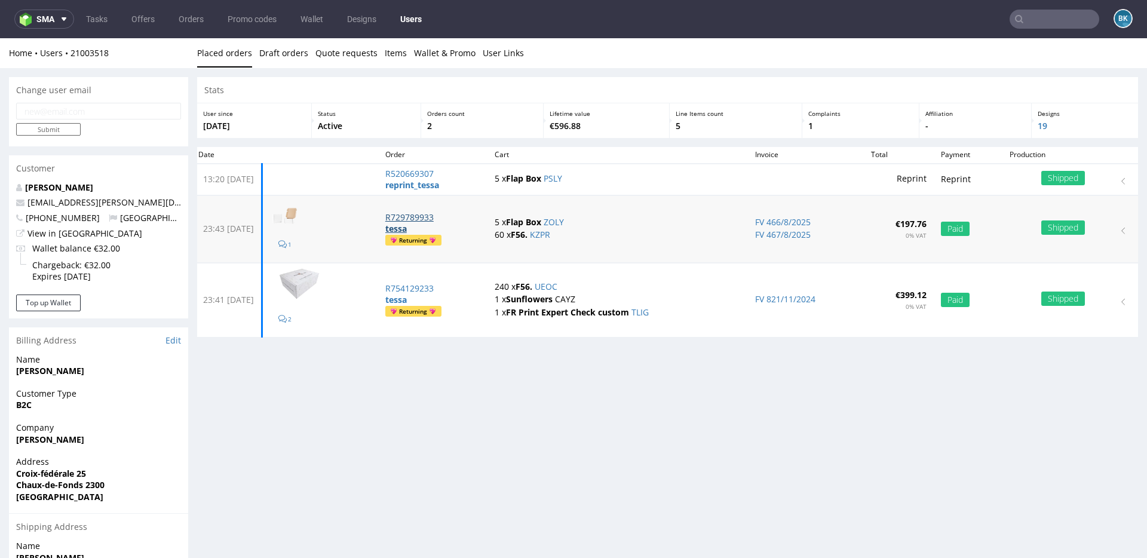
click at [457, 216] on p "R729789933" at bounding box center [432, 217] width 95 height 12
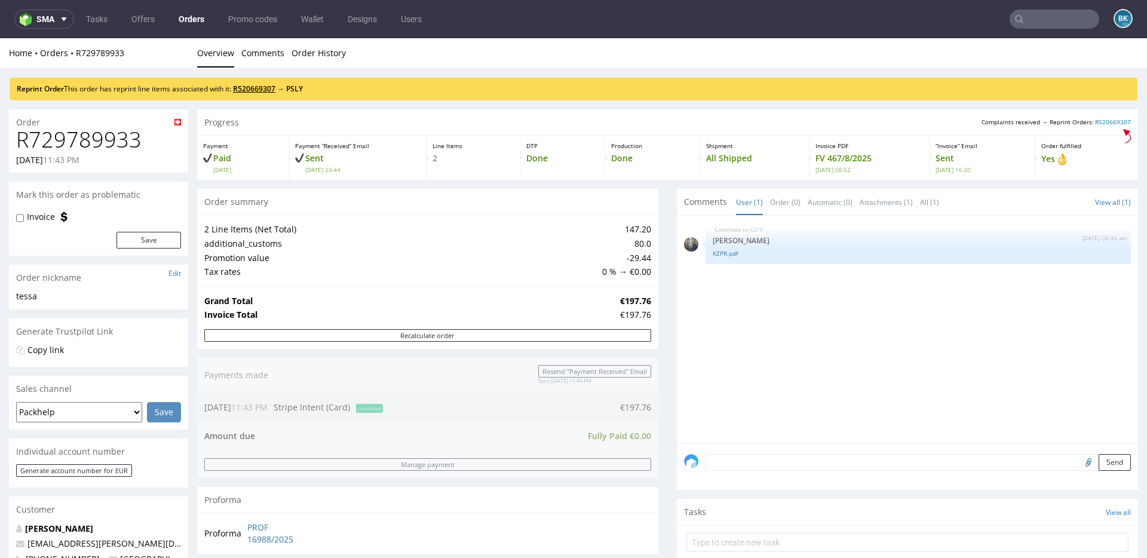
click at [256, 90] on link "R520669307" at bounding box center [254, 89] width 42 height 10
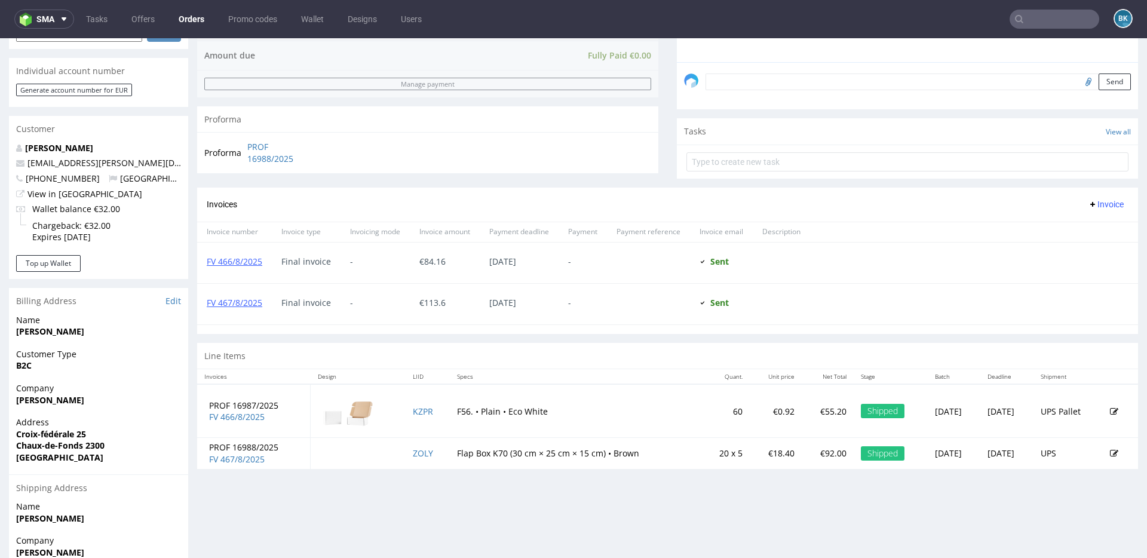
scroll to position [384, 0]
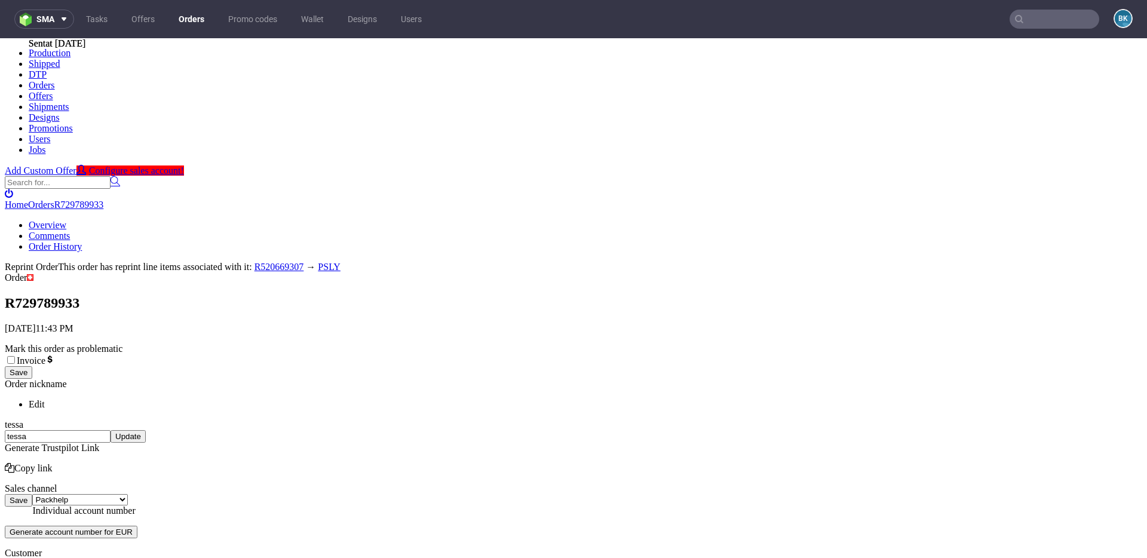
scroll to position [384, 0]
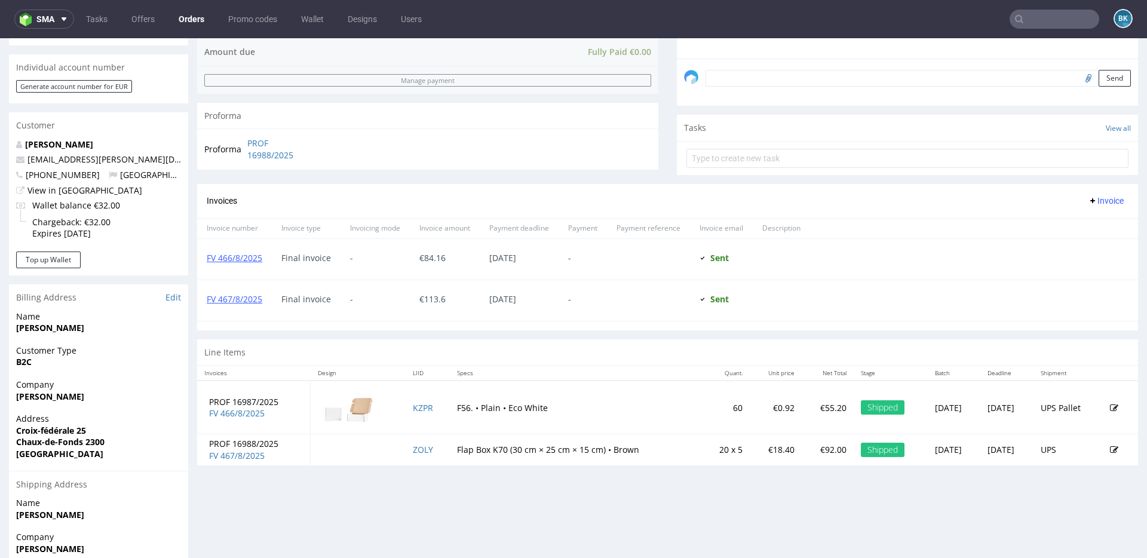
click at [1053, 22] on input "text" at bounding box center [1055, 19] width 90 height 19
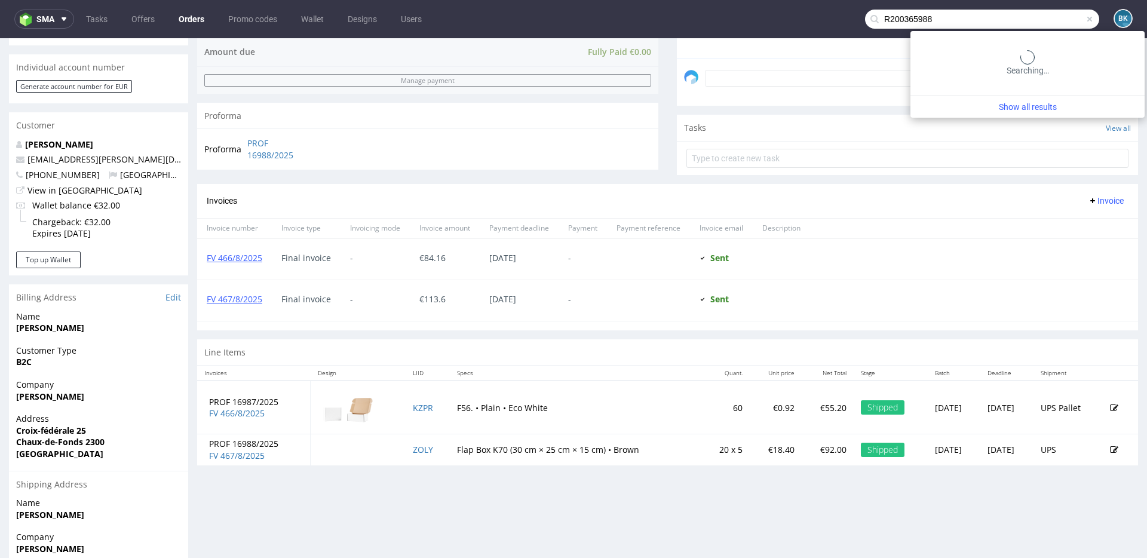
type input "R200365988"
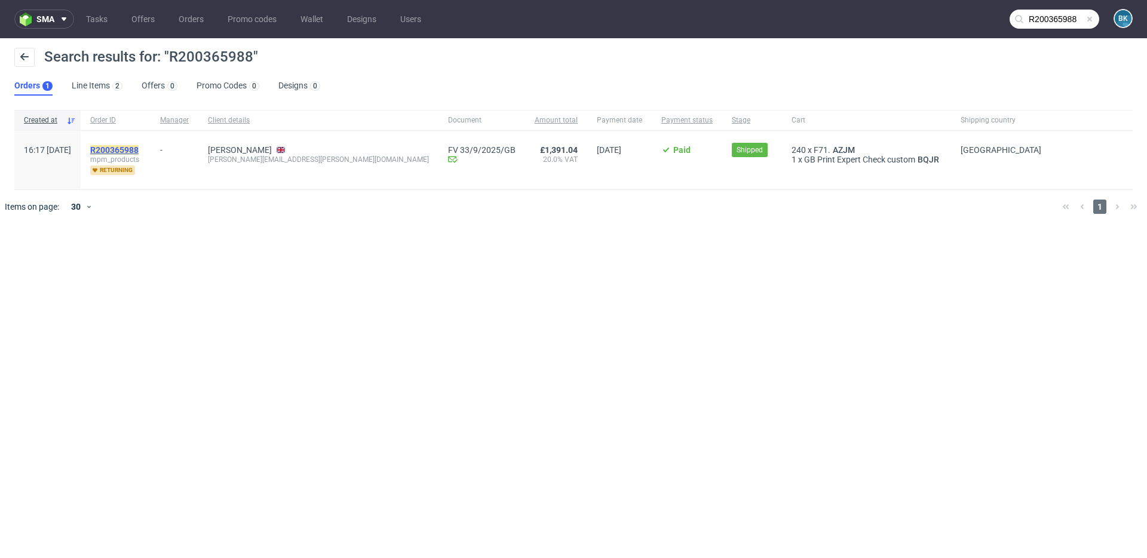
click at [139, 145] on mark "R200365988" at bounding box center [114, 150] width 48 height 10
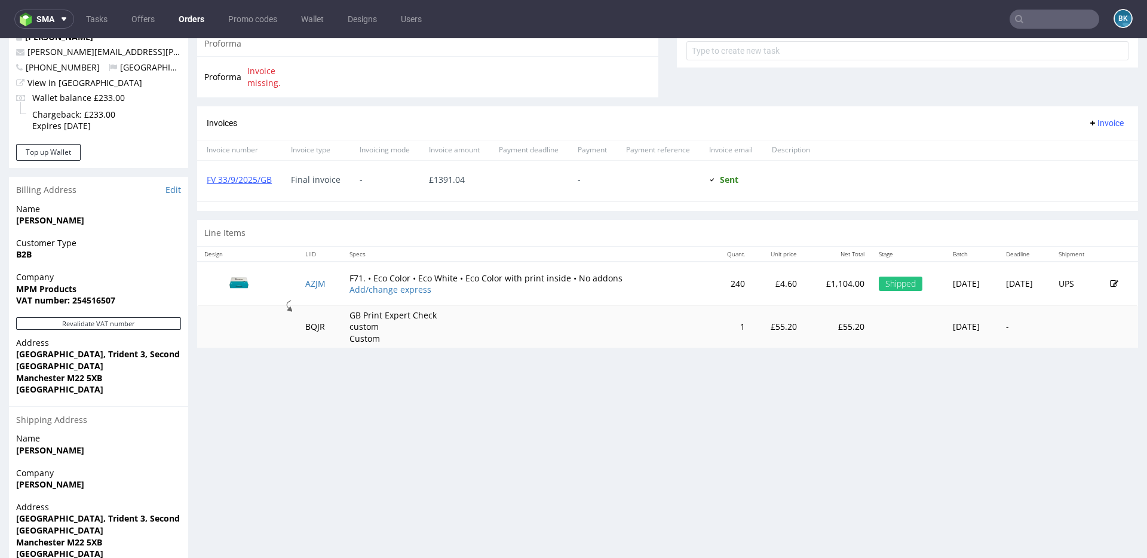
scroll to position [506, 0]
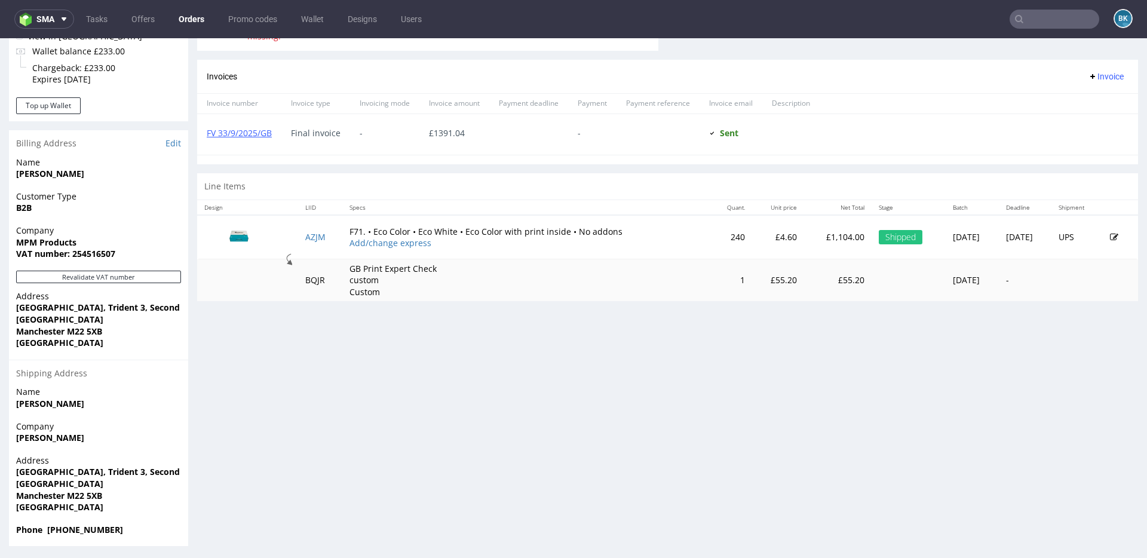
click at [1054, 19] on input "text" at bounding box center [1055, 19] width 90 height 19
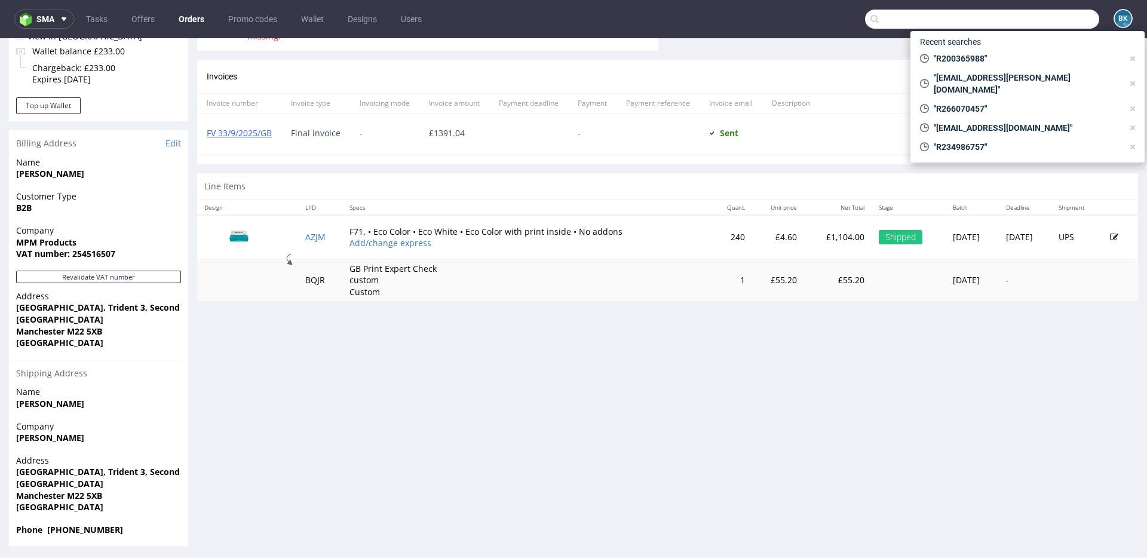
paste input "anthony@solarrum.com"
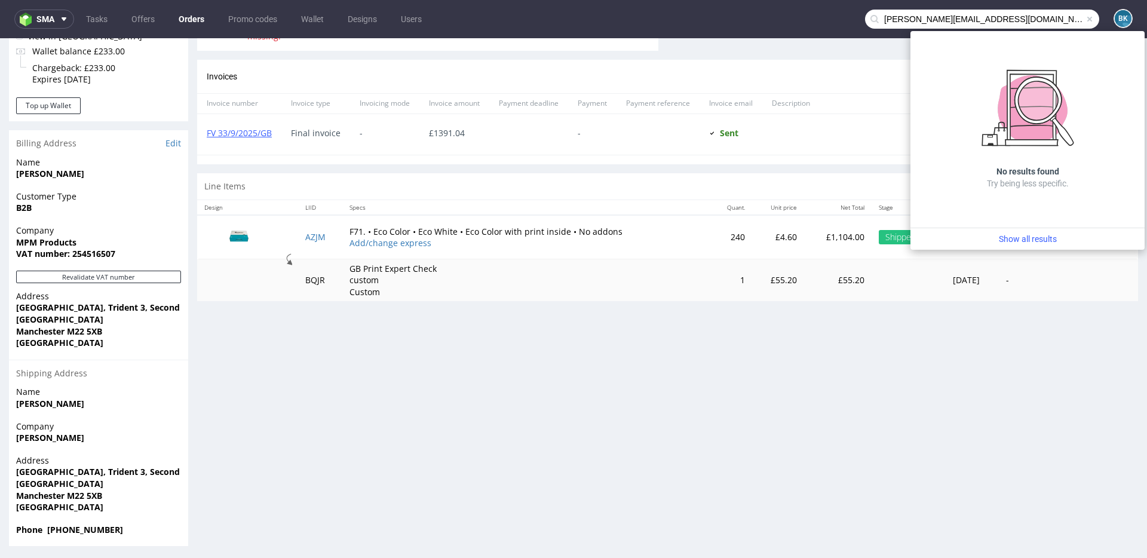
drag, startPoint x: 907, startPoint y: 19, endPoint x: 858, endPoint y: 19, distance: 48.4
click at [865, 19] on input "anthony@solarrum.com" at bounding box center [982, 19] width 234 height 19
type input "@solarrum.com"
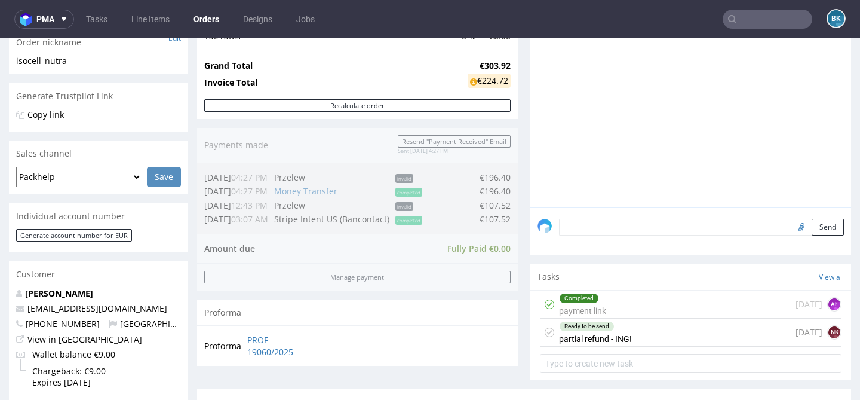
scroll to position [10, 0]
click at [772, 21] on input "text" at bounding box center [768, 19] width 90 height 19
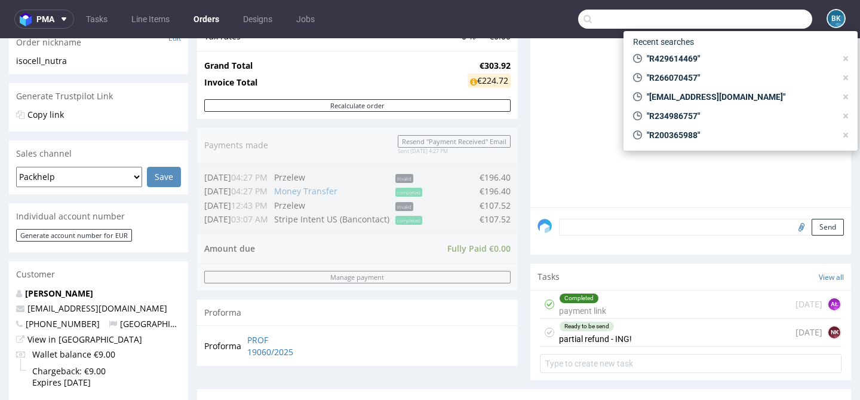
paste input "R200365988"
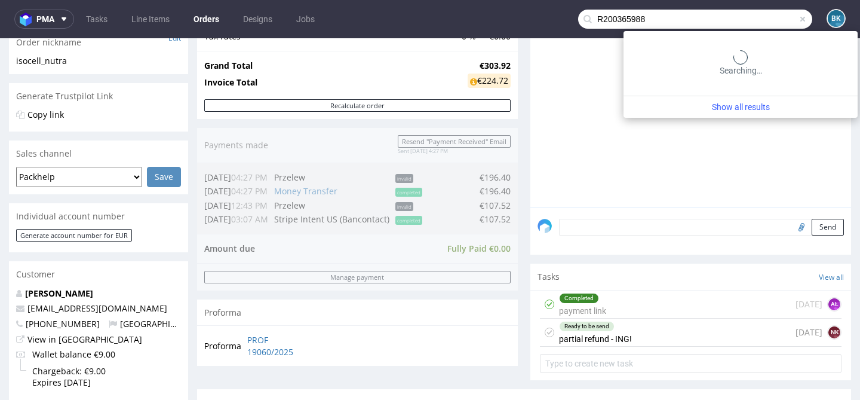
type input "R200365988"
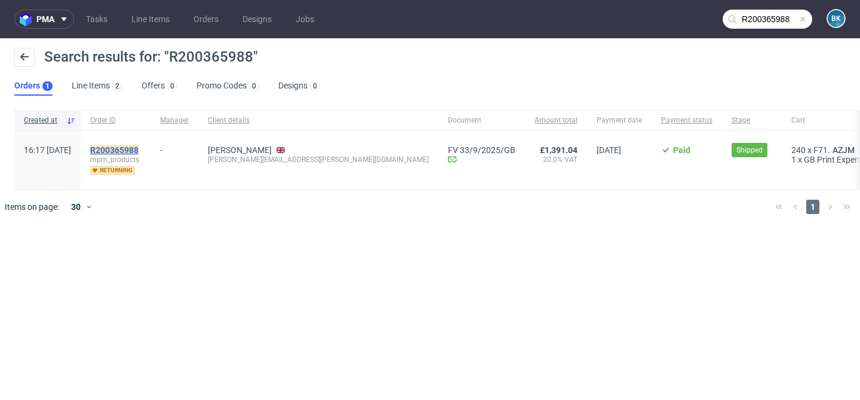
click at [137, 149] on mark "R200365988" at bounding box center [114, 150] width 48 height 10
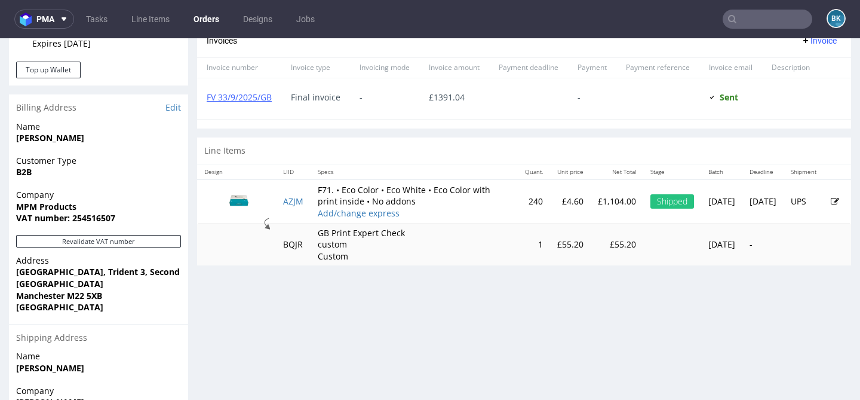
scroll to position [545, 0]
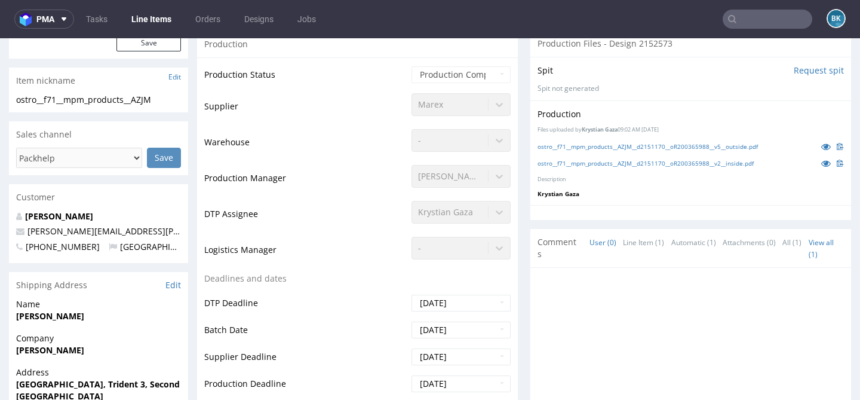
scroll to position [256, 0]
